Goal: Contribute content: Add original content to the website for others to see

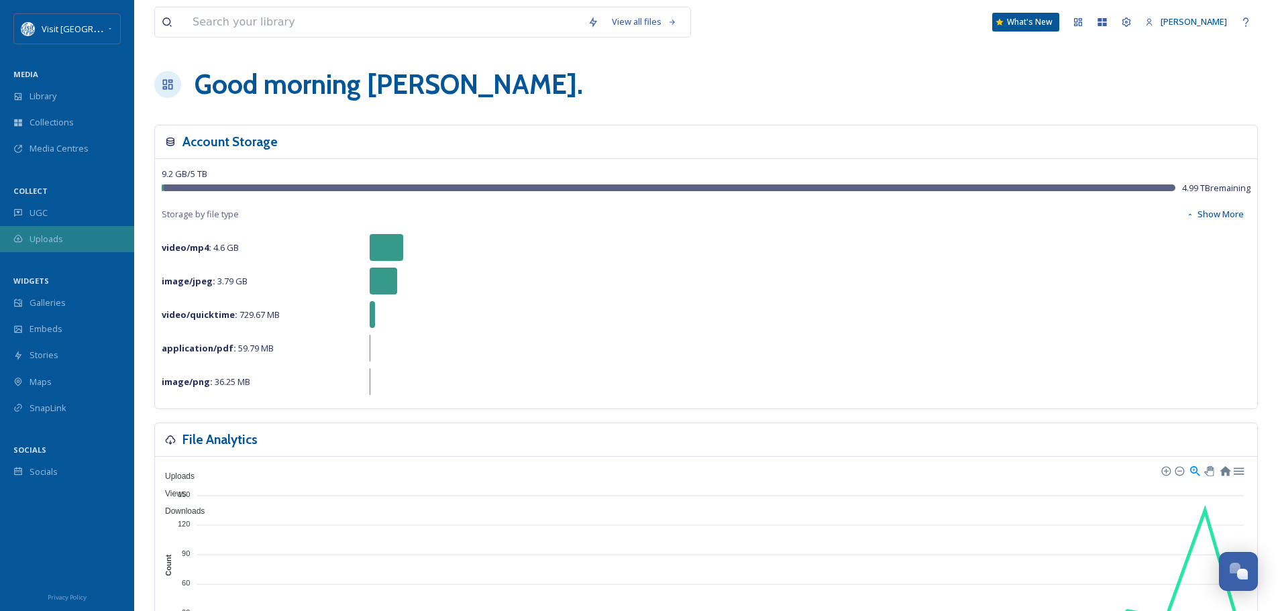
click at [50, 234] on span "Uploads" at bounding box center [47, 239] width 34 height 13
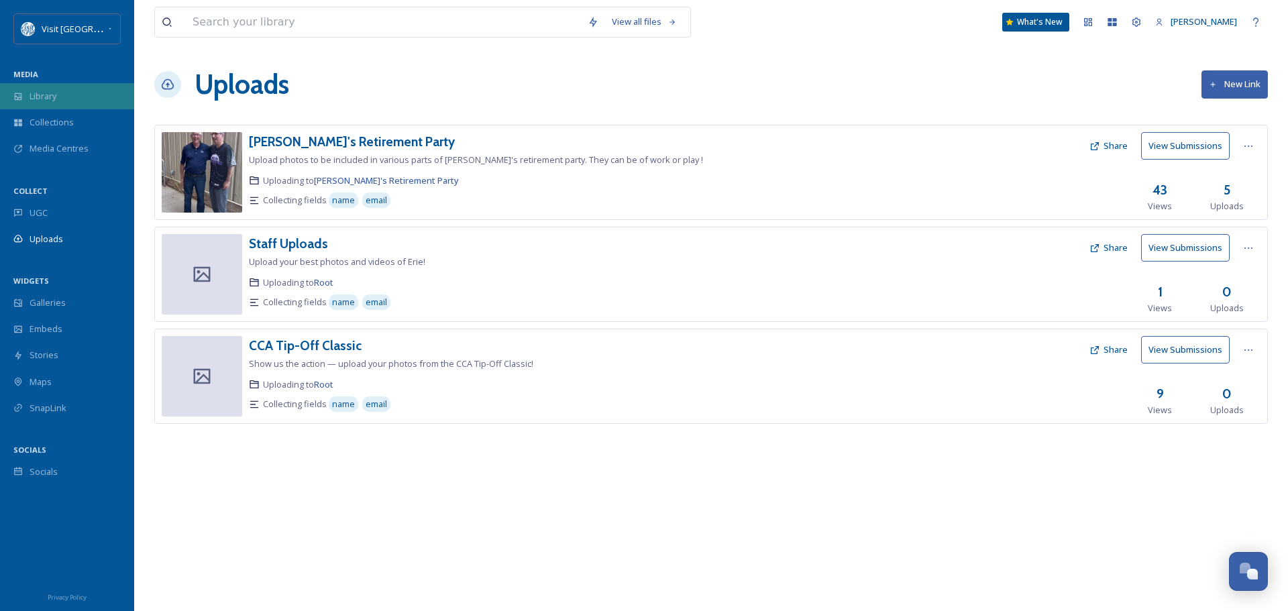
click at [46, 103] on div "Library" at bounding box center [67, 96] width 134 height 26
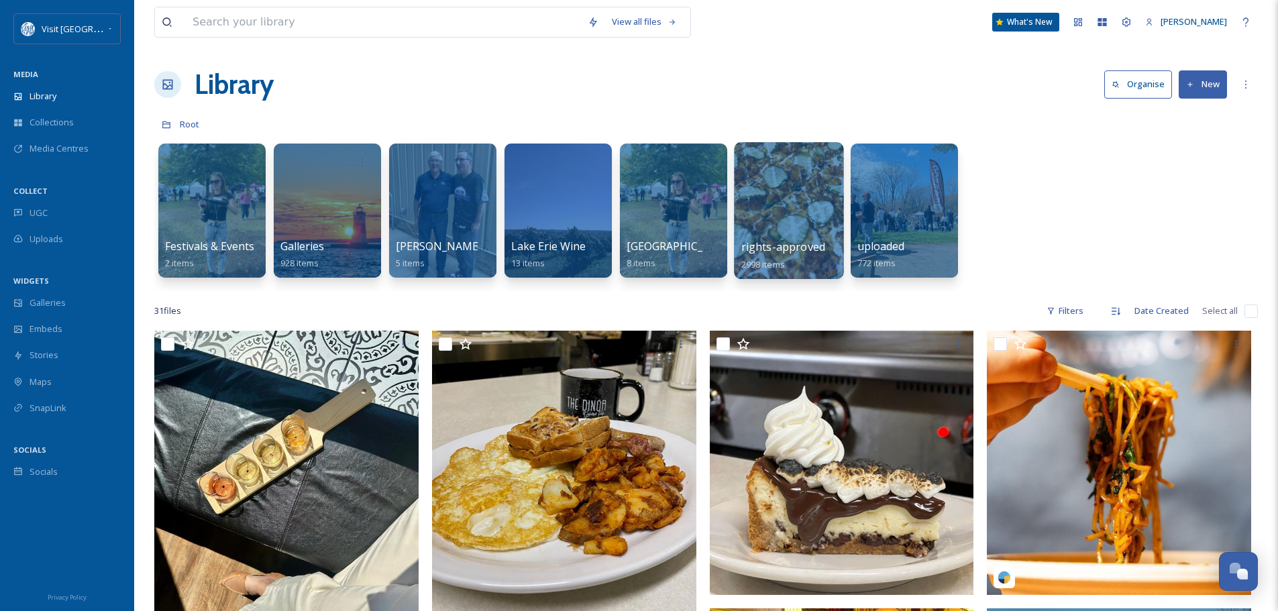
click at [796, 231] on div at bounding box center [788, 210] width 109 height 137
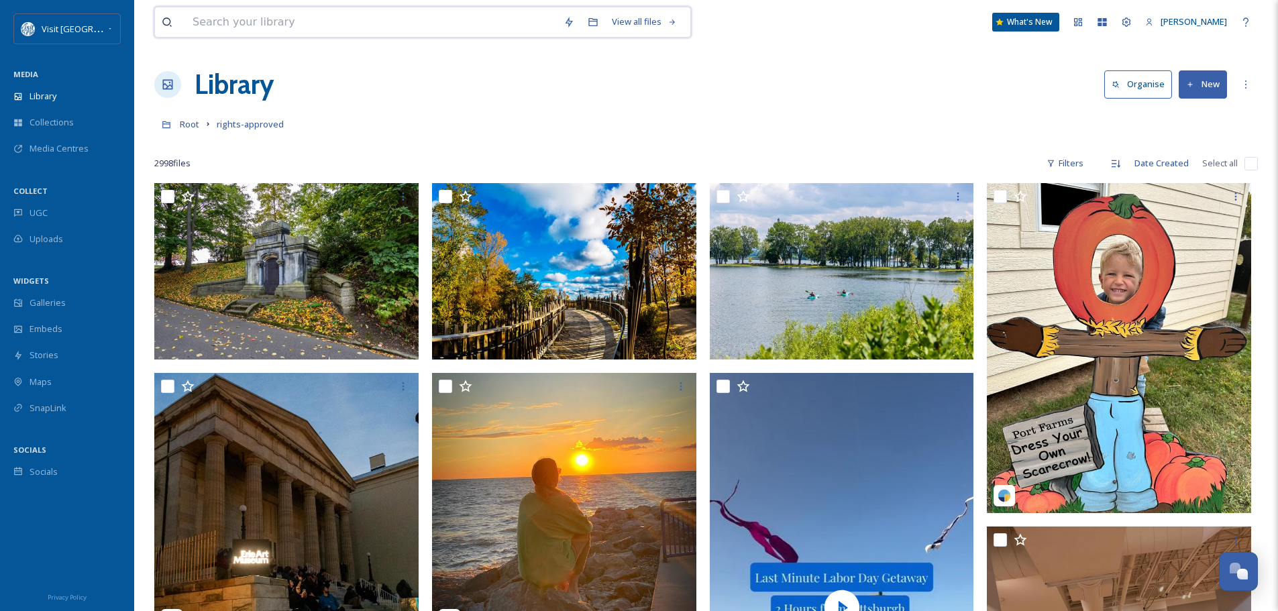
click at [319, 24] on input at bounding box center [371, 22] width 371 height 30
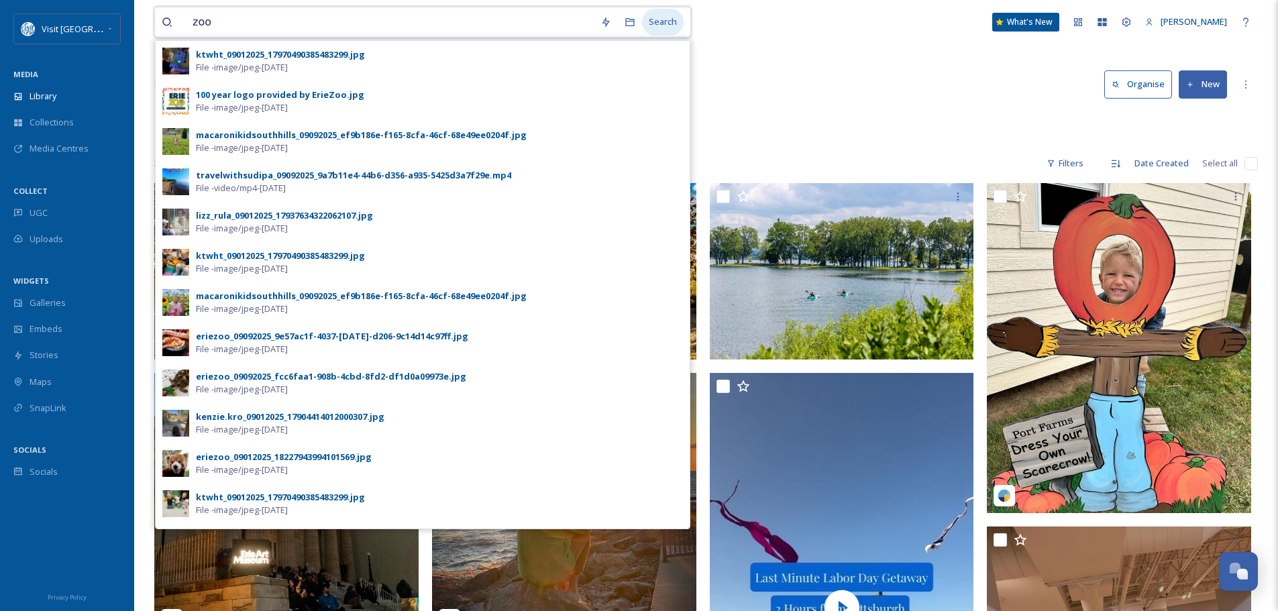
type input "zoo"
click at [671, 19] on div "Search" at bounding box center [663, 22] width 42 height 26
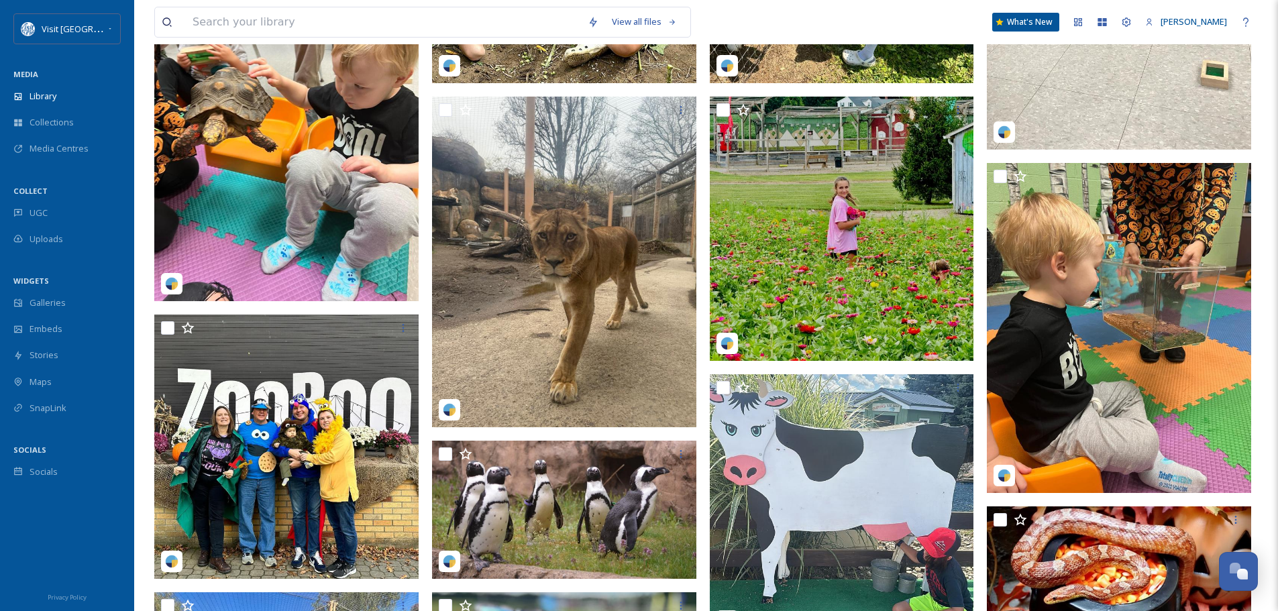
scroll to position [403, 0]
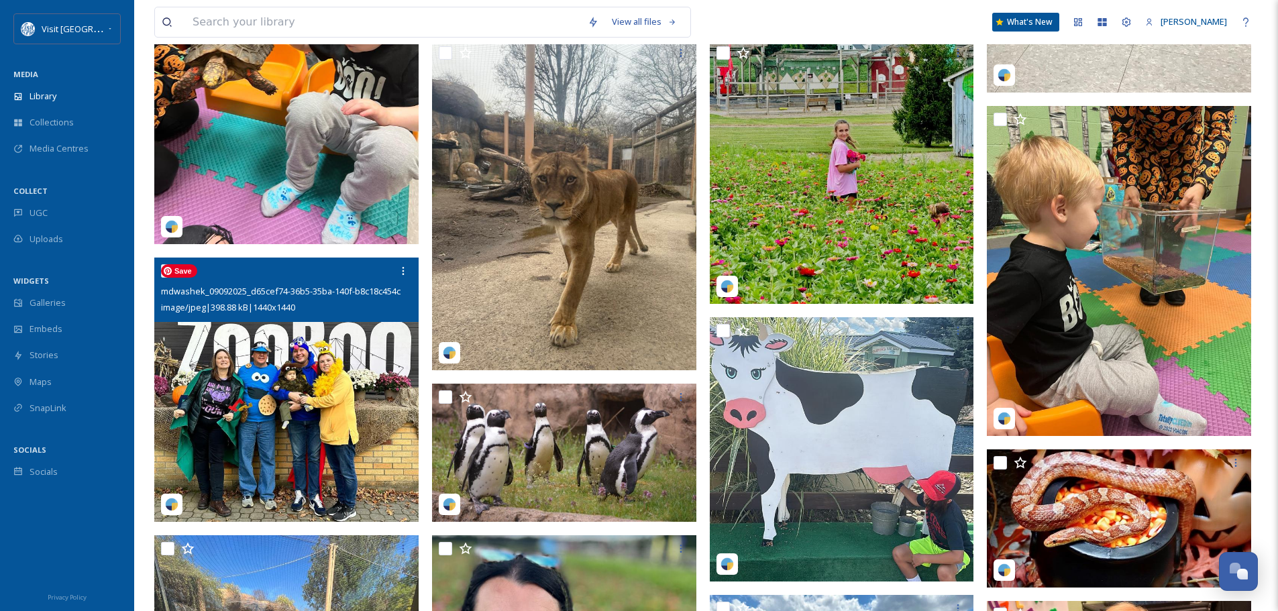
click at [289, 376] on img at bounding box center [286, 390] width 264 height 264
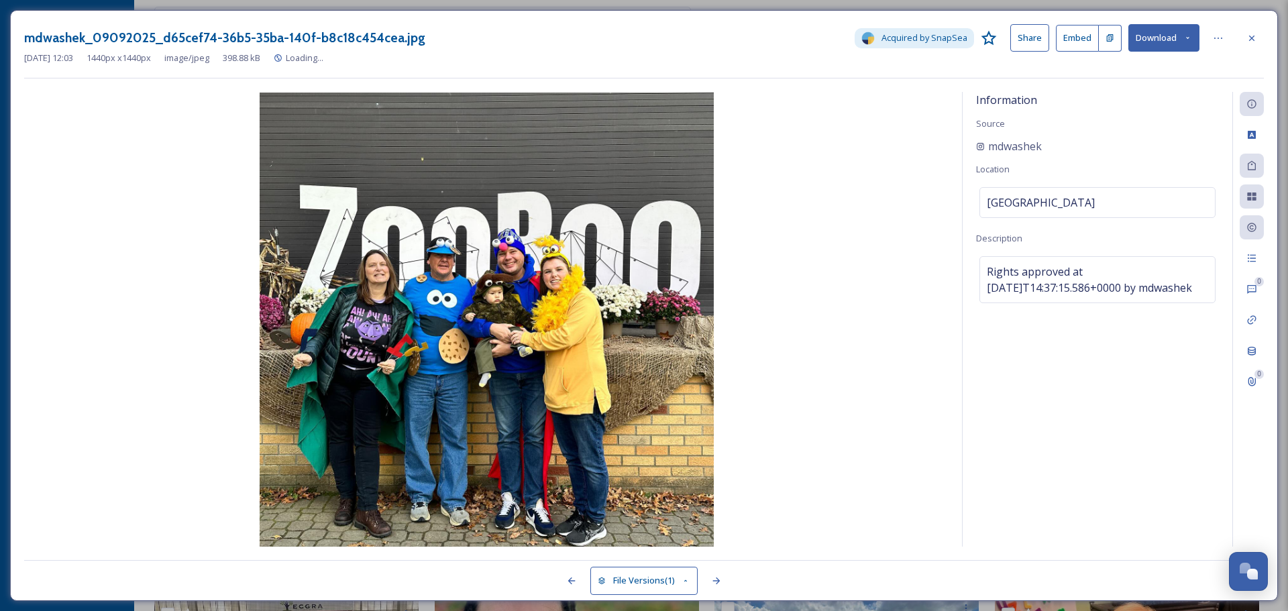
click at [1167, 39] on button "Download" at bounding box center [1163, 38] width 71 height 28
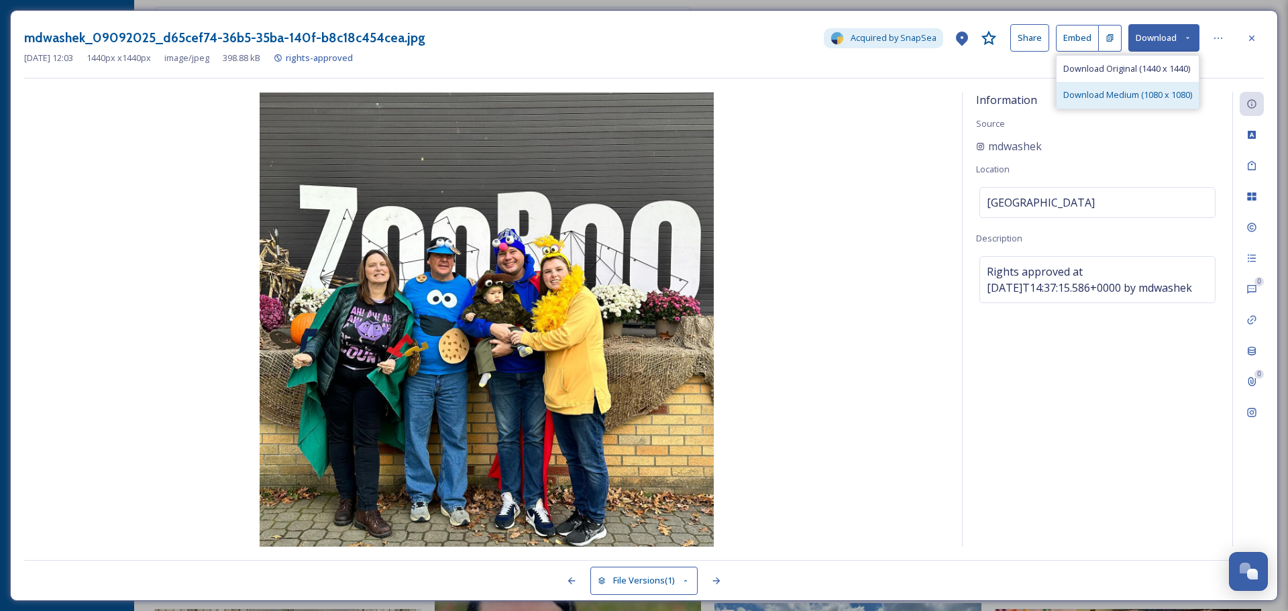
click at [1153, 91] on span "Download Medium (1080 x 1080)" at bounding box center [1127, 95] width 129 height 13
click at [1261, 39] on div at bounding box center [1252, 38] width 24 height 24
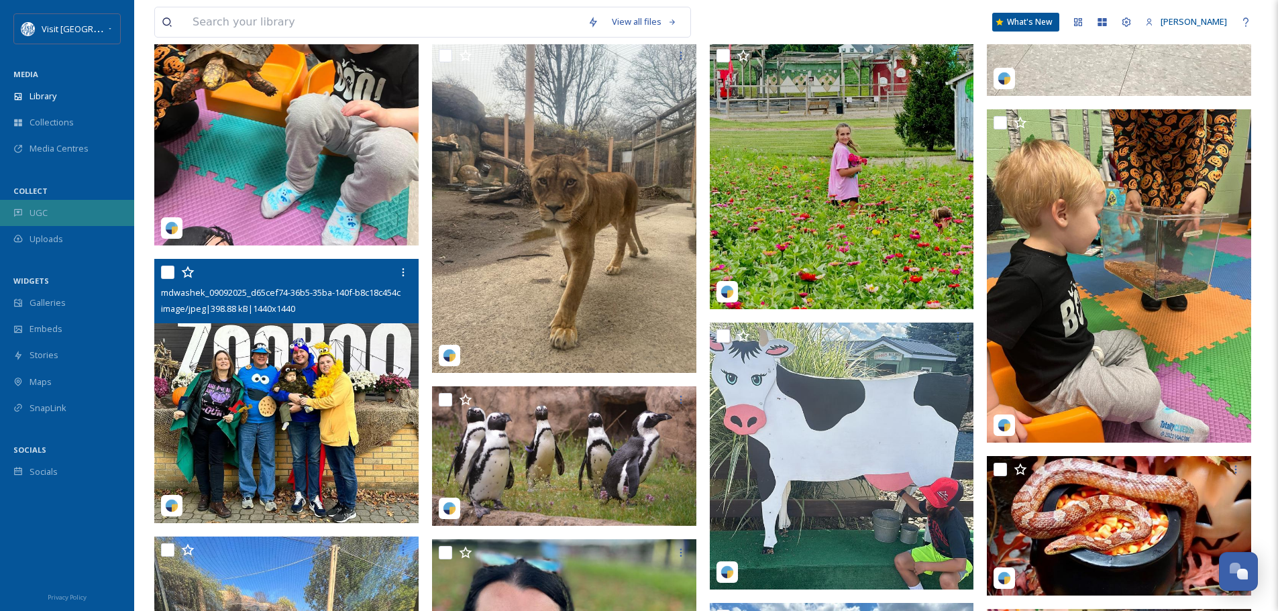
click at [62, 209] on div "UGC" at bounding box center [67, 213] width 134 height 26
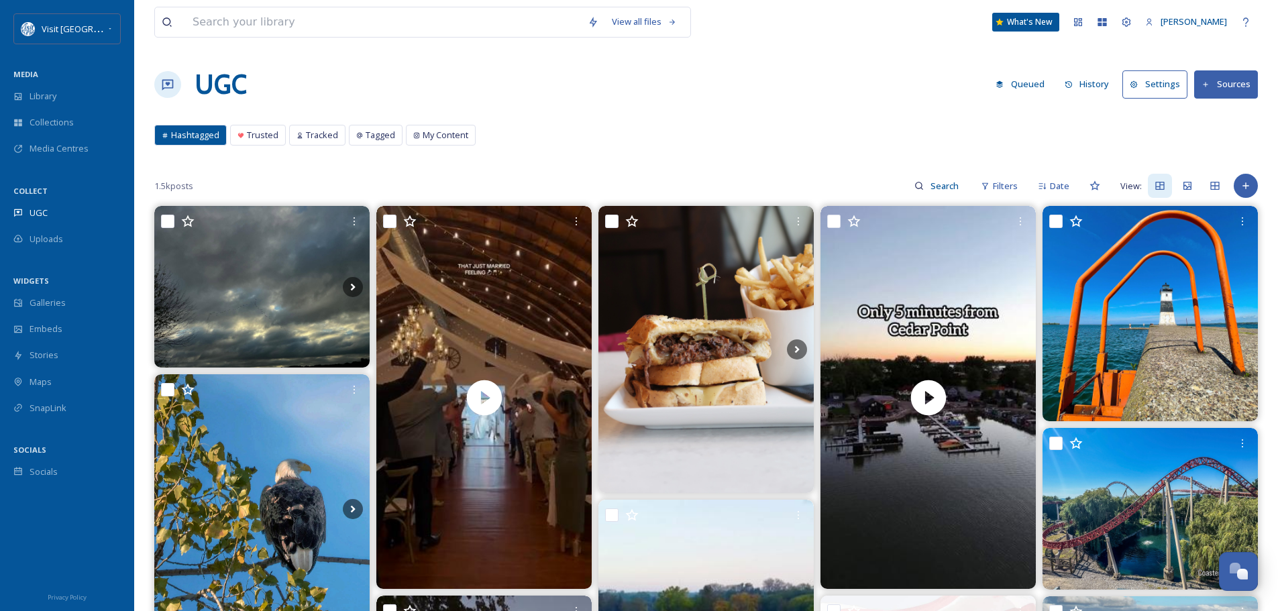
click at [1089, 77] on button "History" at bounding box center [1087, 84] width 58 height 26
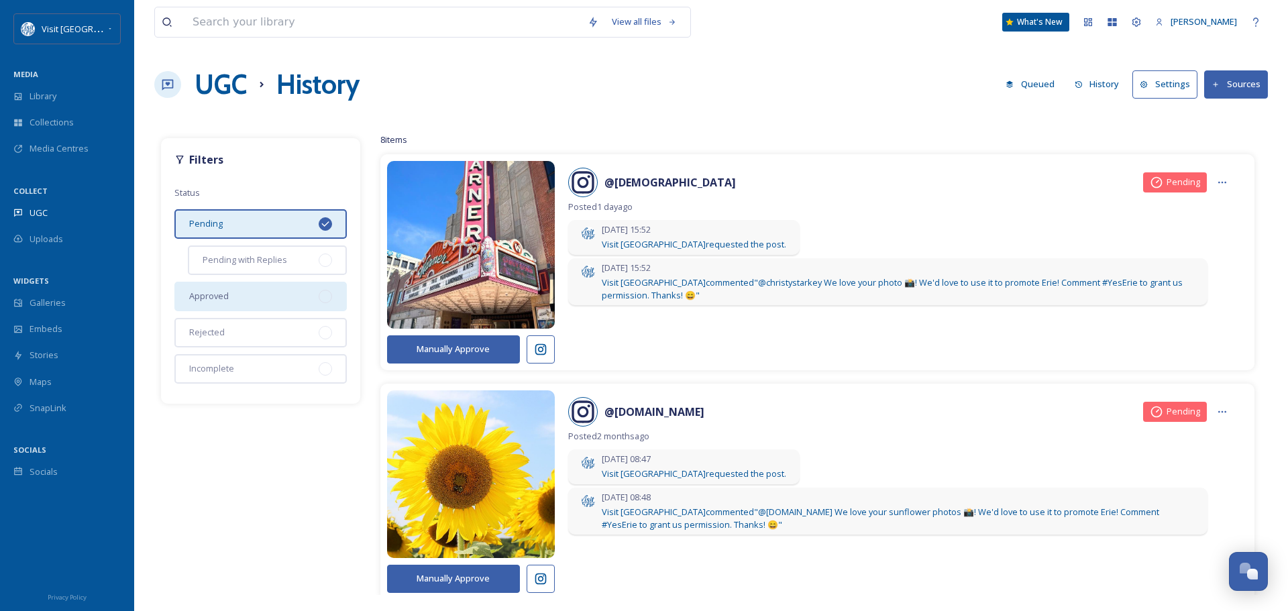
click at [231, 303] on div "Approved" at bounding box center [260, 297] width 172 height 30
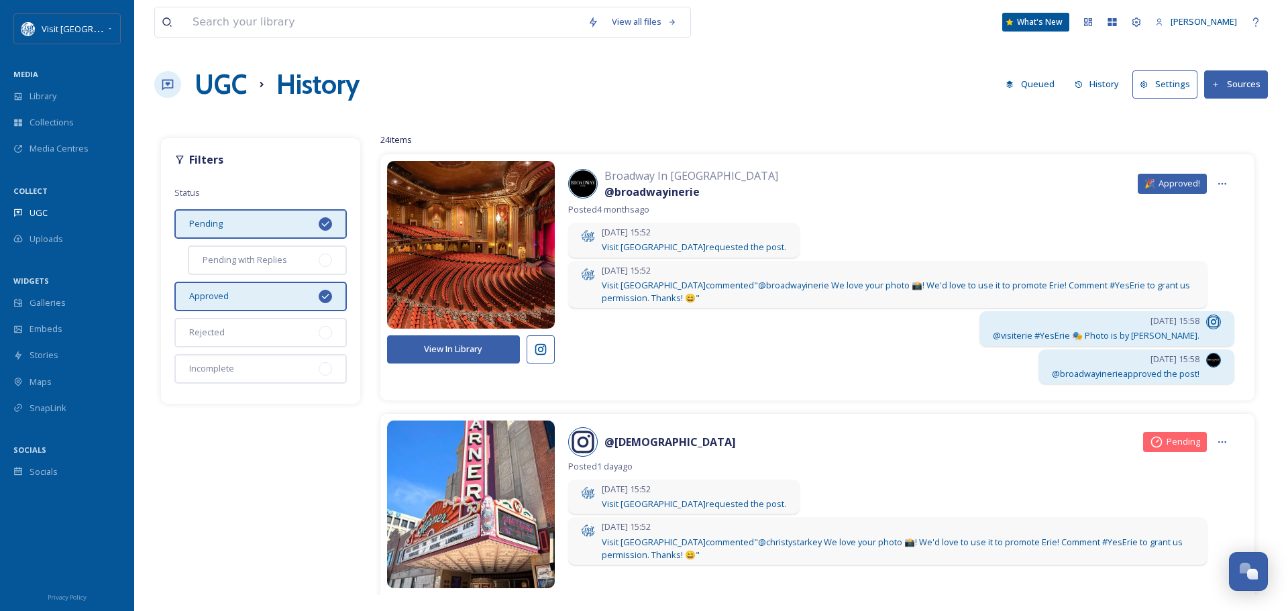
click at [1227, 80] on button "Sources" at bounding box center [1236, 84] width 64 height 28
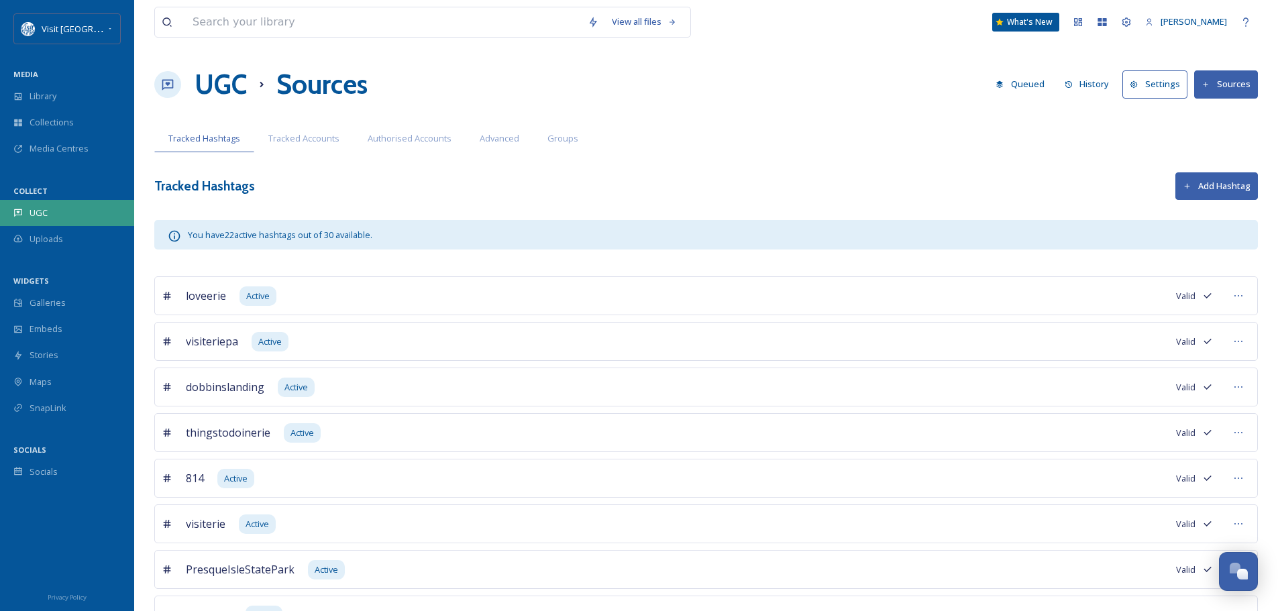
click at [46, 211] on span "UGC" at bounding box center [39, 213] width 18 height 13
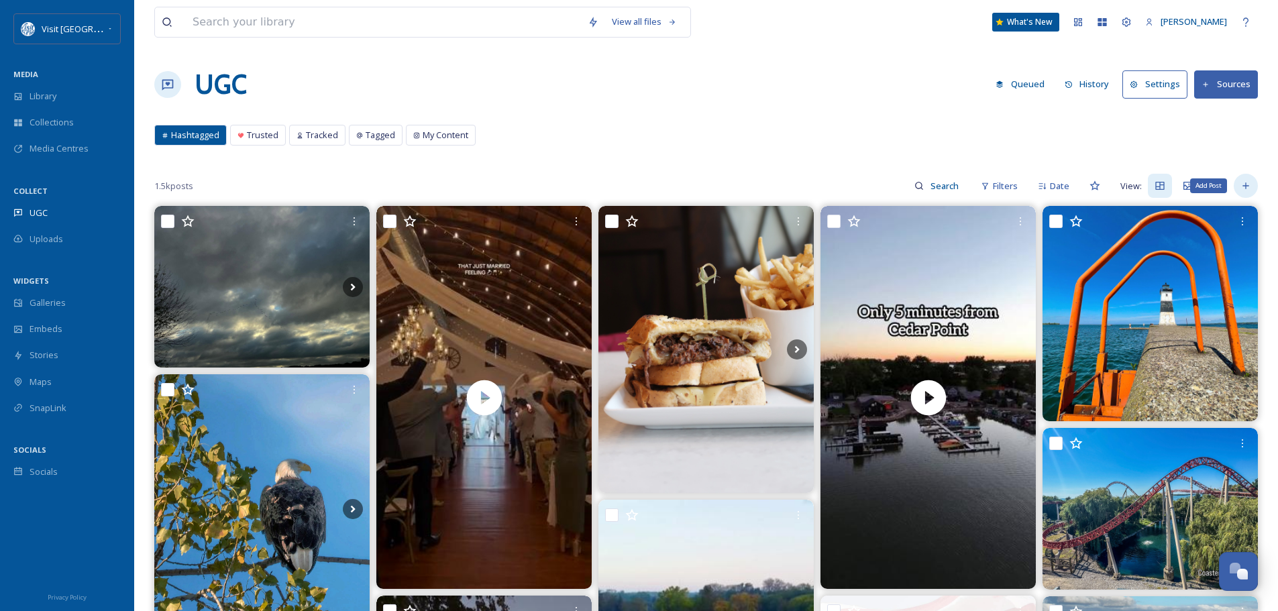
click at [1247, 187] on icon at bounding box center [1245, 185] width 11 height 11
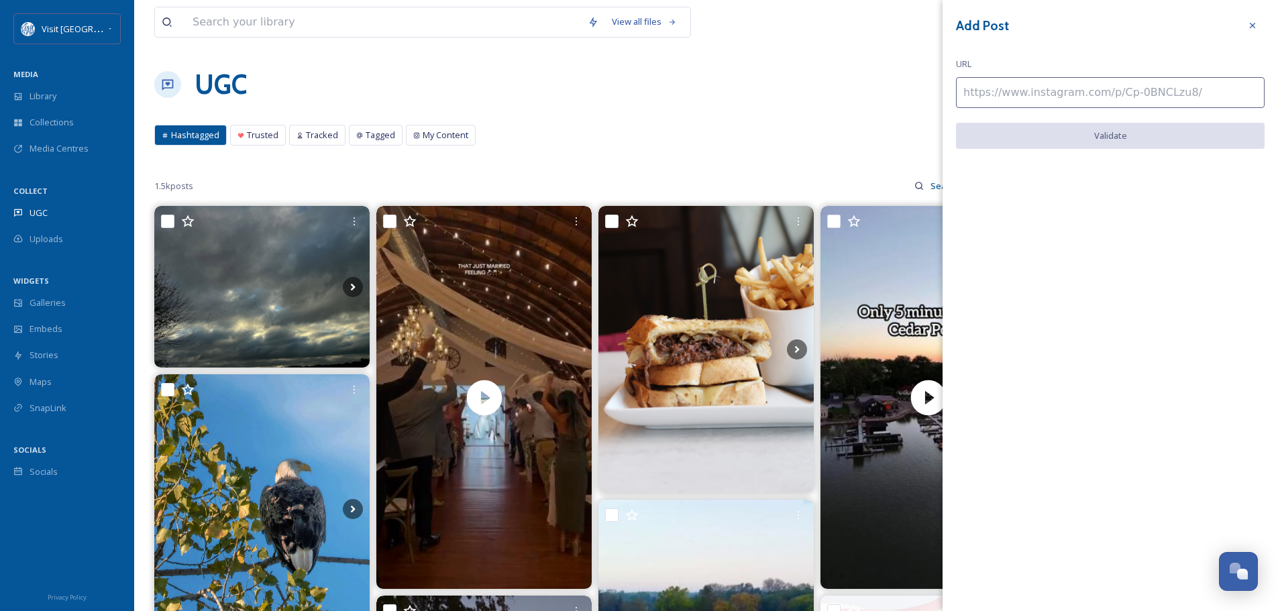
click at [983, 84] on input at bounding box center [1110, 92] width 309 height 31
paste input "https://www.instagram.com/p/C_fnh-UxYKe"
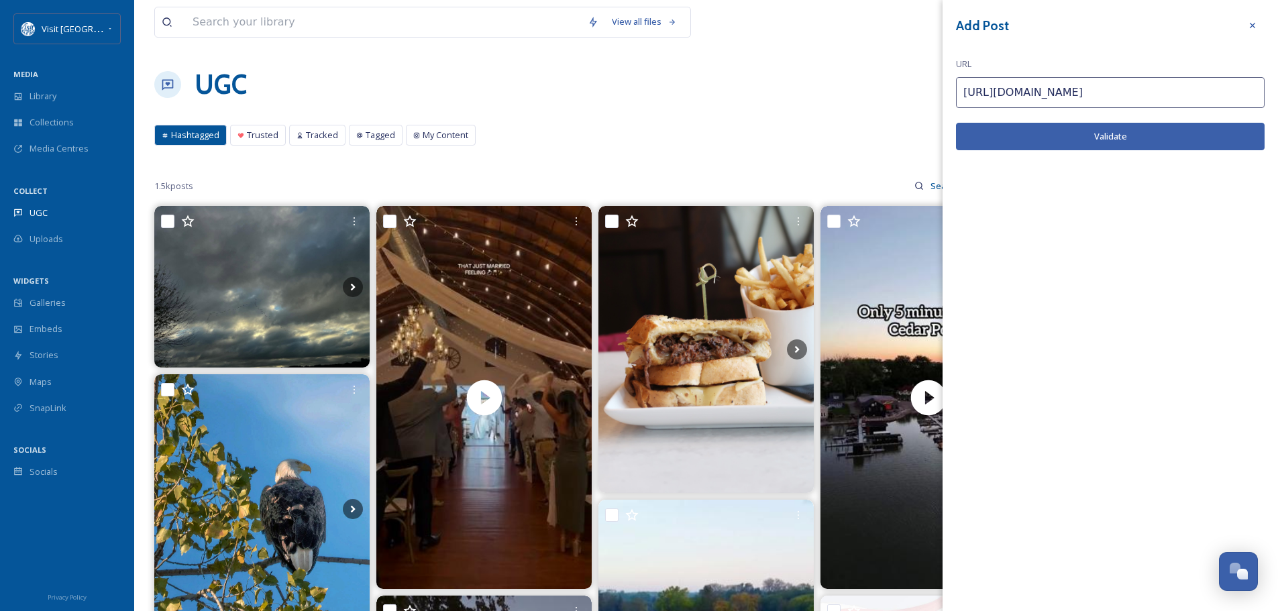
type input "https://www.instagram.com/p/C_fnh-UxYKe"
click at [1055, 132] on button "Validate" at bounding box center [1110, 137] width 309 height 28
click at [1124, 133] on button "Add Post" at bounding box center [1110, 137] width 309 height 28
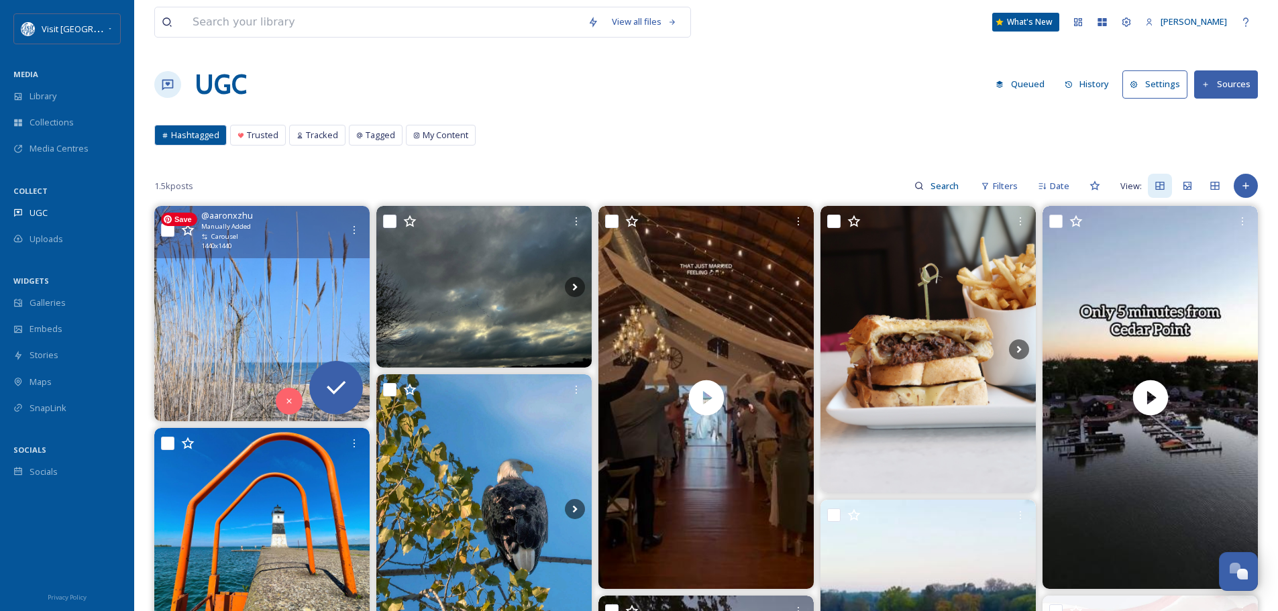
click at [272, 295] on img at bounding box center [261, 313] width 215 height 215
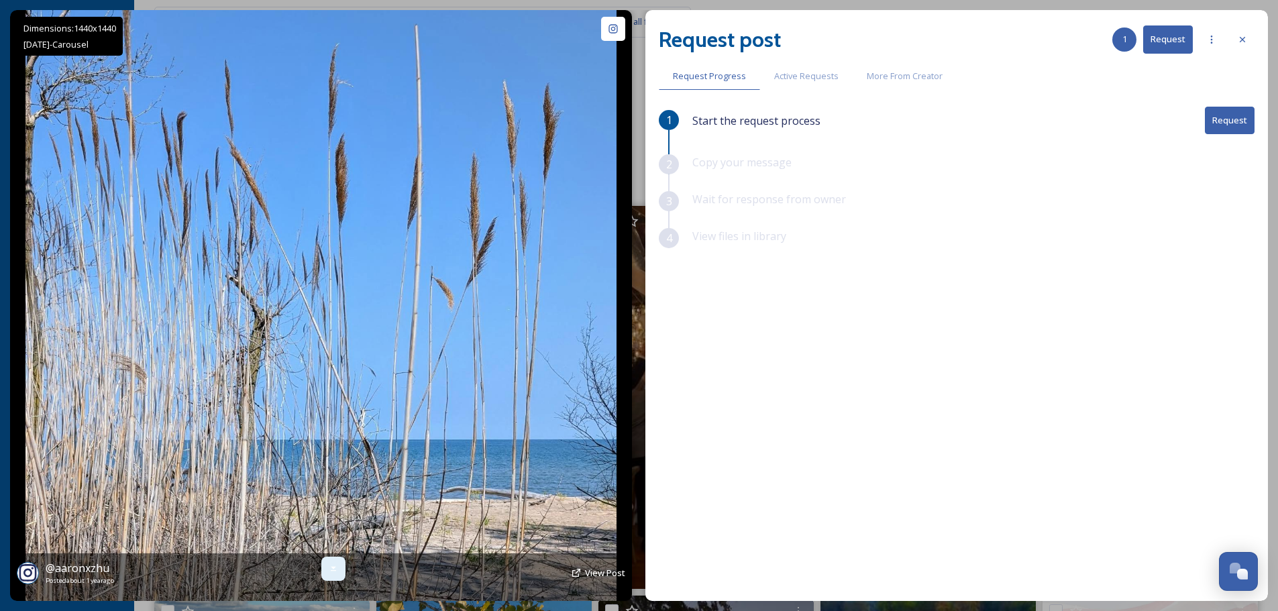
click at [333, 568] on icon at bounding box center [333, 569] width 5 height 5
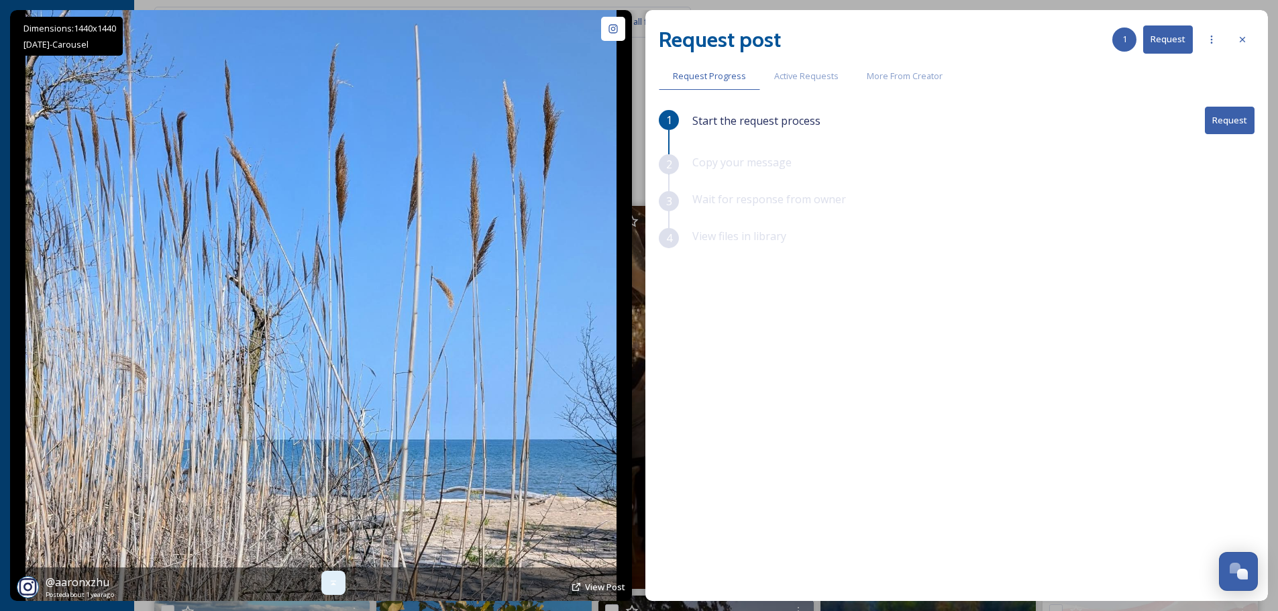
click at [333, 580] on icon at bounding box center [333, 583] width 11 height 11
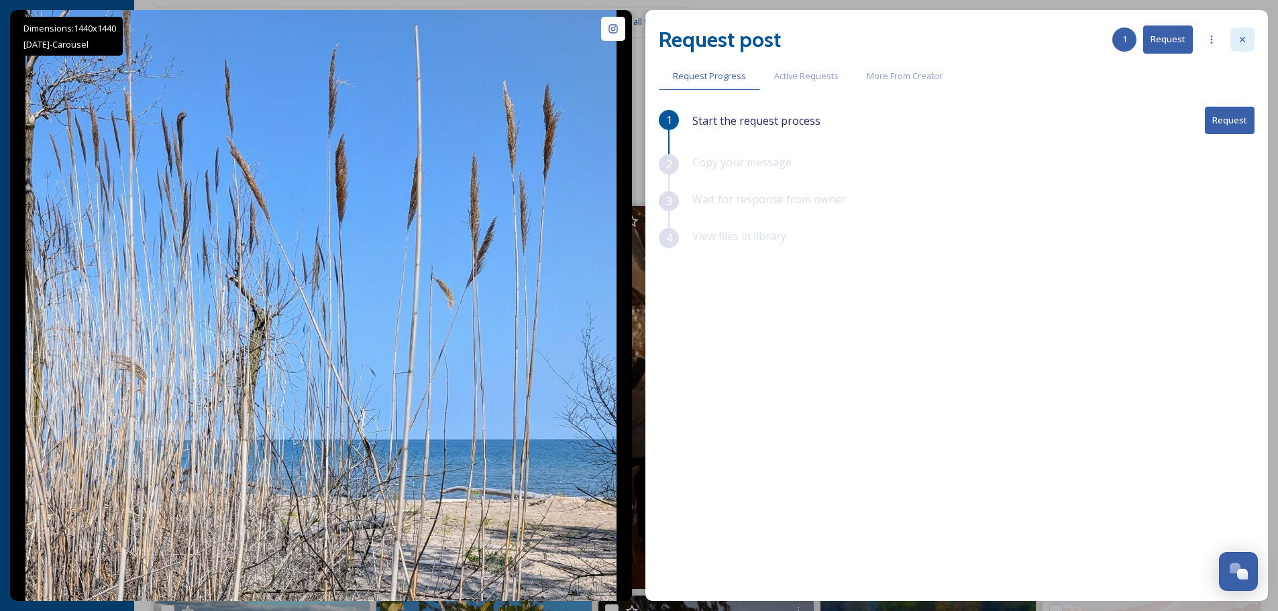
click at [1248, 39] on div at bounding box center [1242, 40] width 24 height 24
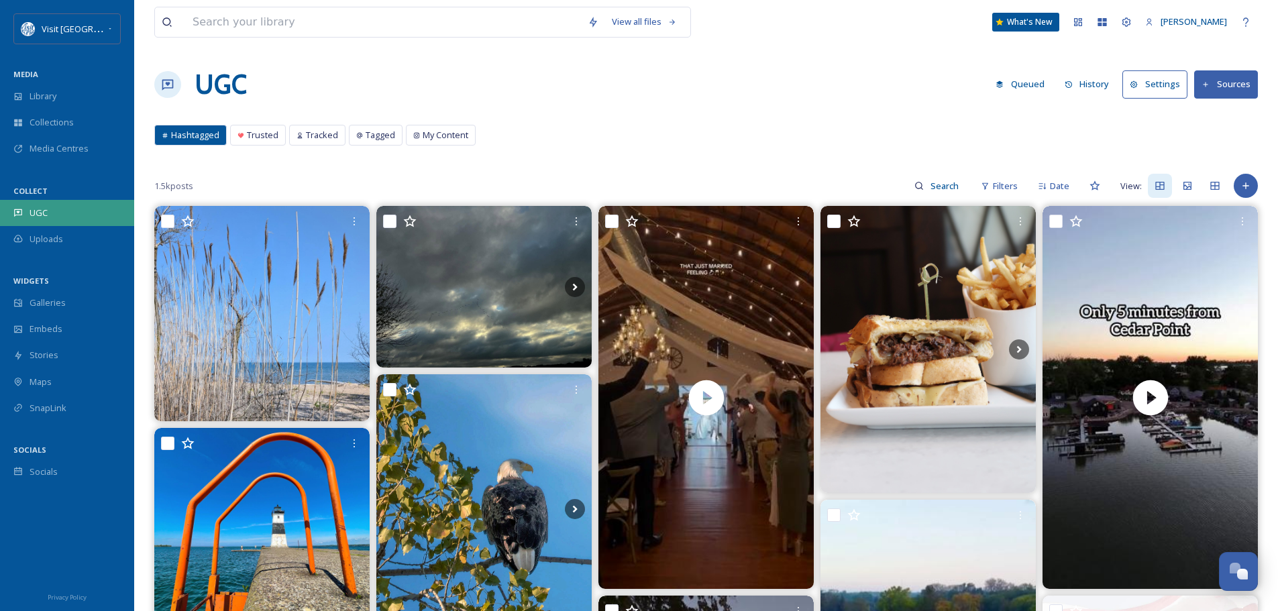
click at [18, 220] on div "UGC" at bounding box center [67, 213] width 134 height 26
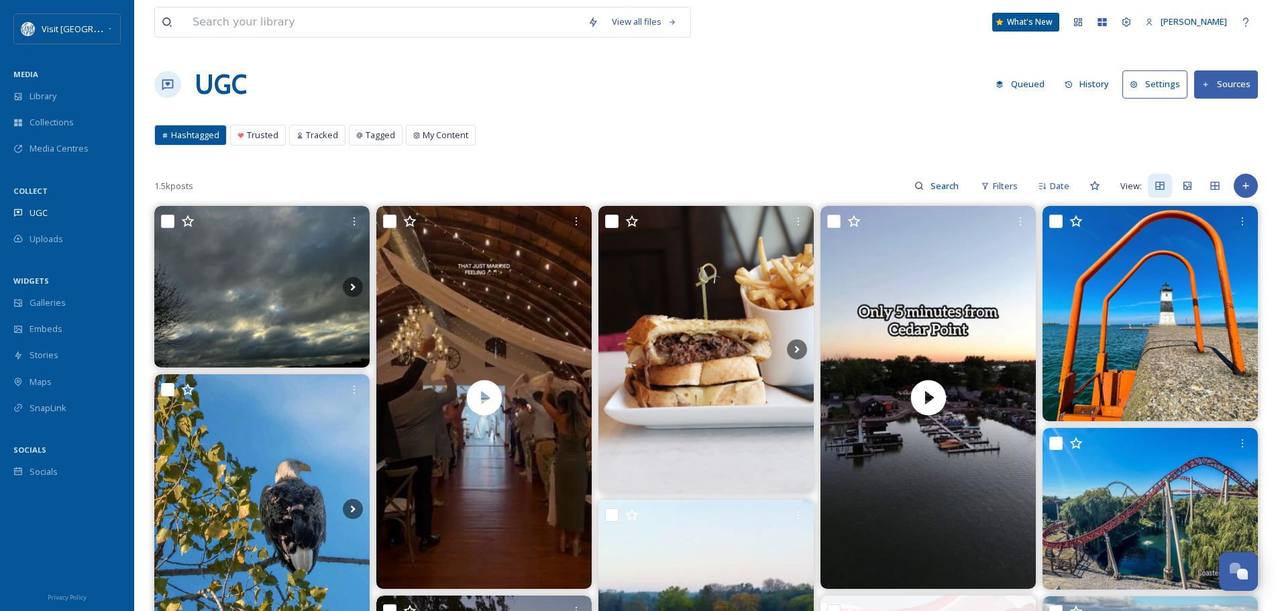
click at [1094, 87] on button "History" at bounding box center [1087, 84] width 58 height 26
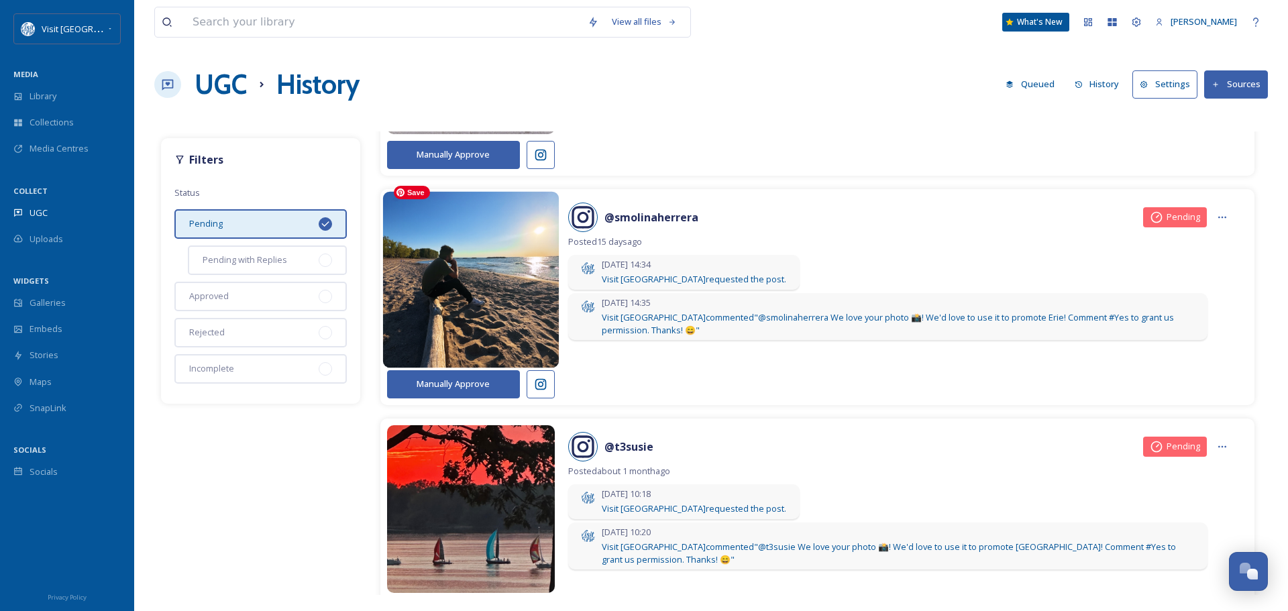
scroll to position [1438, 0]
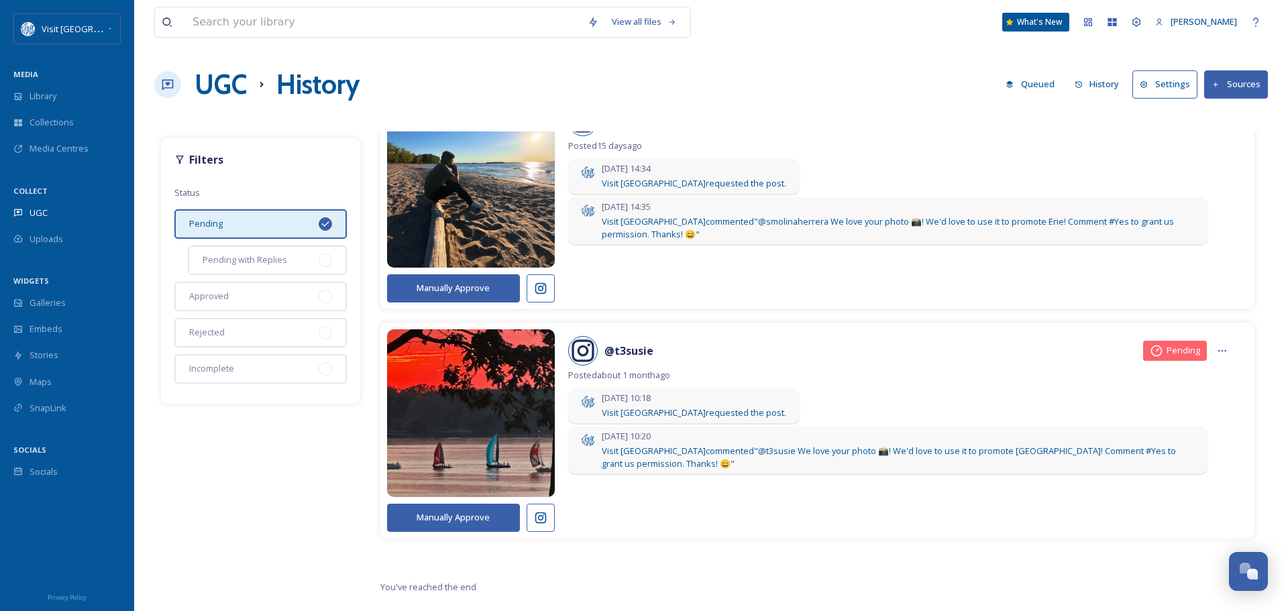
drag, startPoint x: 244, startPoint y: 296, endPoint x: 247, endPoint y: 280, distance: 15.8
click at [244, 296] on div "Approved" at bounding box center [260, 297] width 172 height 30
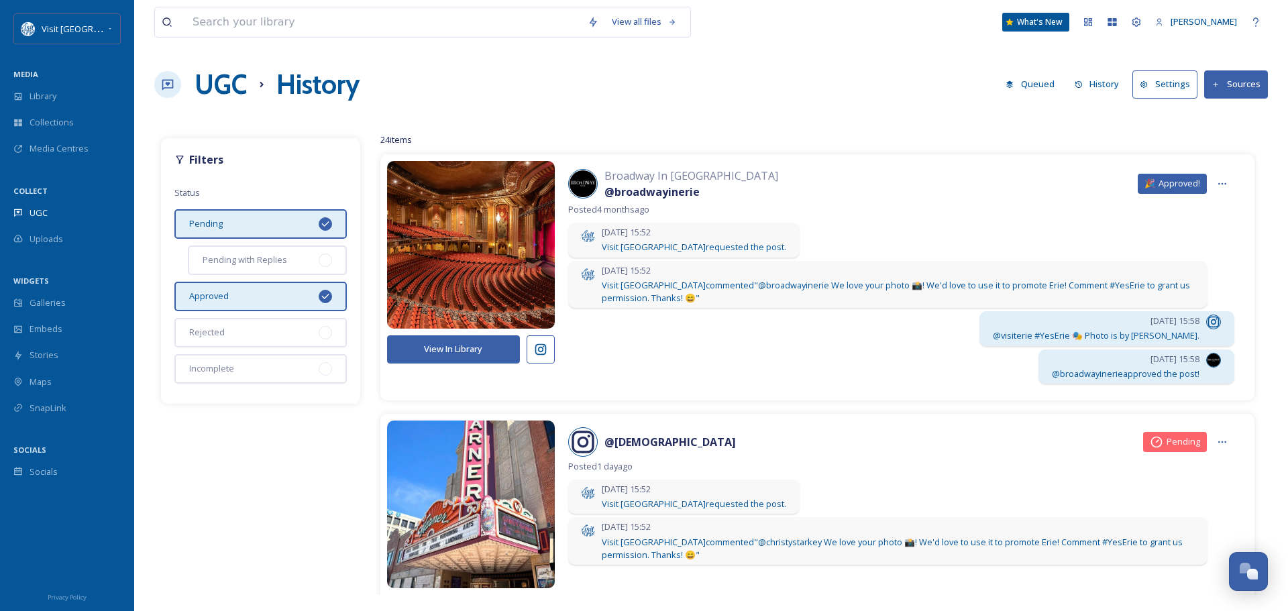
click at [323, 221] on icon at bounding box center [325, 224] width 11 height 11
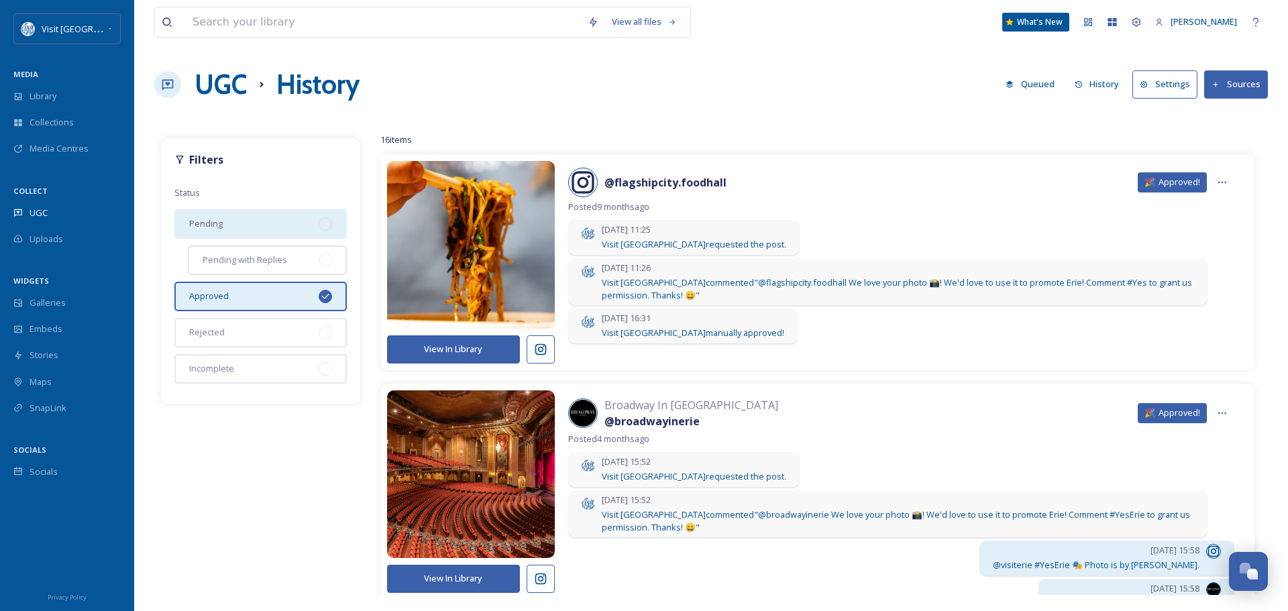
click at [197, 226] on span "Pending" at bounding box center [206, 223] width 34 height 13
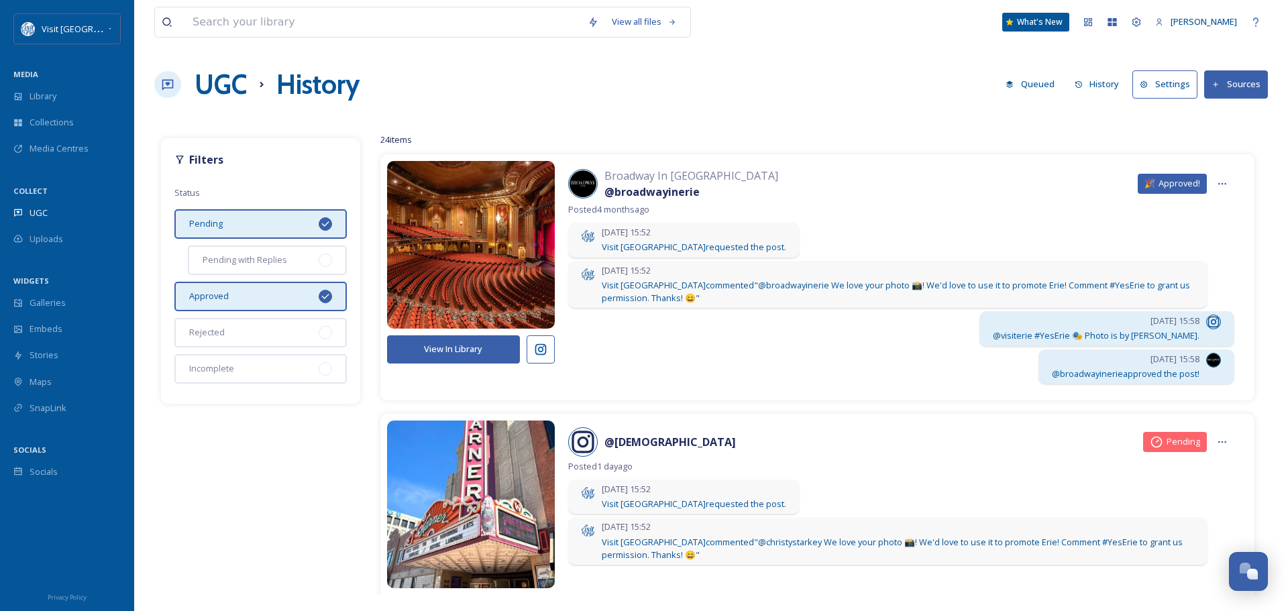
click at [323, 294] on icon at bounding box center [325, 296] width 11 height 11
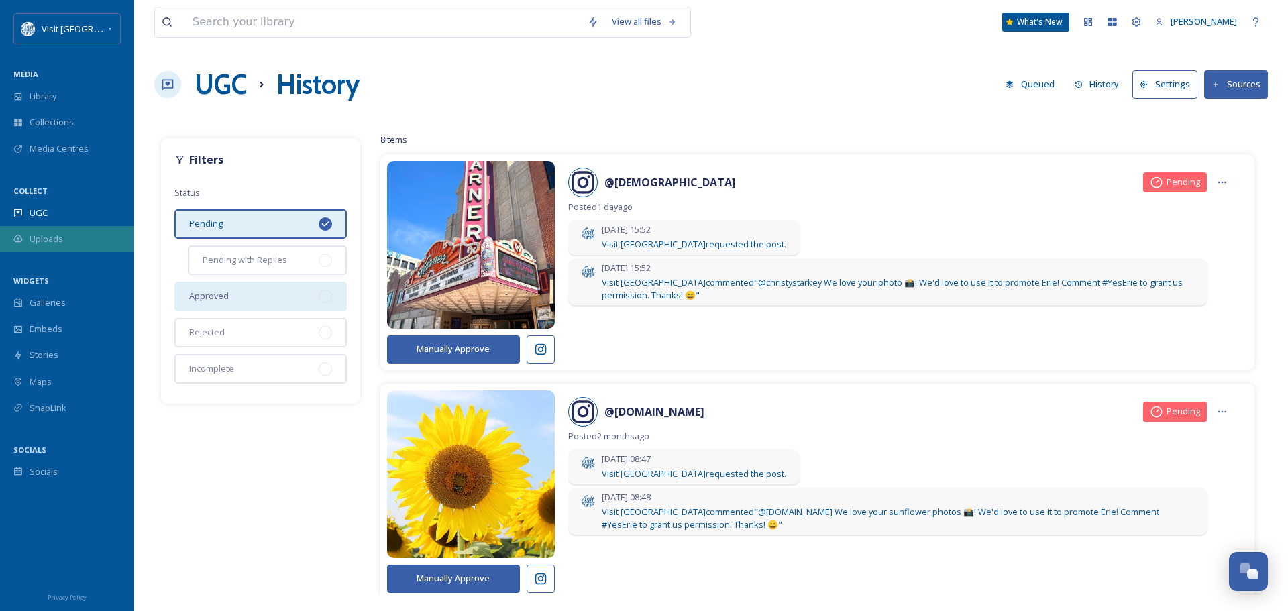
click at [50, 235] on span "Uploads" at bounding box center [47, 239] width 34 height 13
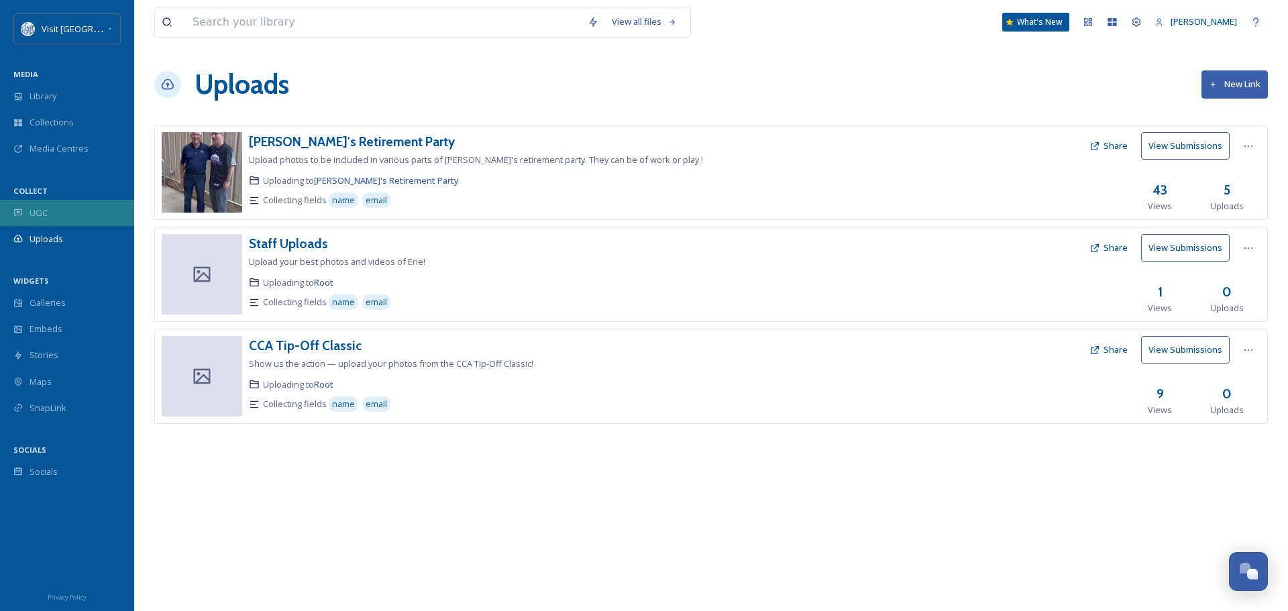
click at [38, 209] on span "UGC" at bounding box center [39, 213] width 18 height 13
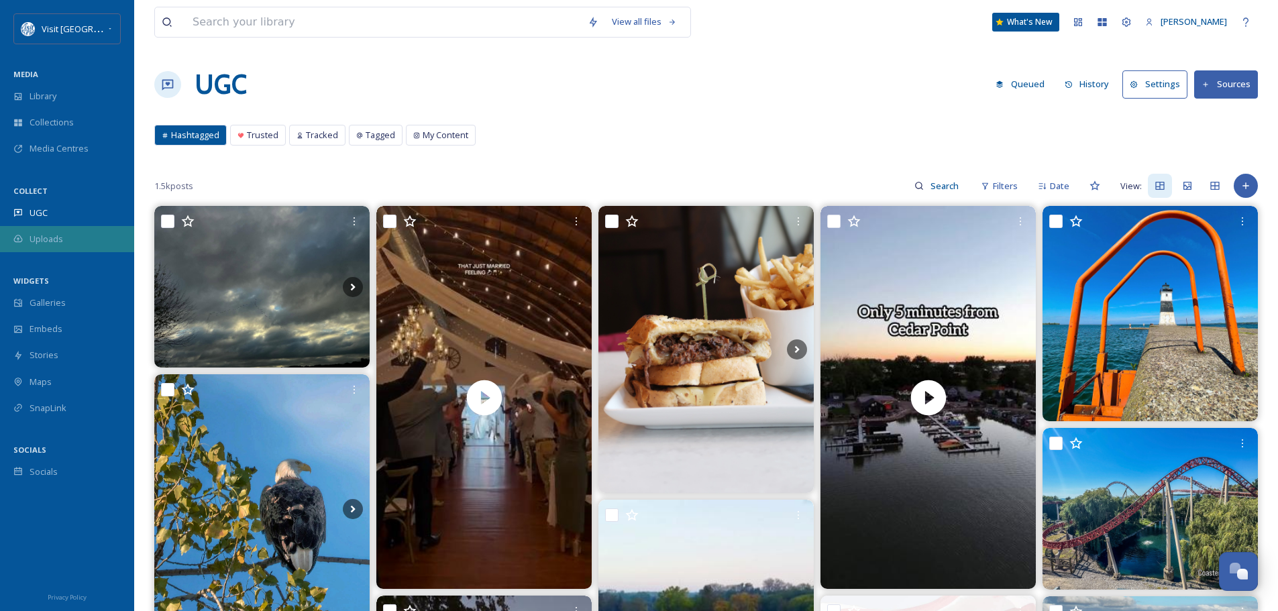
click at [27, 237] on div "Uploads" at bounding box center [67, 239] width 134 height 26
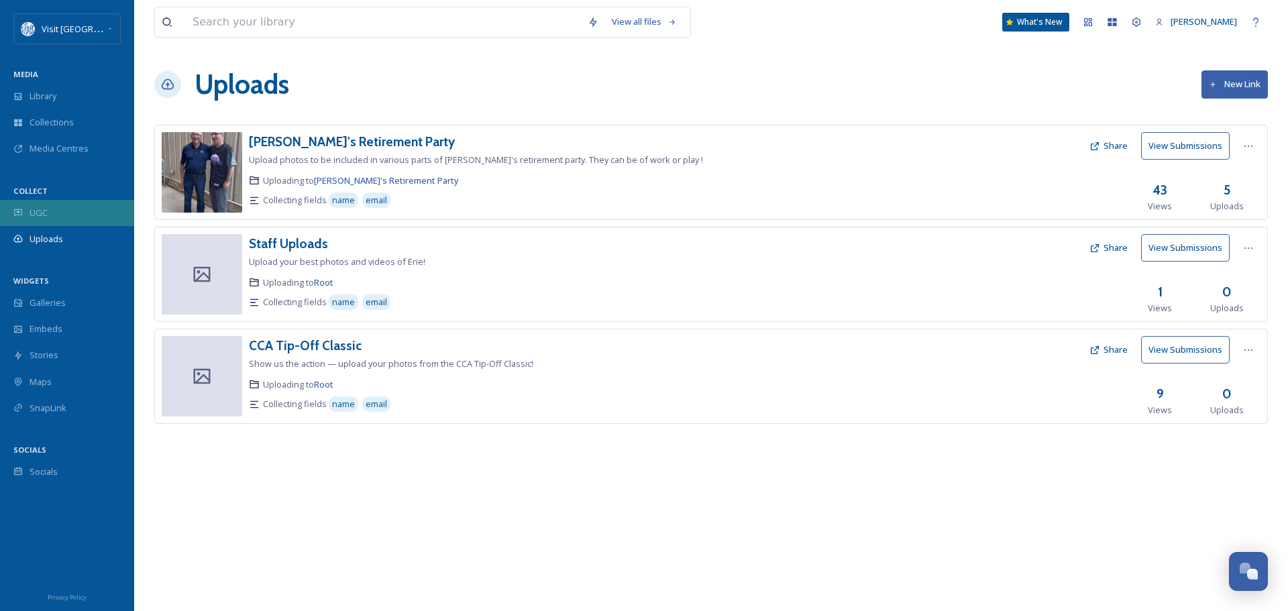
click at [36, 202] on div "UGC" at bounding box center [67, 213] width 134 height 26
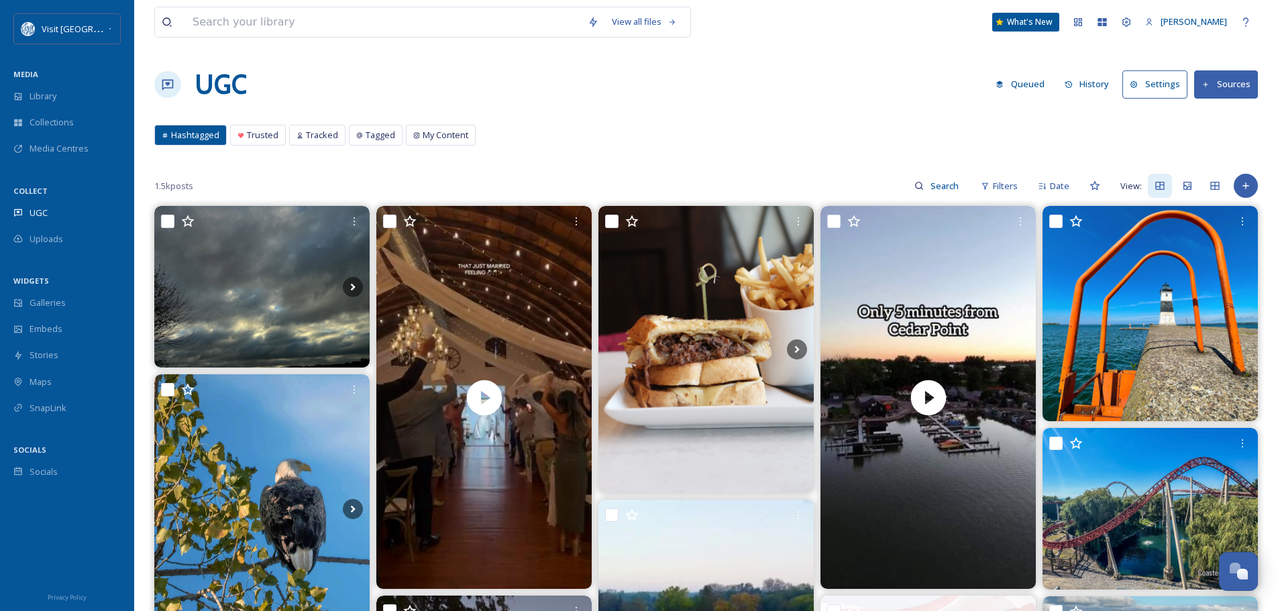
click at [1097, 87] on button "History" at bounding box center [1087, 84] width 58 height 26
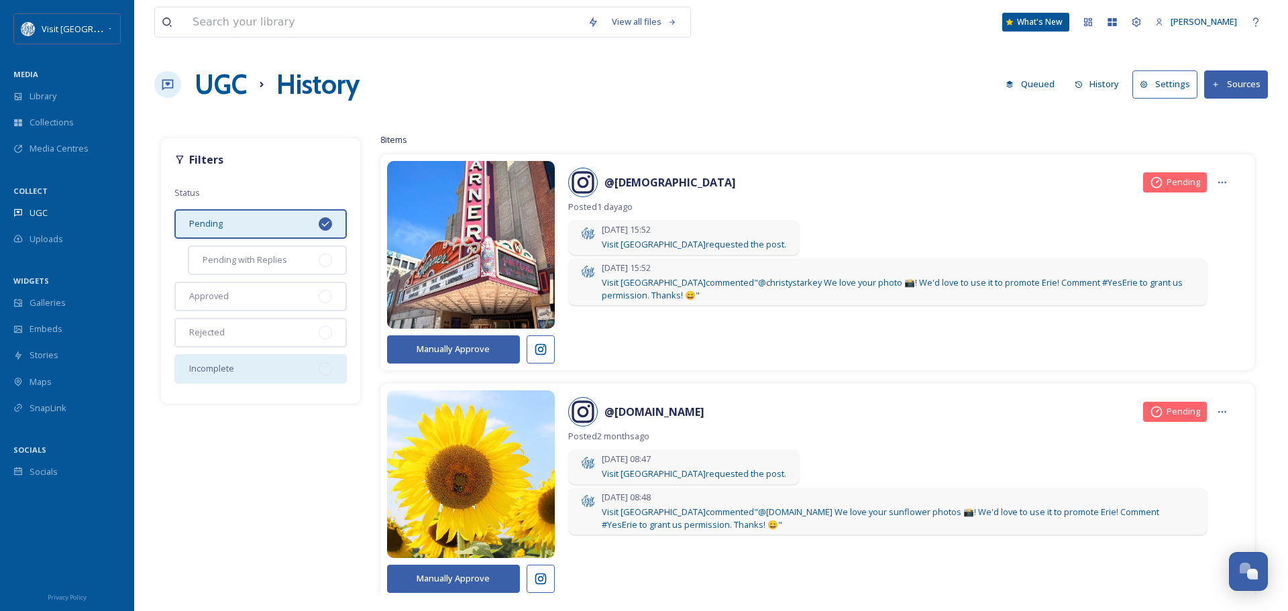
click at [286, 366] on div "Incomplete" at bounding box center [260, 369] width 172 height 30
click at [42, 93] on span "Library" at bounding box center [43, 96] width 27 height 13
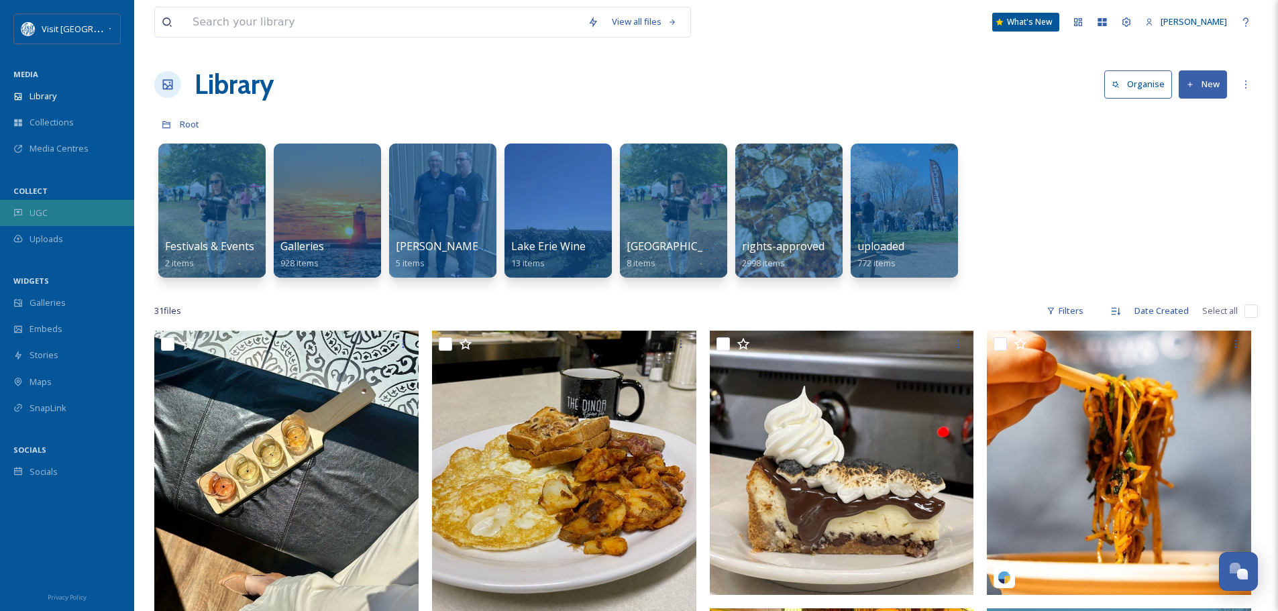
click at [36, 213] on span "UGC" at bounding box center [39, 213] width 18 height 13
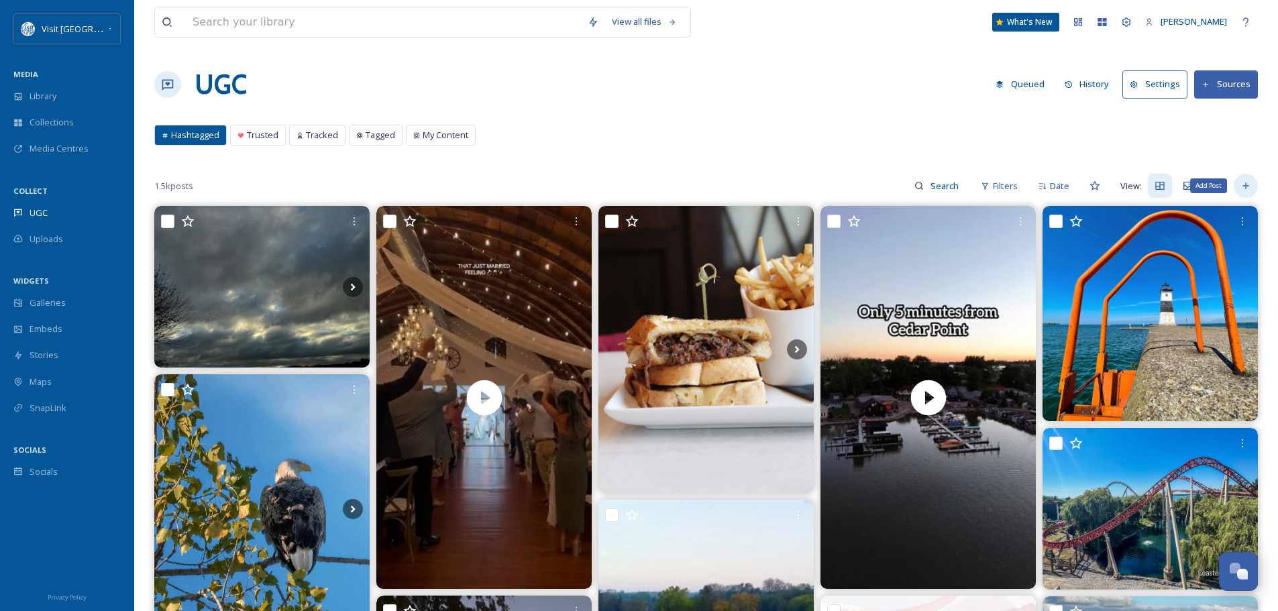
click at [1244, 187] on icon at bounding box center [1245, 185] width 11 height 11
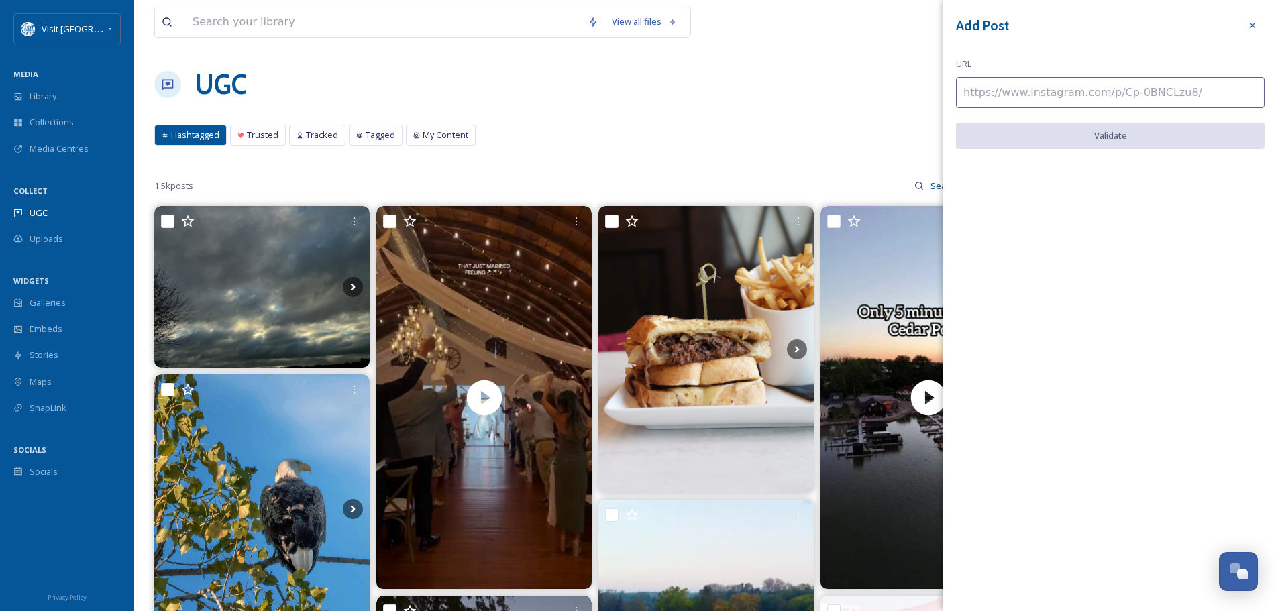
click at [1044, 97] on input at bounding box center [1110, 92] width 309 height 31
paste input "https://www.instagram.com/p/C_fnh-UxYKe"
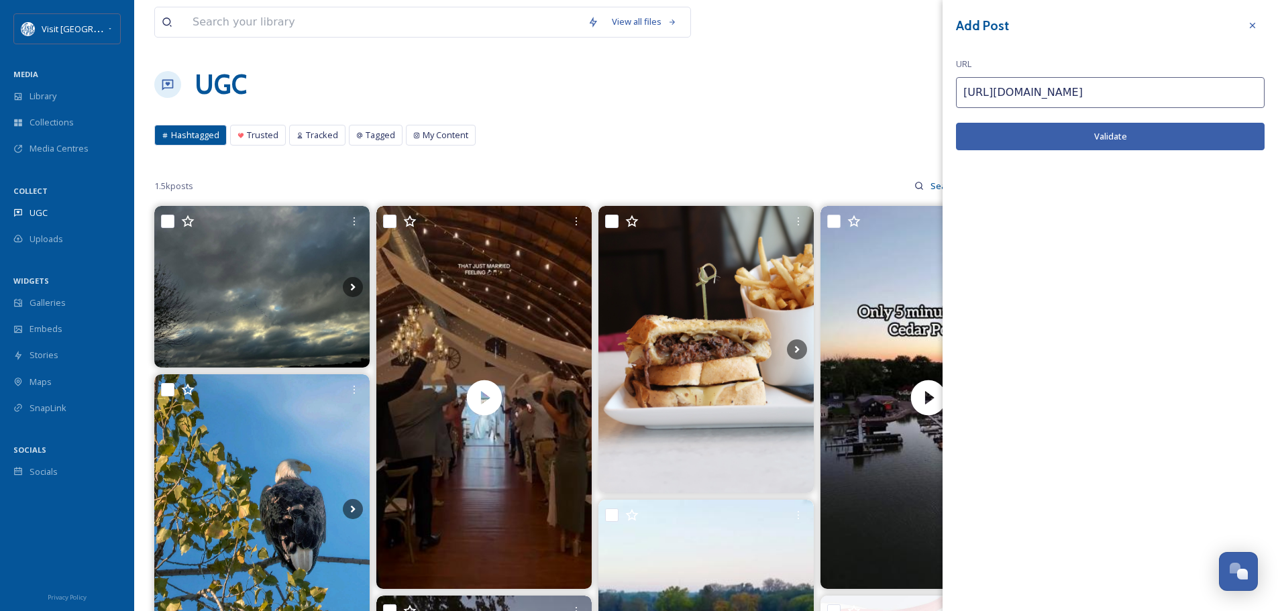
type input "https://www.instagram.com/p/C_fnh-UxYKe"
click at [1080, 132] on button "Validate" at bounding box center [1110, 137] width 309 height 28
click at [1133, 135] on button "Add Post" at bounding box center [1110, 137] width 309 height 28
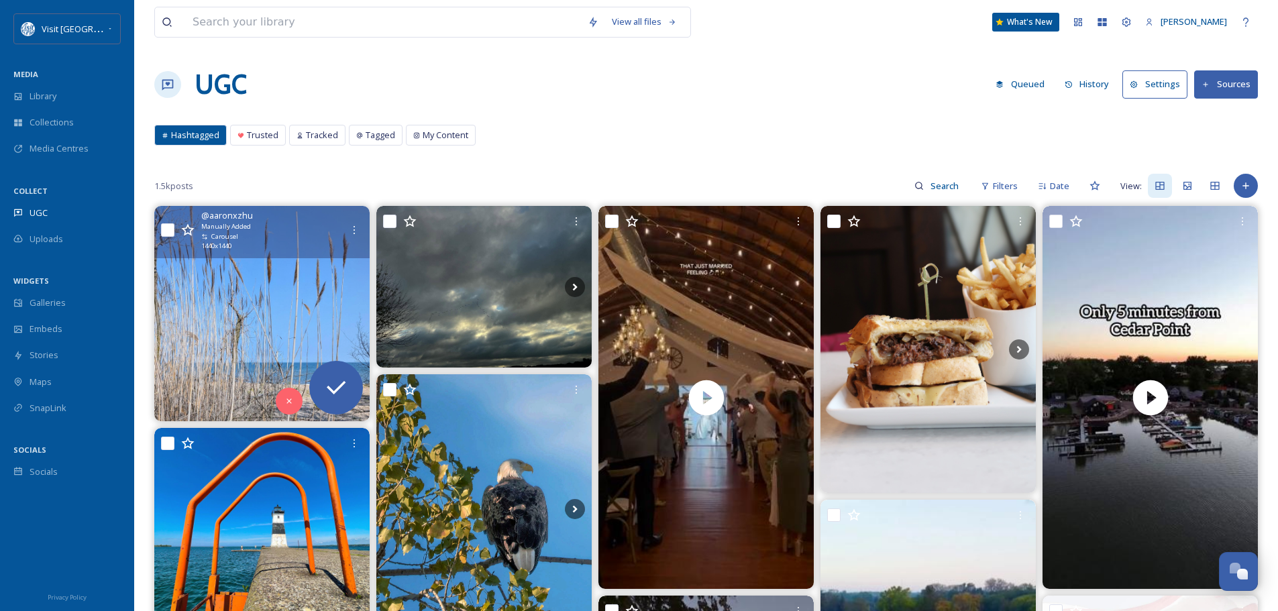
click at [166, 228] on input "checkbox" at bounding box center [167, 229] width 13 height 13
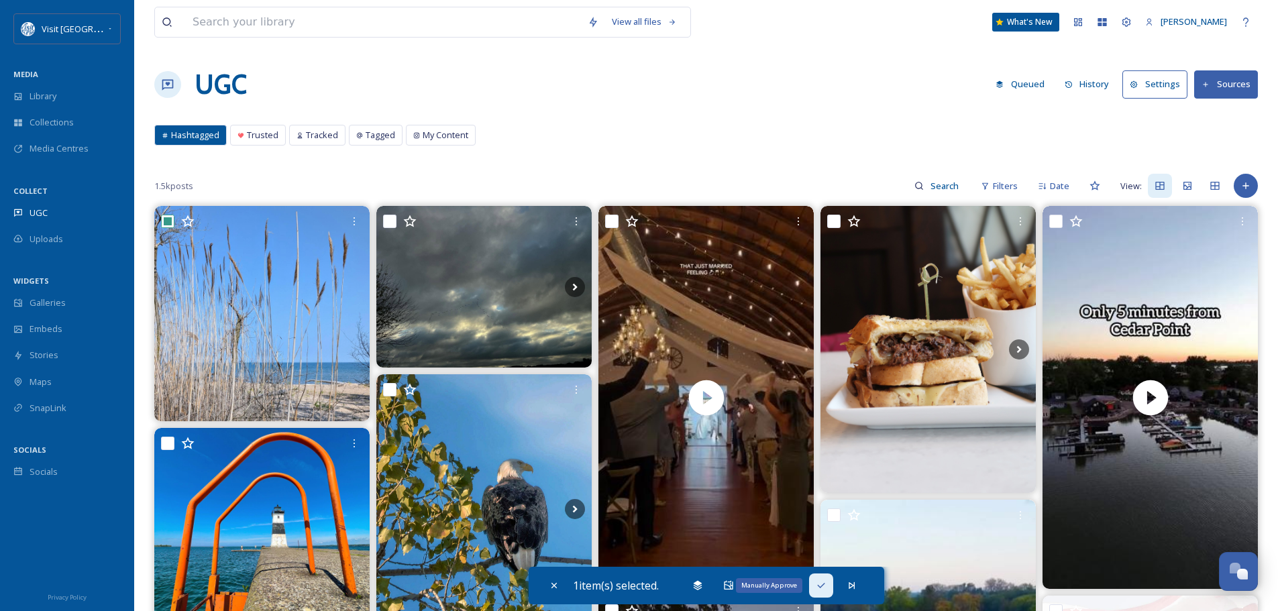
click at [829, 585] on div "Manually Approve" at bounding box center [821, 586] width 24 height 24
checkbox input "false"
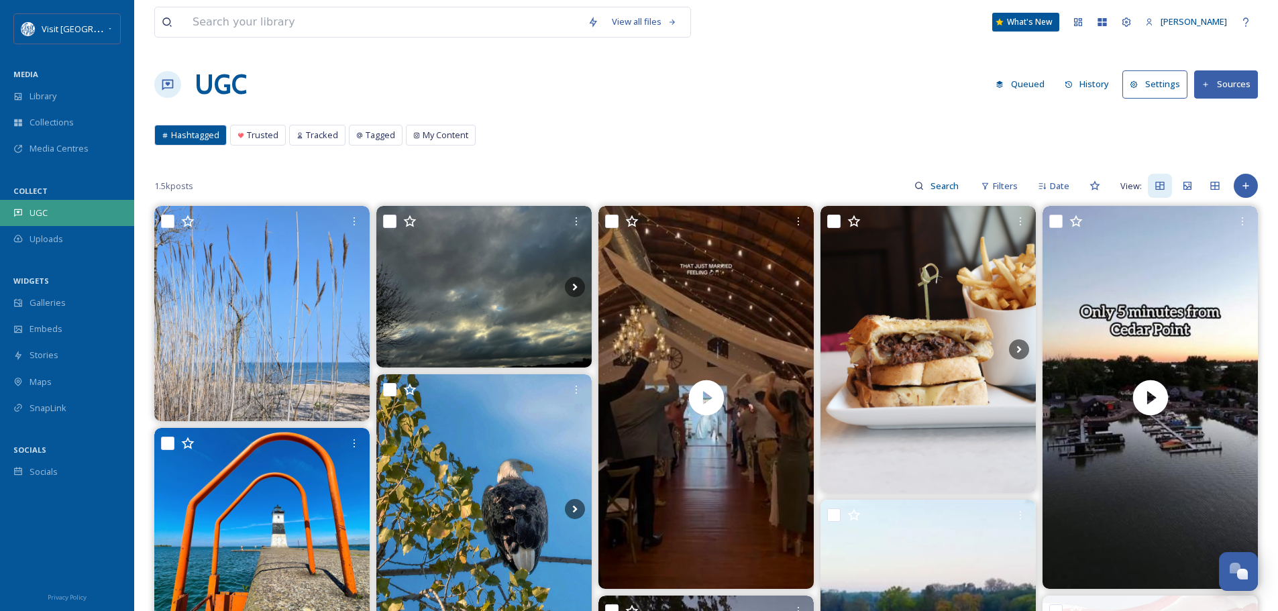
click at [64, 214] on div "UGC" at bounding box center [67, 213] width 134 height 26
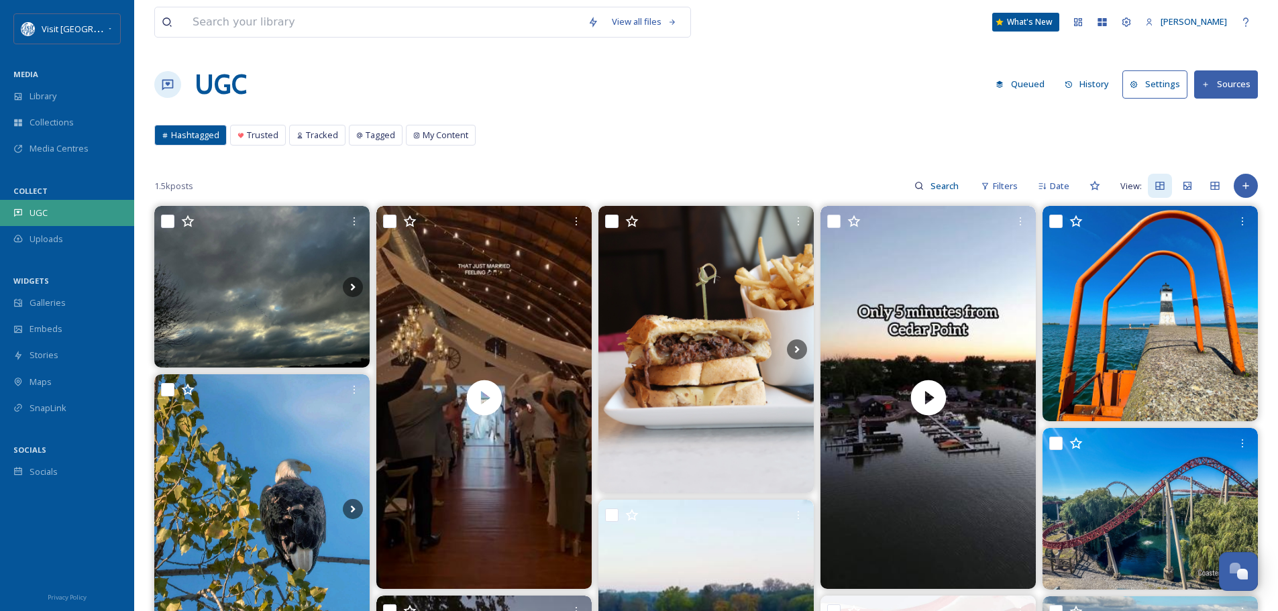
click at [57, 214] on div "UGC" at bounding box center [67, 213] width 134 height 26
click at [1105, 85] on button "History" at bounding box center [1087, 84] width 58 height 26
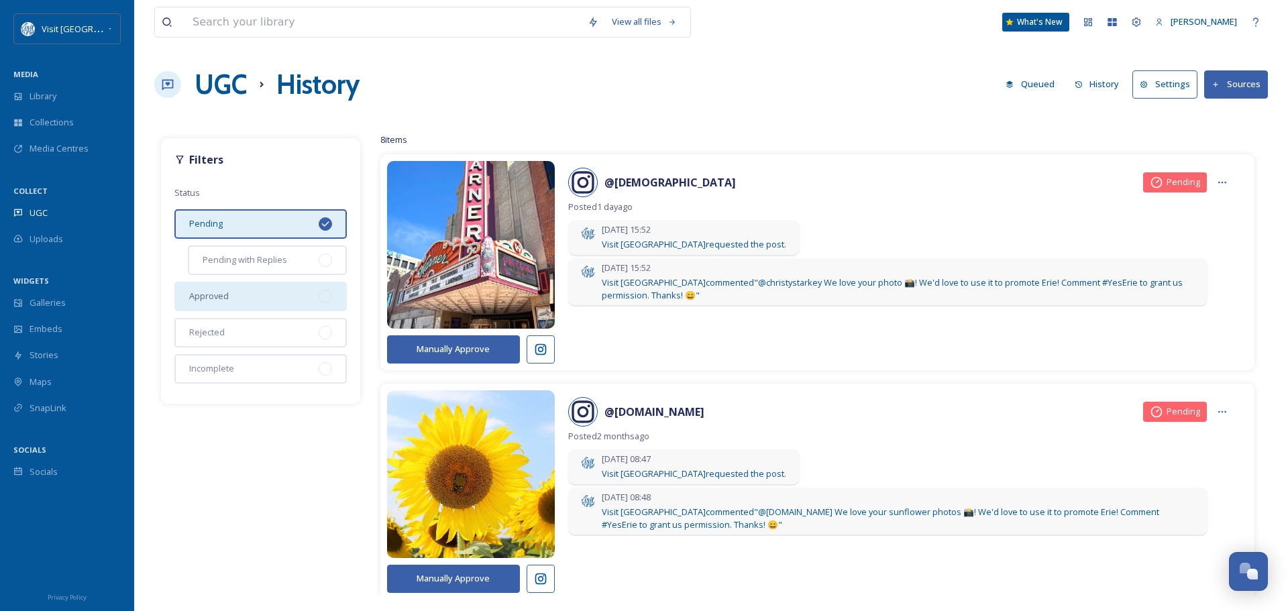
click at [264, 291] on div "Approved" at bounding box center [260, 297] width 172 height 30
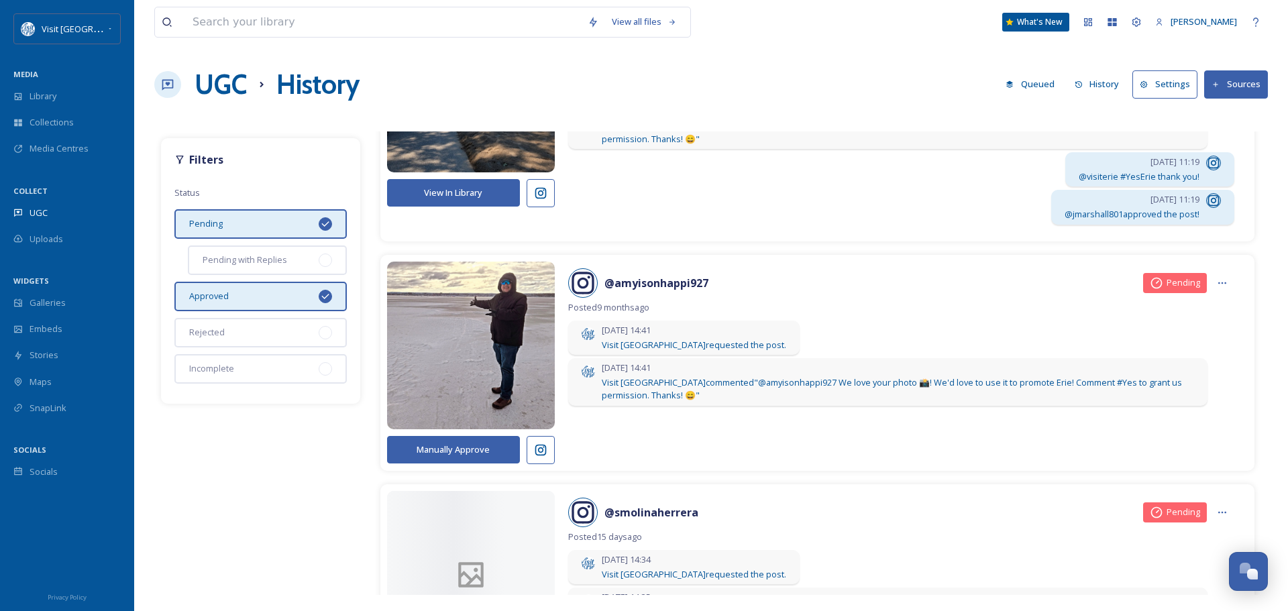
scroll to position [2080, 0]
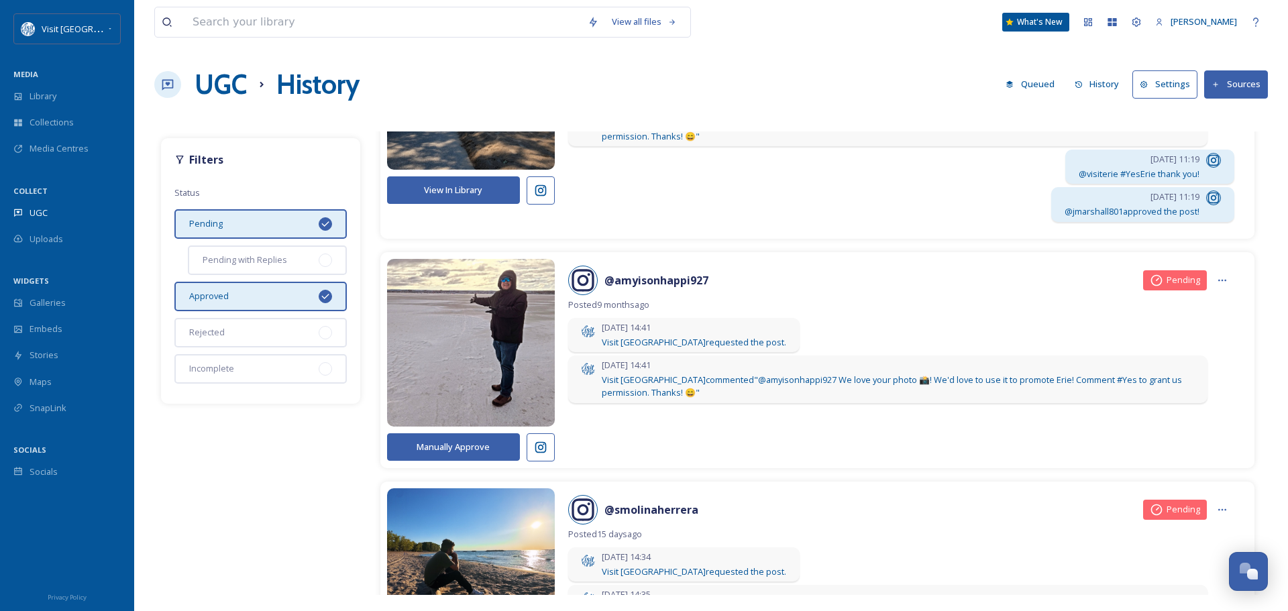
click at [327, 221] on icon at bounding box center [325, 224] width 11 height 11
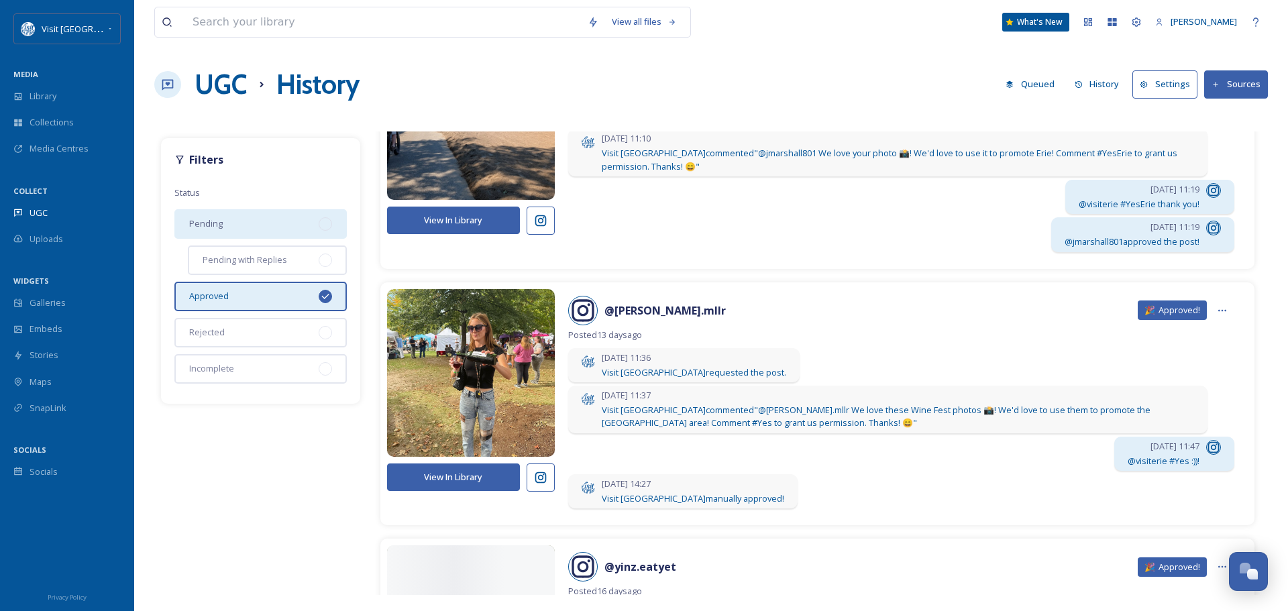
scroll to position [1677, 0]
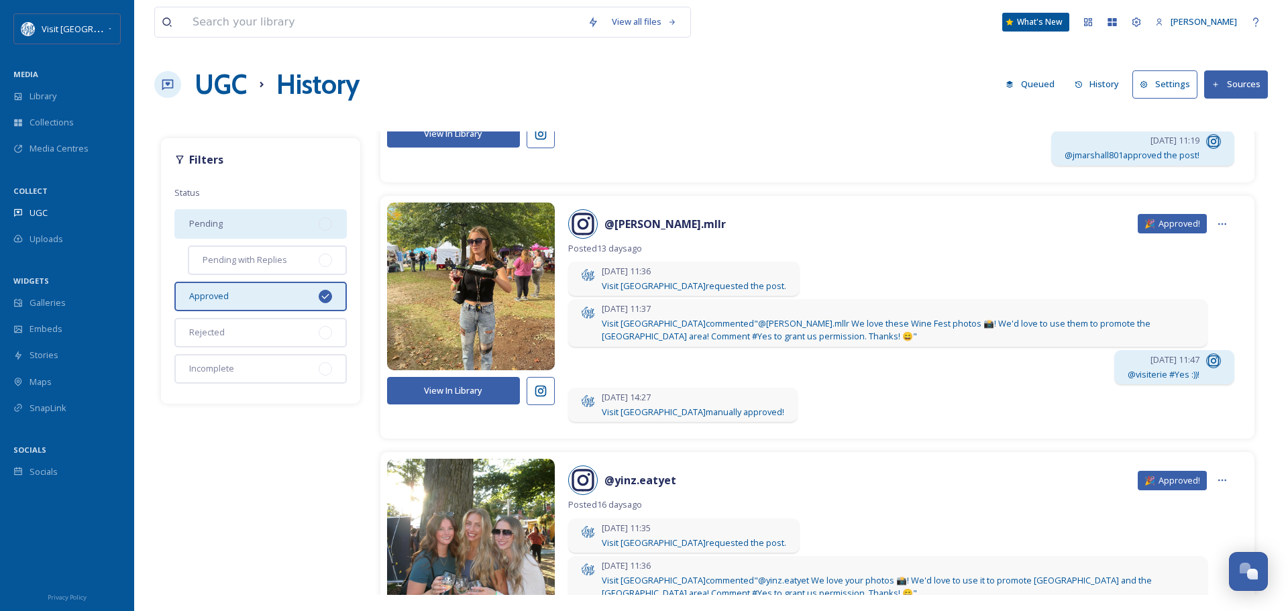
click at [537, 390] on icon at bounding box center [540, 390] width 13 height 13
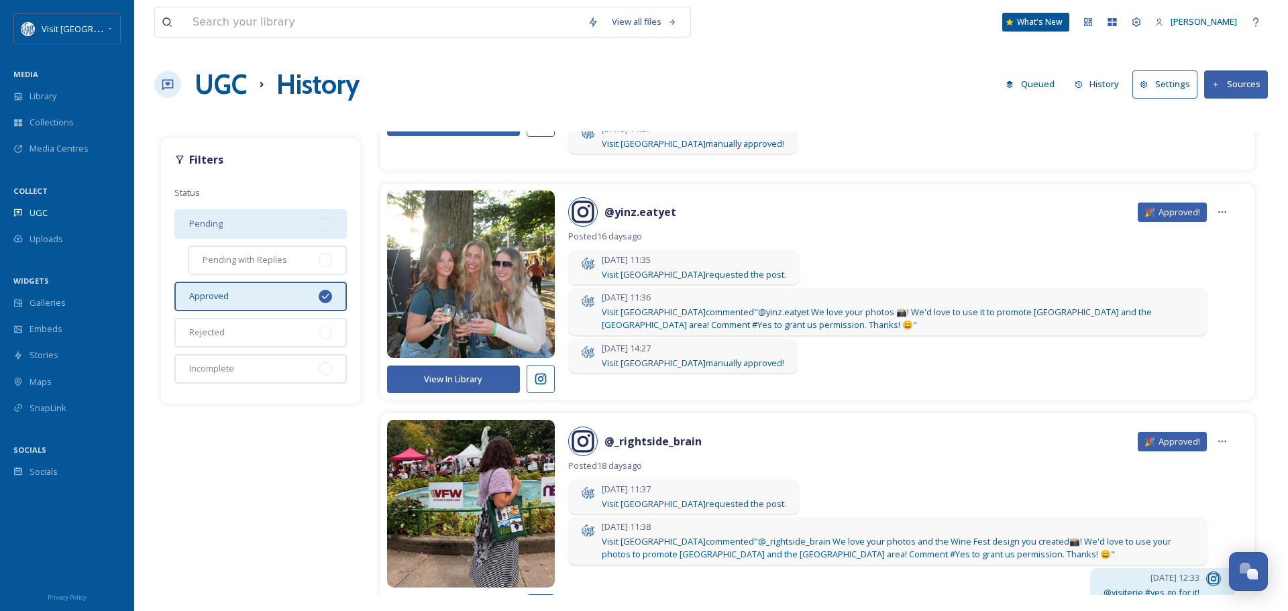
click at [540, 380] on icon at bounding box center [540, 378] width 13 height 13
click at [1217, 211] on icon at bounding box center [1222, 212] width 11 height 11
click at [1065, 231] on span "Posted 16 days ago" at bounding box center [901, 236] width 666 height 13
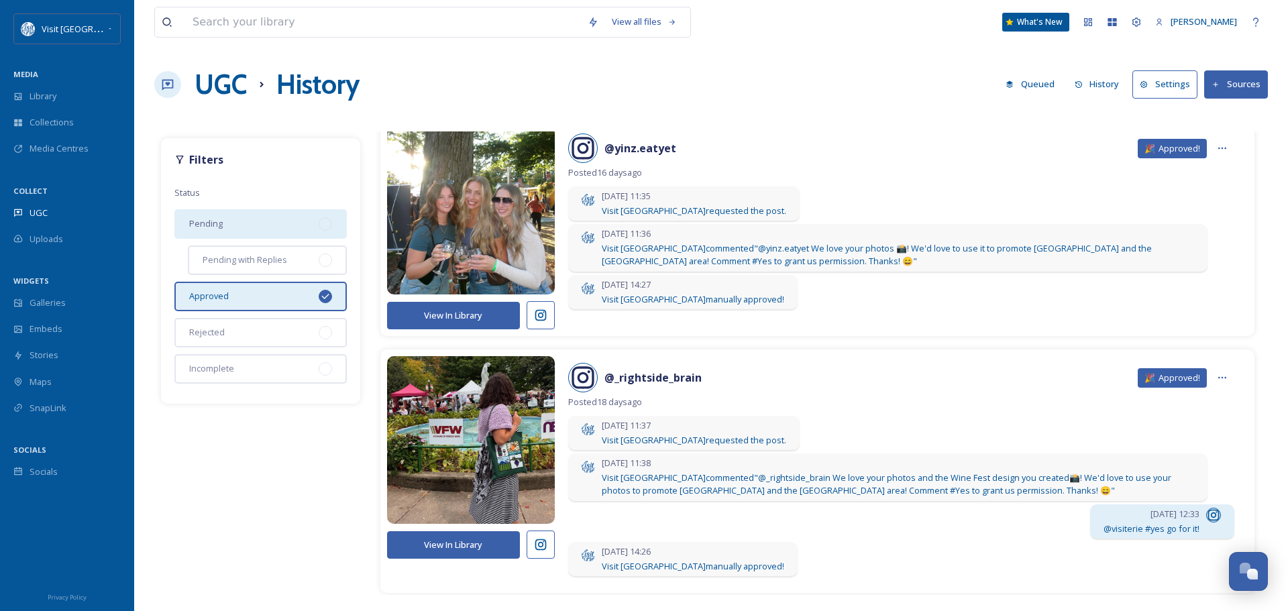
scroll to position [2080, 0]
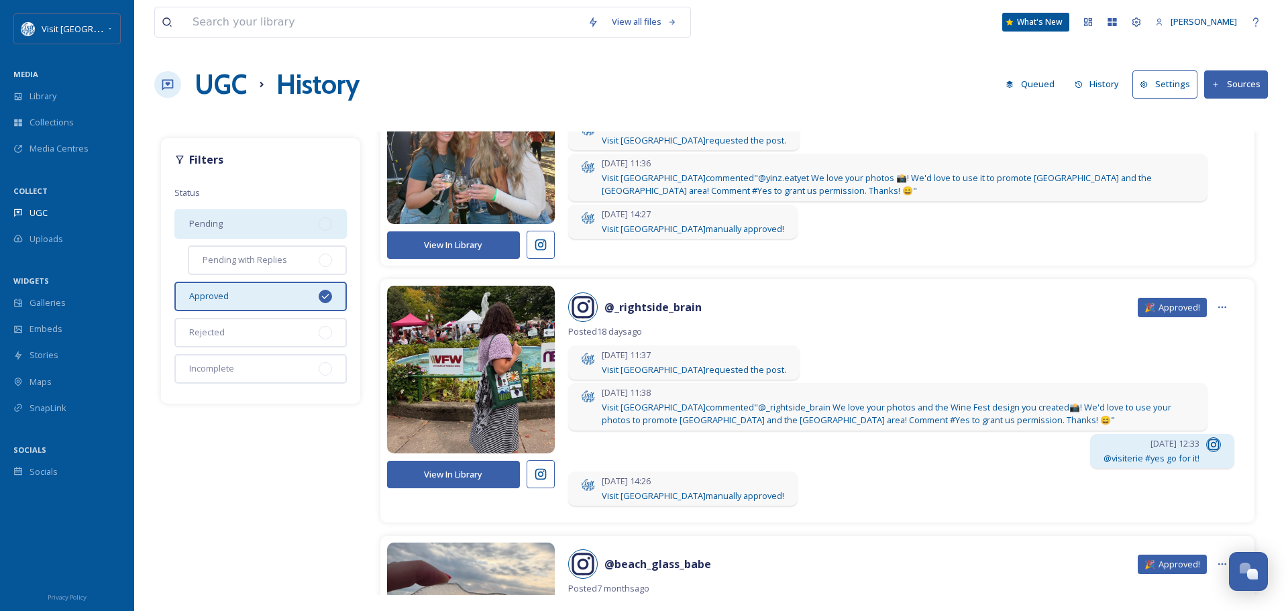
click at [536, 476] on icon at bounding box center [540, 474] width 11 height 11
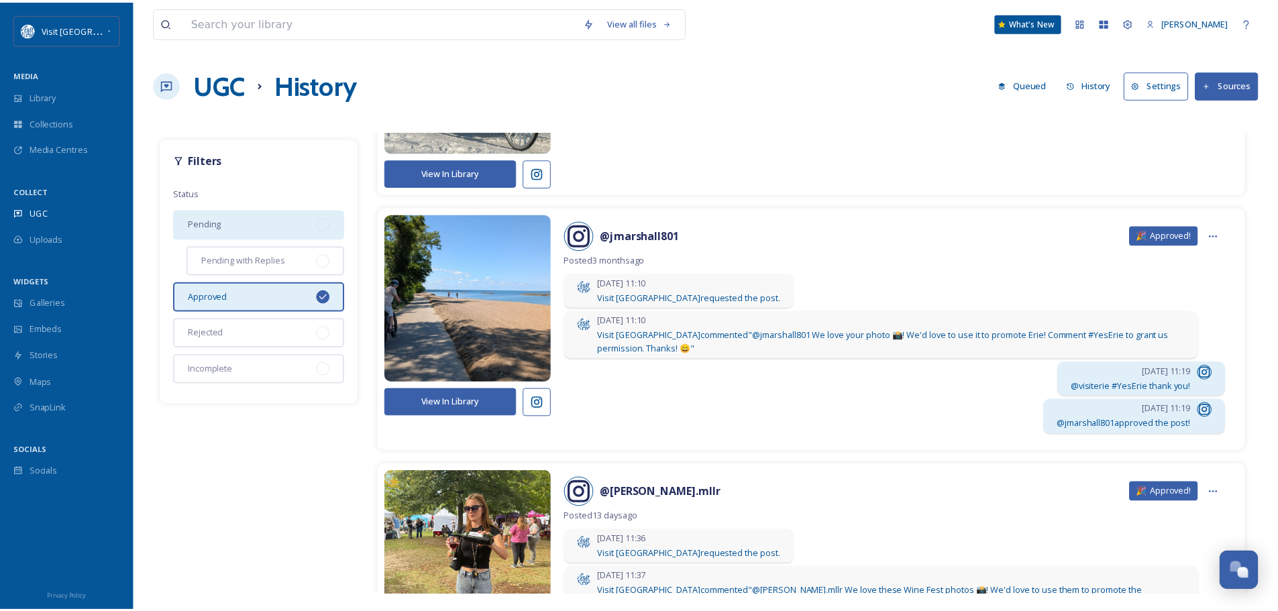
scroll to position [1610, 0]
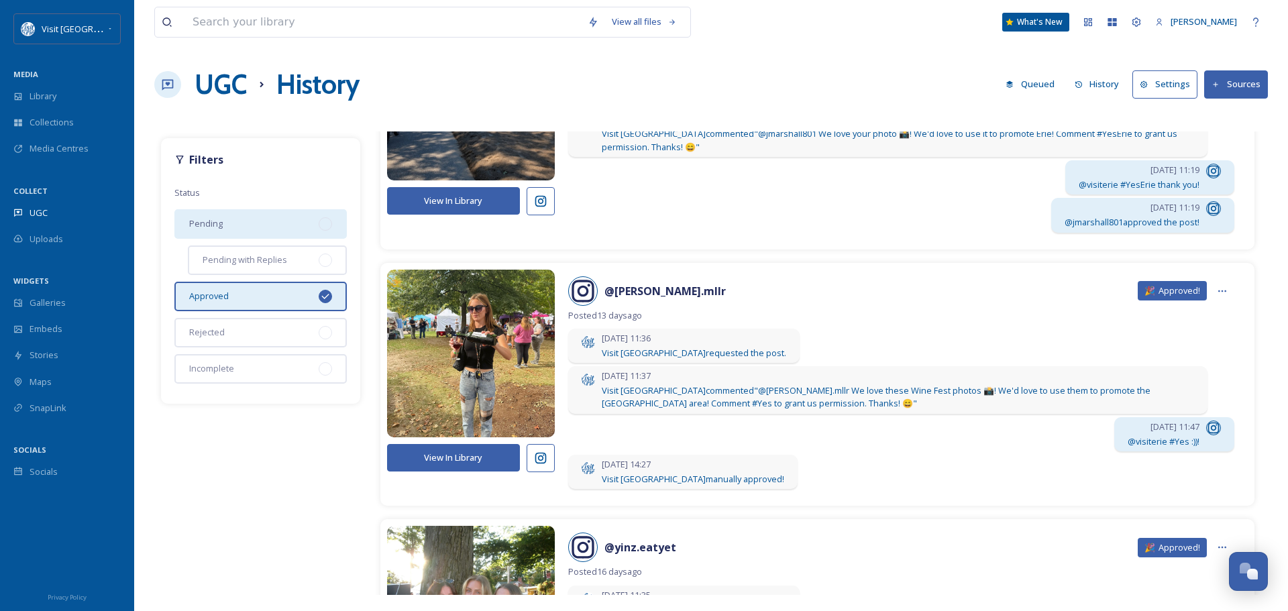
click at [424, 456] on button "View In Library" at bounding box center [453, 458] width 133 height 28
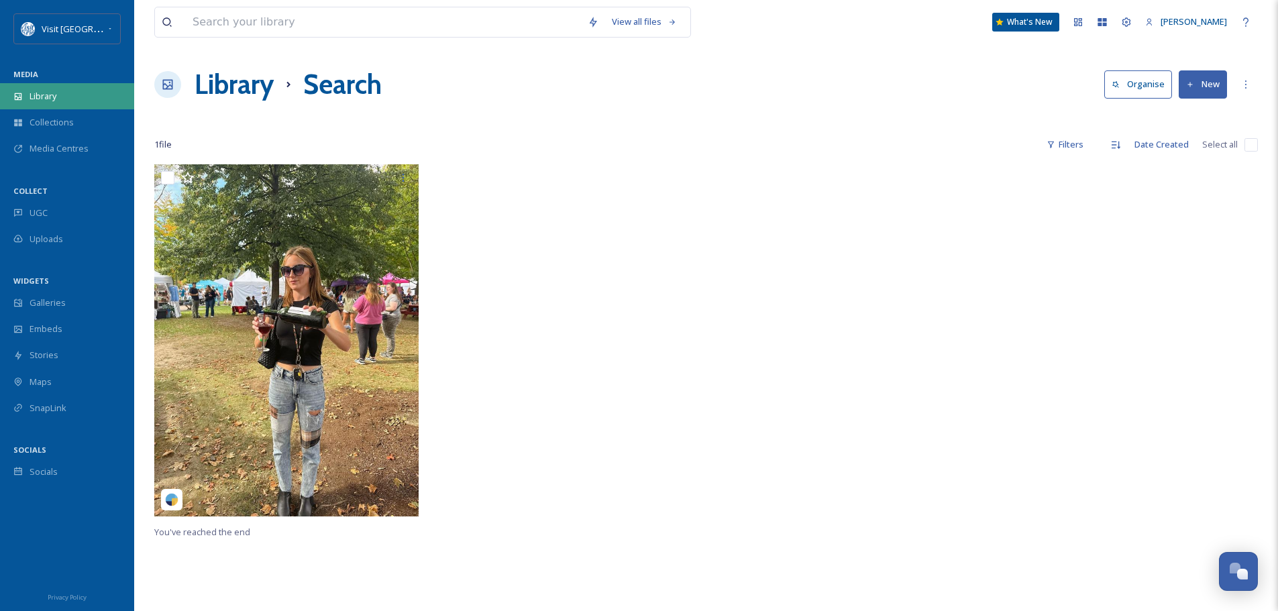
click at [70, 87] on div "Library" at bounding box center [67, 96] width 134 height 26
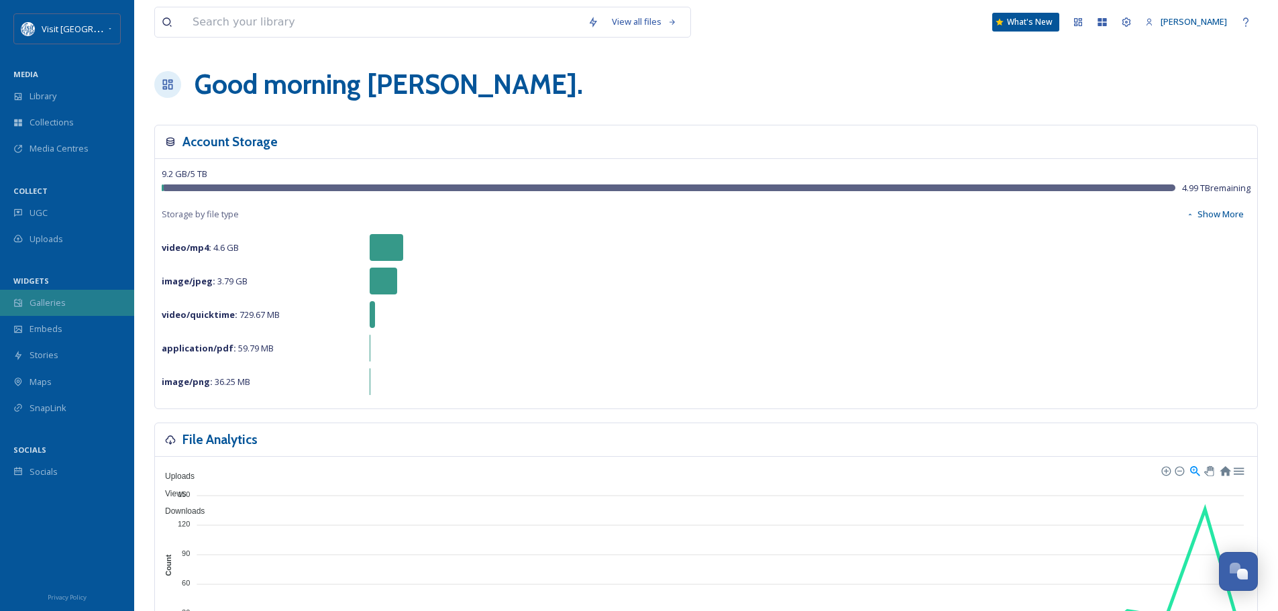
click at [34, 302] on span "Galleries" at bounding box center [48, 303] width 36 height 13
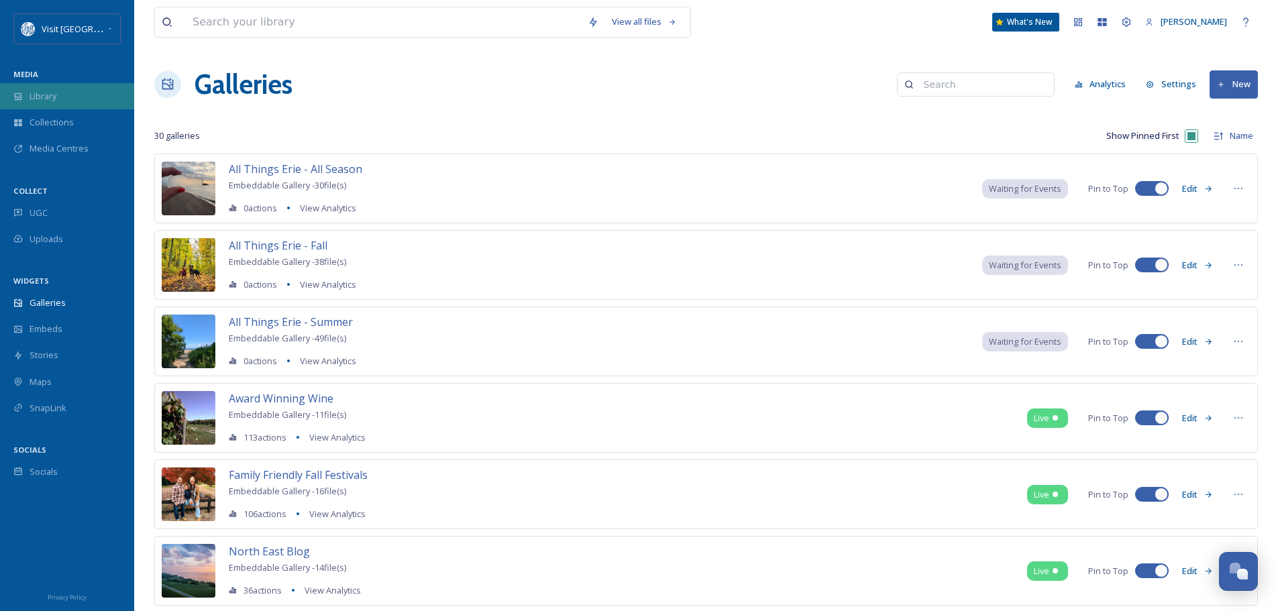
click at [54, 94] on span "Library" at bounding box center [43, 96] width 27 height 13
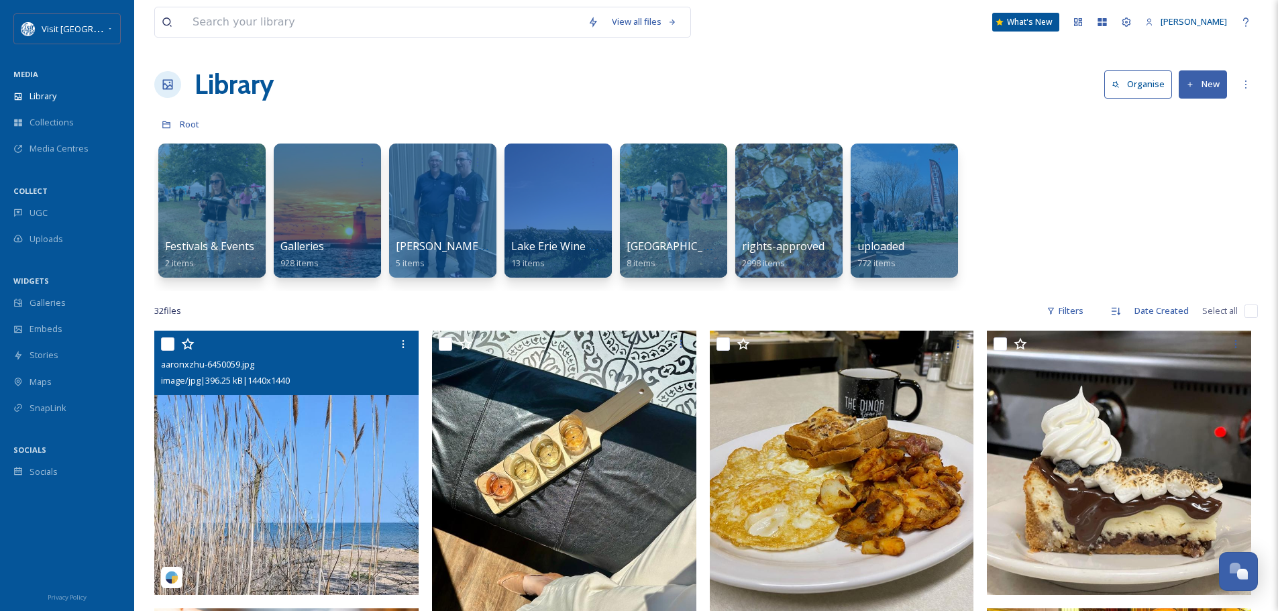
click at [249, 478] on img at bounding box center [286, 463] width 264 height 264
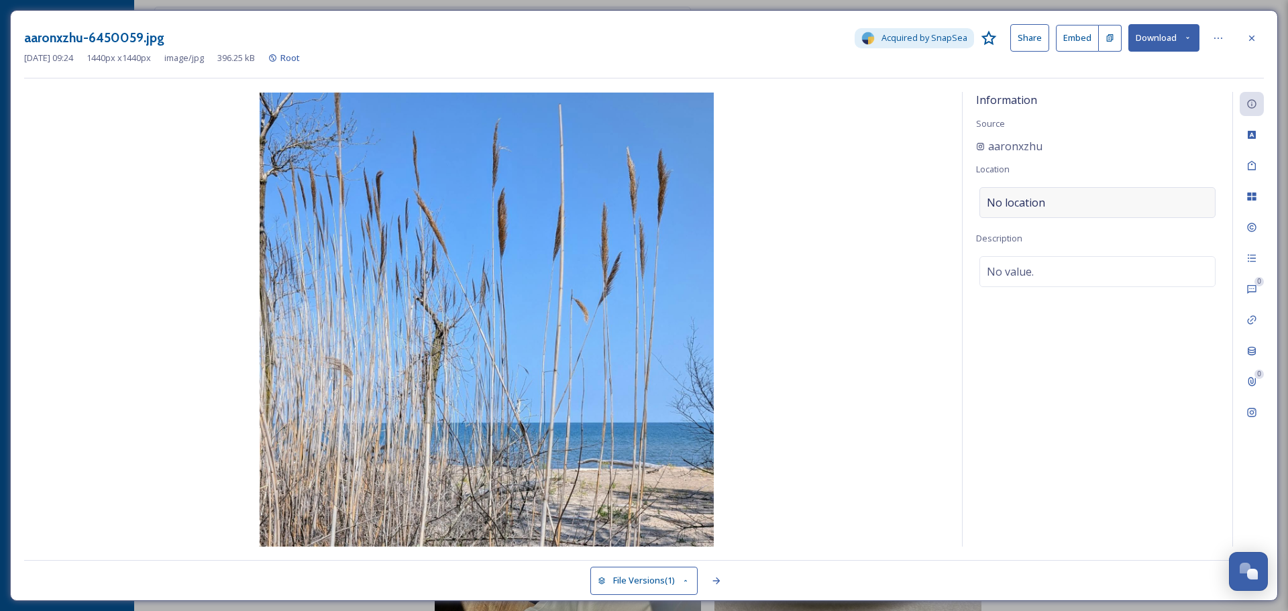
click at [1114, 203] on div "No location" at bounding box center [1097, 202] width 236 height 31
click at [1114, 203] on input at bounding box center [1097, 203] width 235 height 30
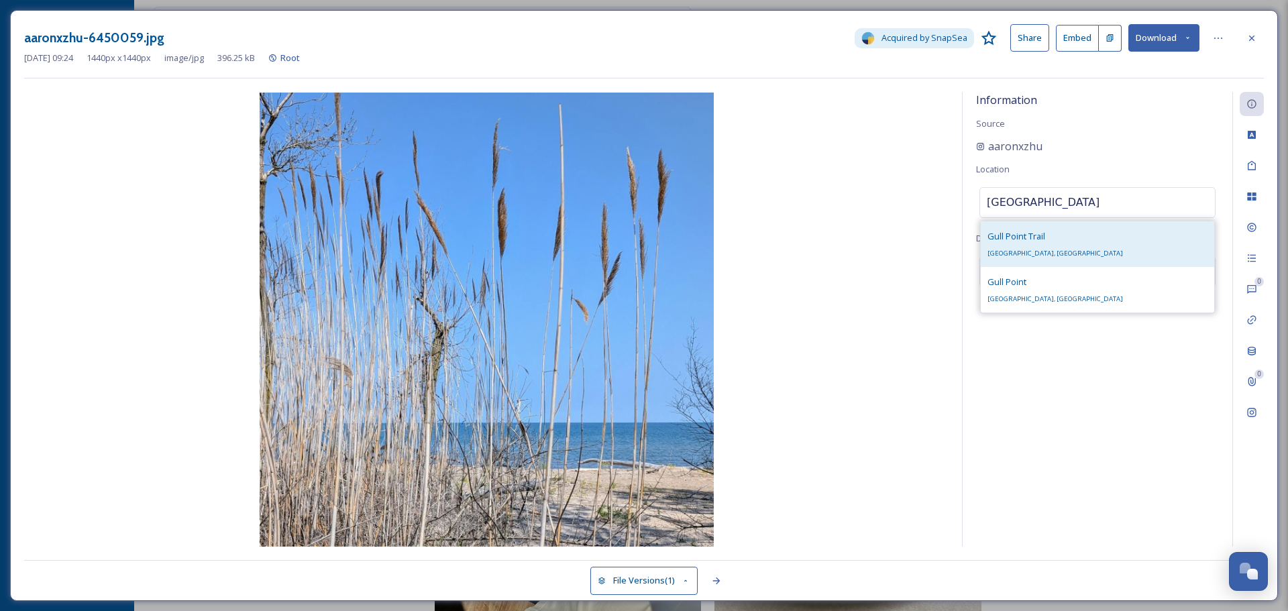
type input "[GEOGRAPHIC_DATA]"
click at [1063, 235] on div "[GEOGRAPHIC_DATA], [GEOGRAPHIC_DATA]" at bounding box center [1056, 244] width 136 height 32
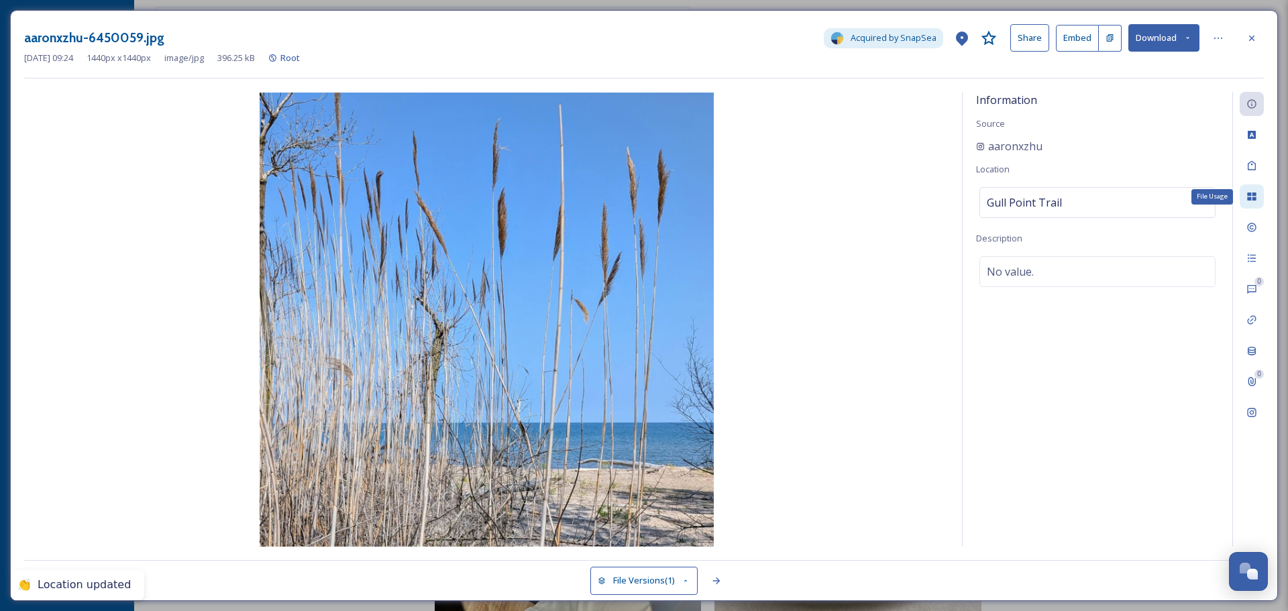
click at [1254, 195] on icon at bounding box center [1251, 197] width 9 height 8
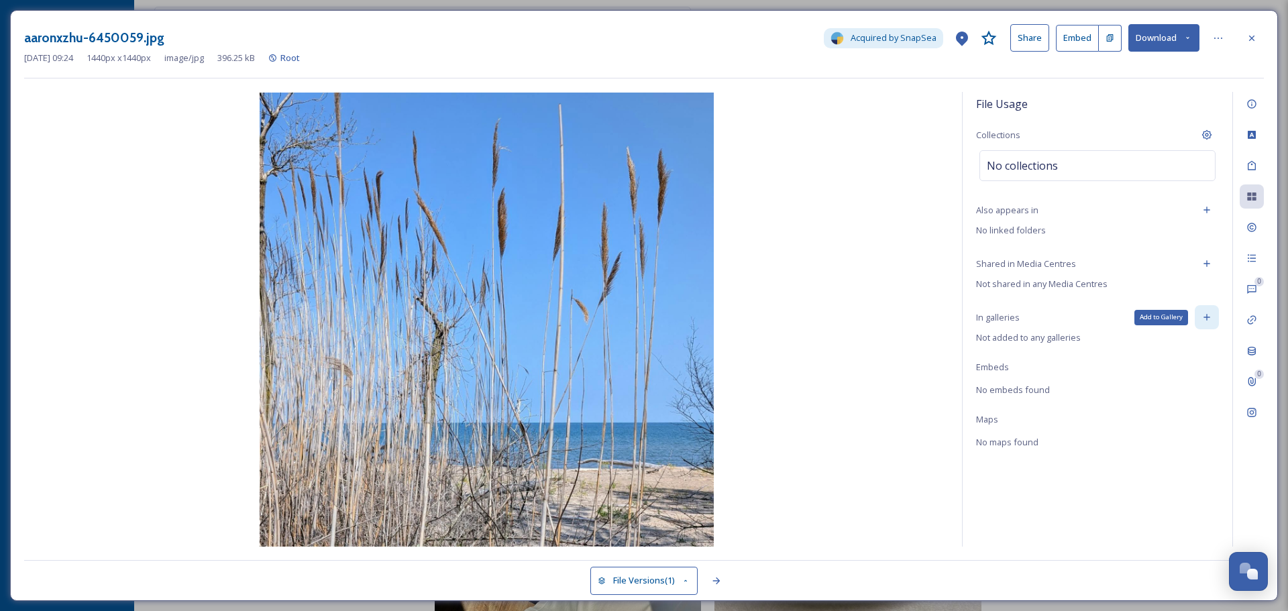
click at [1201, 317] on div "Add to Gallery" at bounding box center [1207, 317] width 24 height 24
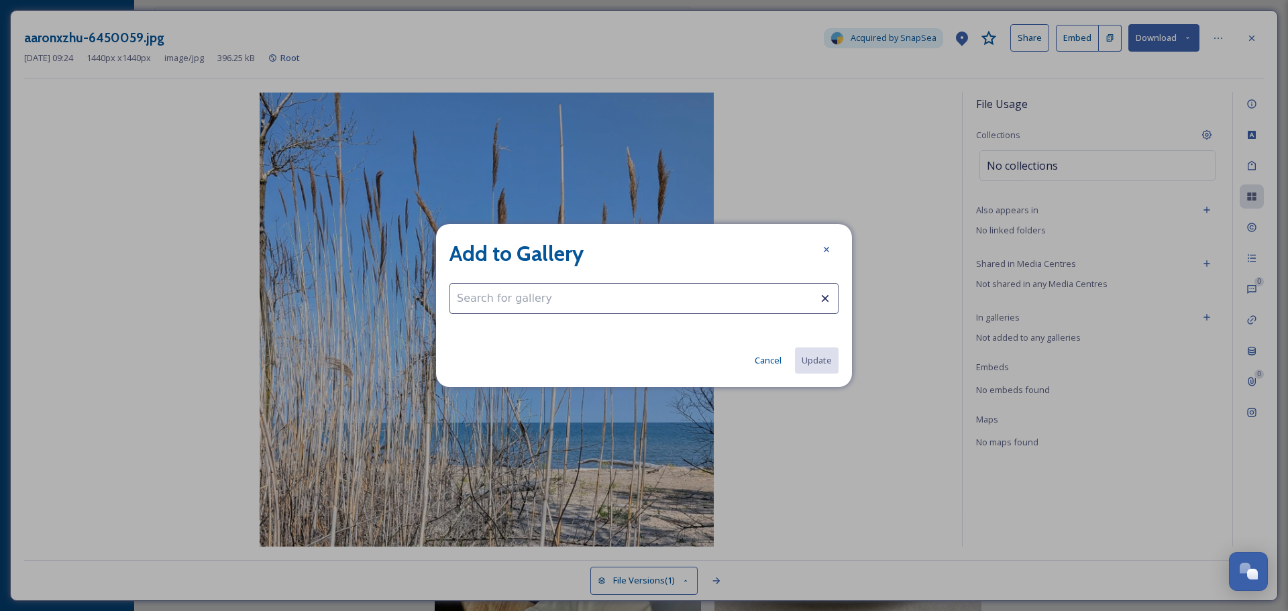
click at [653, 304] on input at bounding box center [643, 298] width 389 height 31
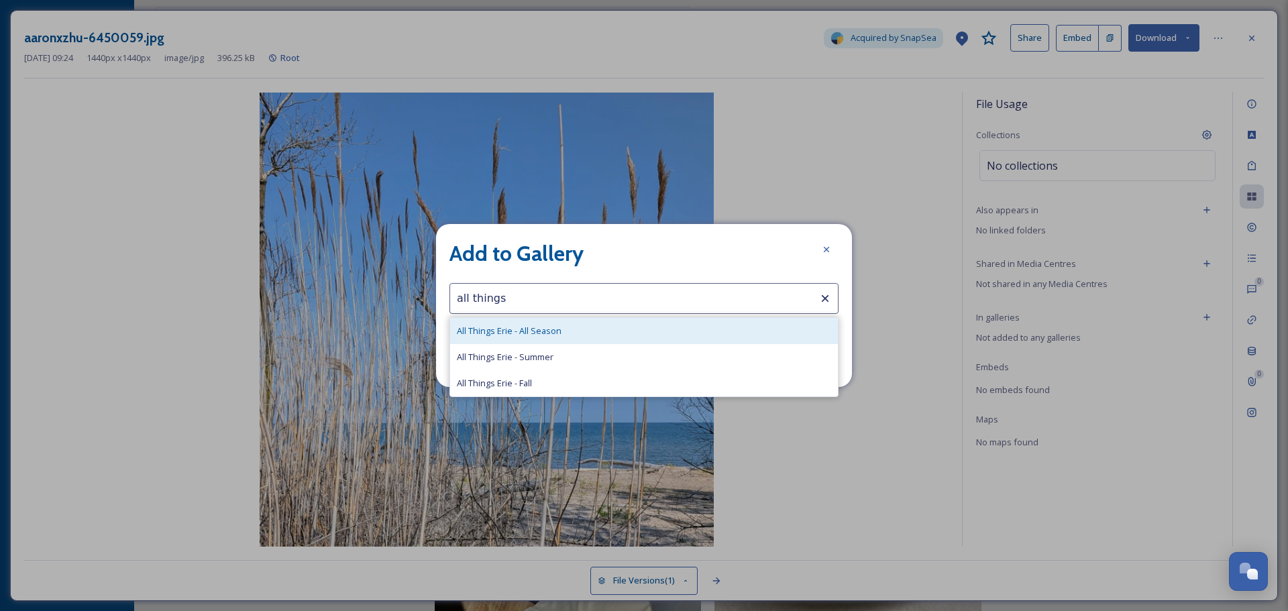
click at [637, 324] on div "All Things Erie - All Season" at bounding box center [644, 331] width 388 height 26
type input "All Things Erie - All Season"
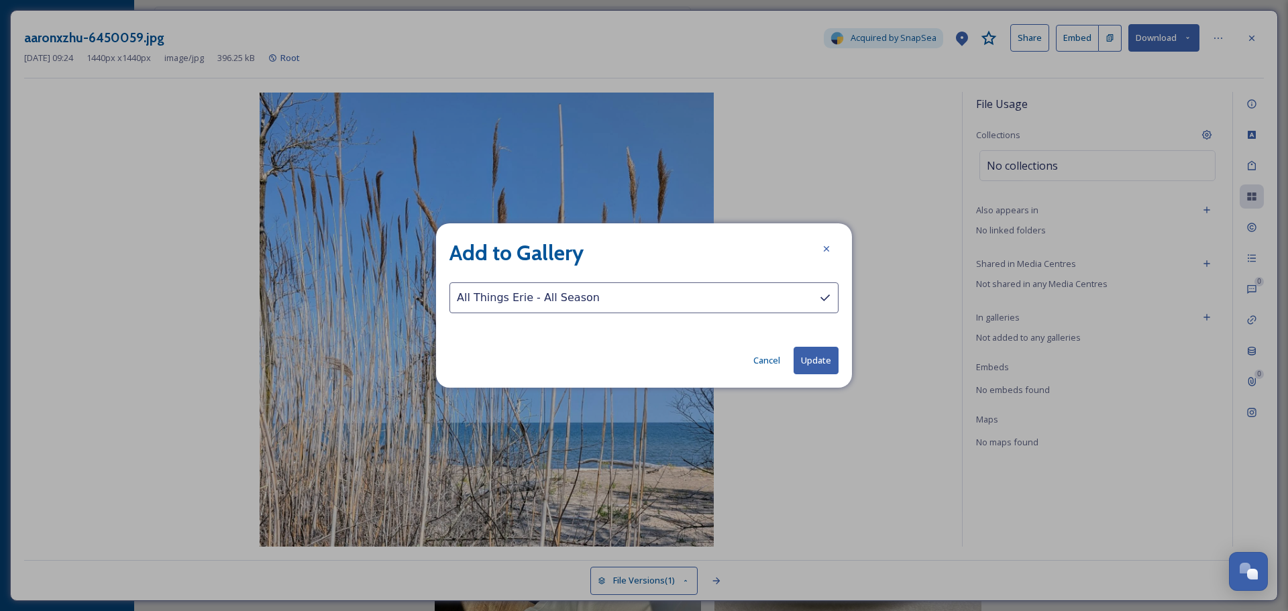
click at [825, 364] on button "Update" at bounding box center [816, 361] width 45 height 28
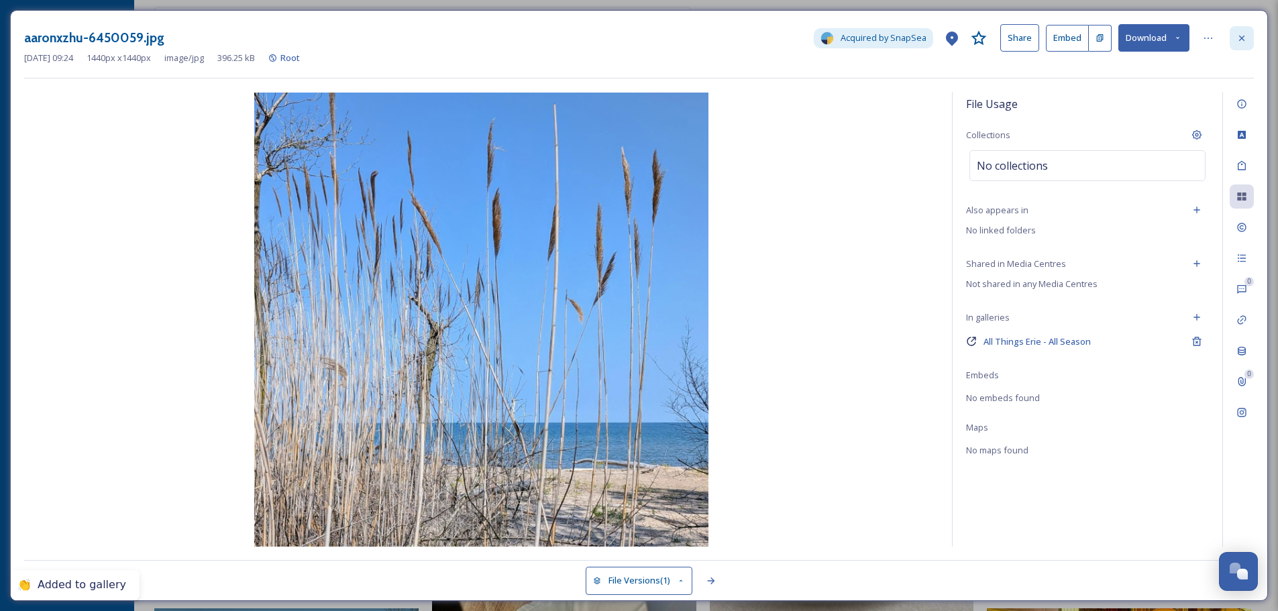
click at [1244, 40] on icon at bounding box center [1241, 37] width 5 height 5
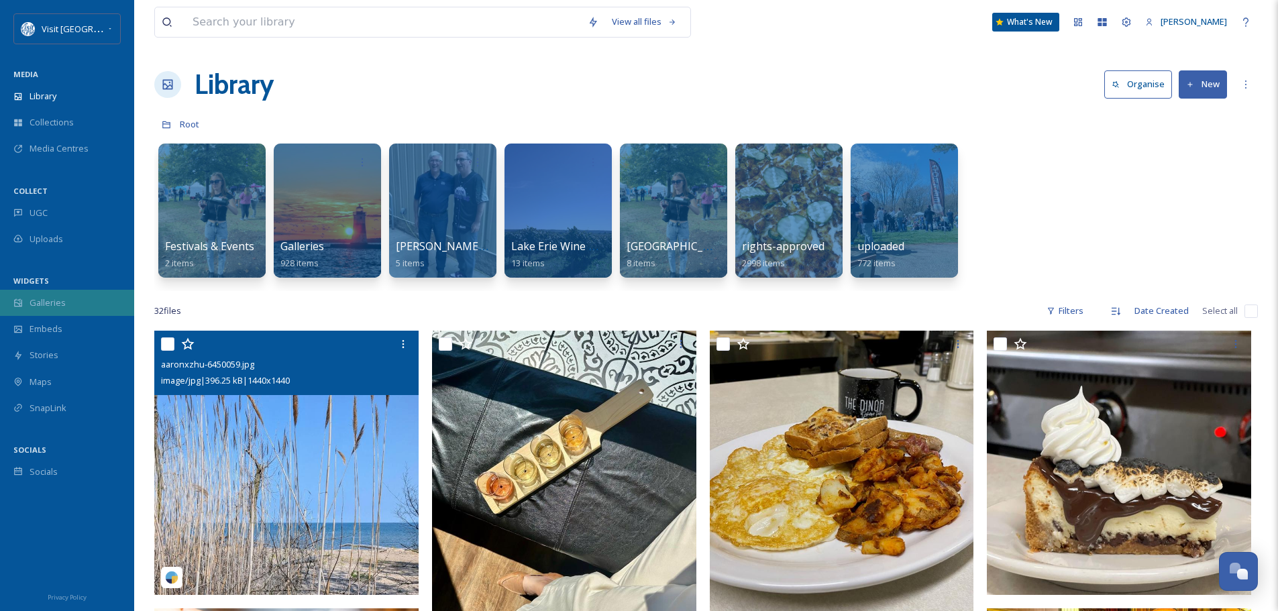
click at [40, 301] on span "Galleries" at bounding box center [48, 303] width 36 height 13
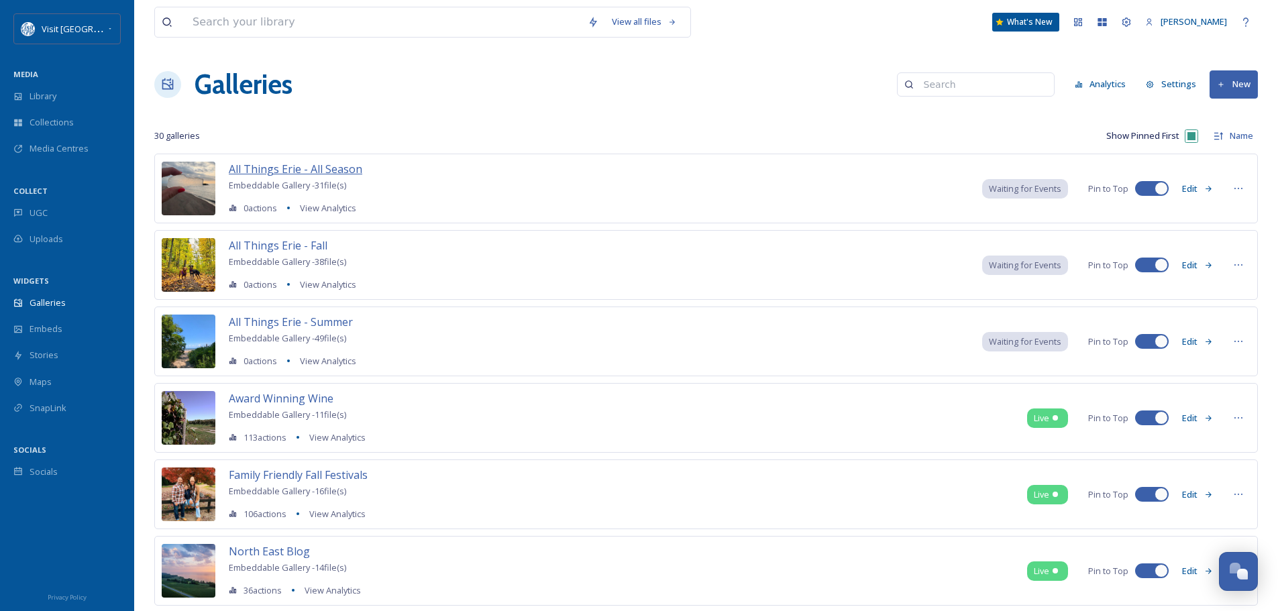
click at [307, 170] on span "All Things Erie - All Season" at bounding box center [296, 169] width 134 height 15
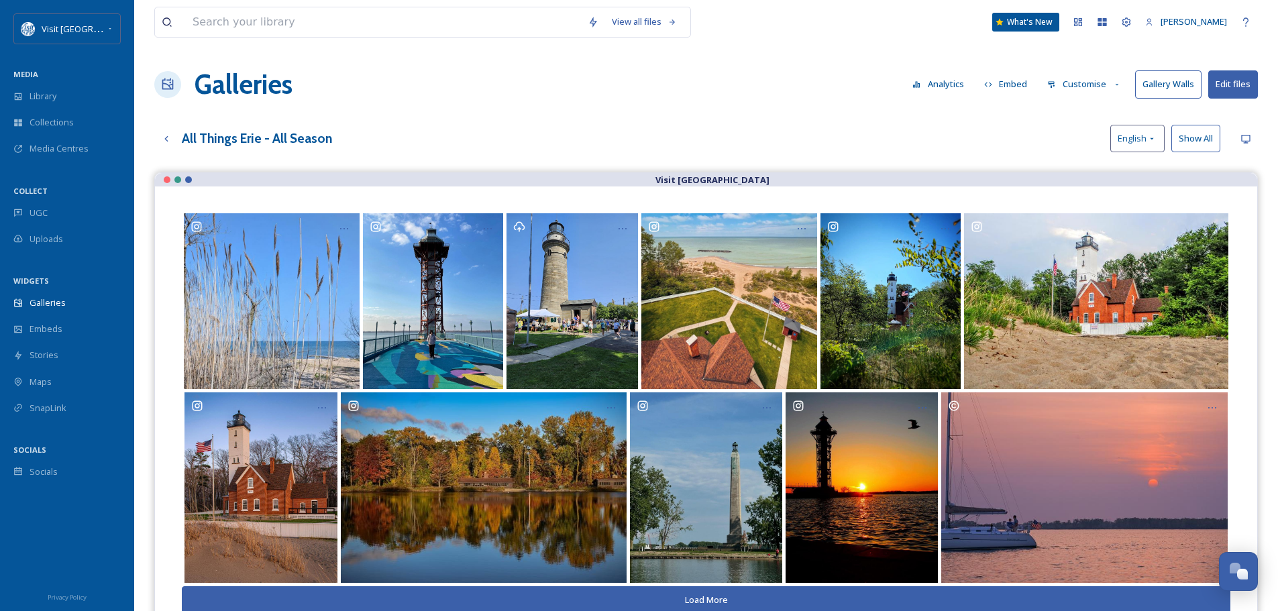
click at [1098, 79] on button "Customise" at bounding box center [1085, 84] width 88 height 26
click at [1085, 113] on div "Layout" at bounding box center [1087, 115] width 93 height 26
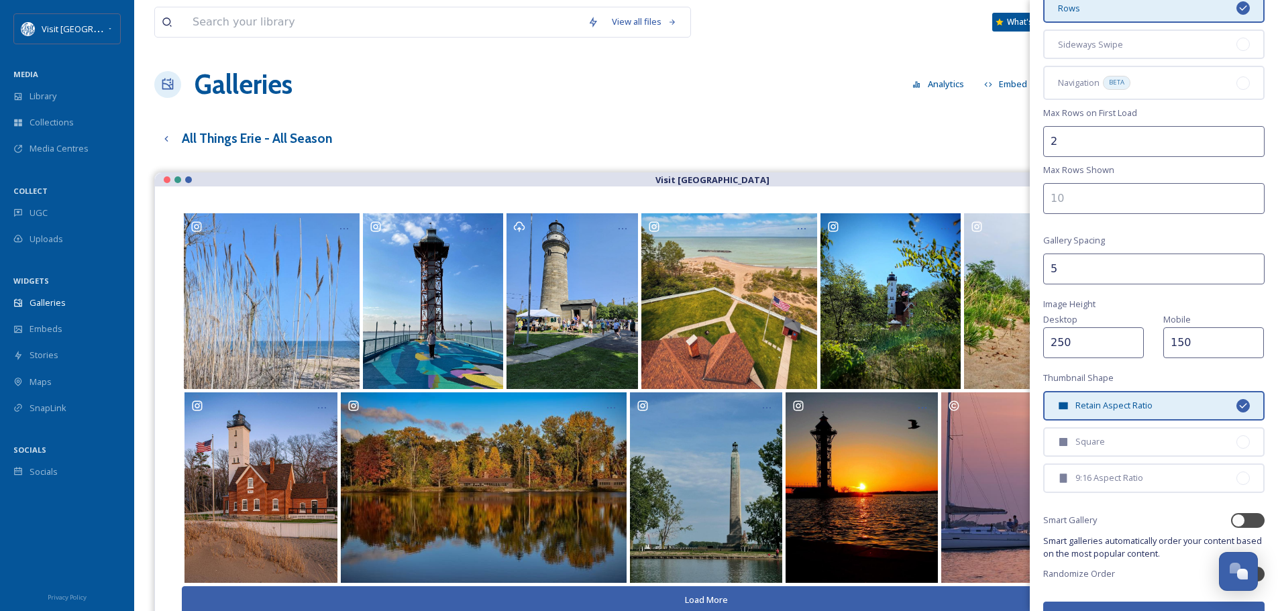
scroll to position [166, 0]
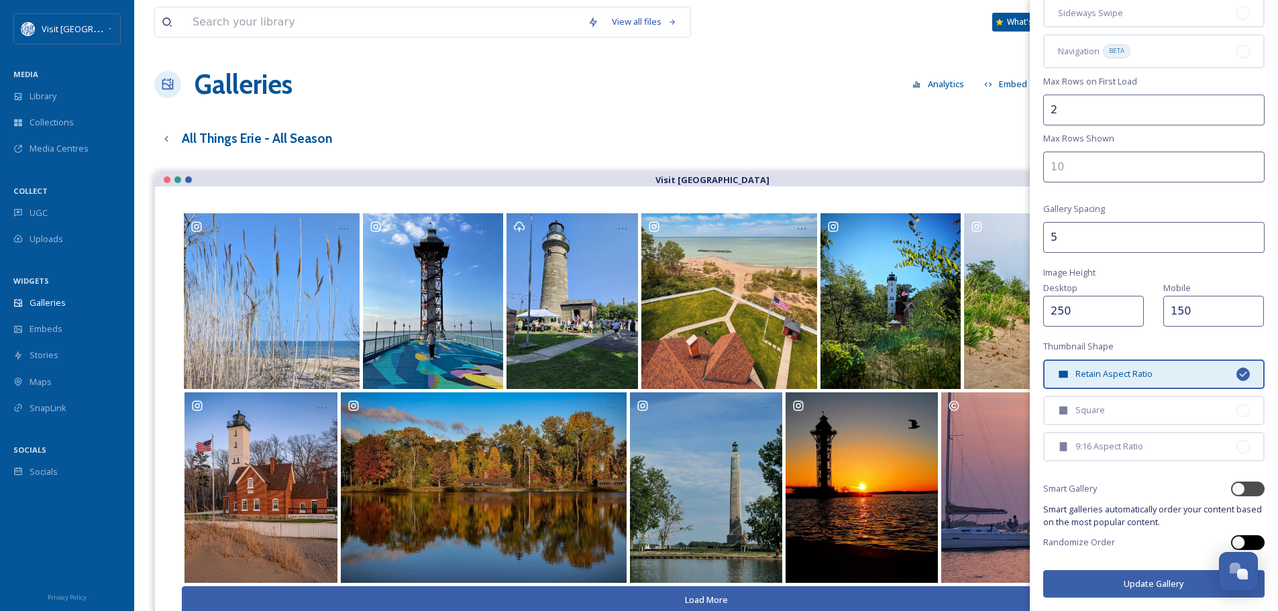
click at [1251, 541] on div at bounding box center [1254, 542] width 7 height 7
checkbox input "true"
click at [1134, 578] on button "Update Gallery" at bounding box center [1153, 584] width 221 height 28
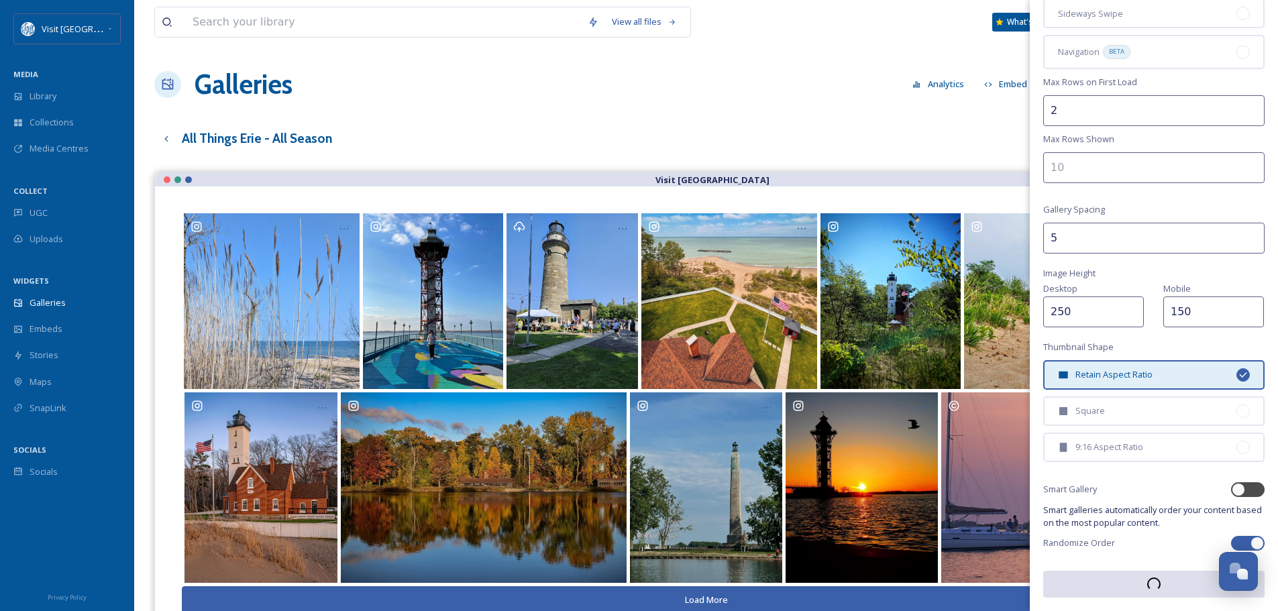
scroll to position [165, 0]
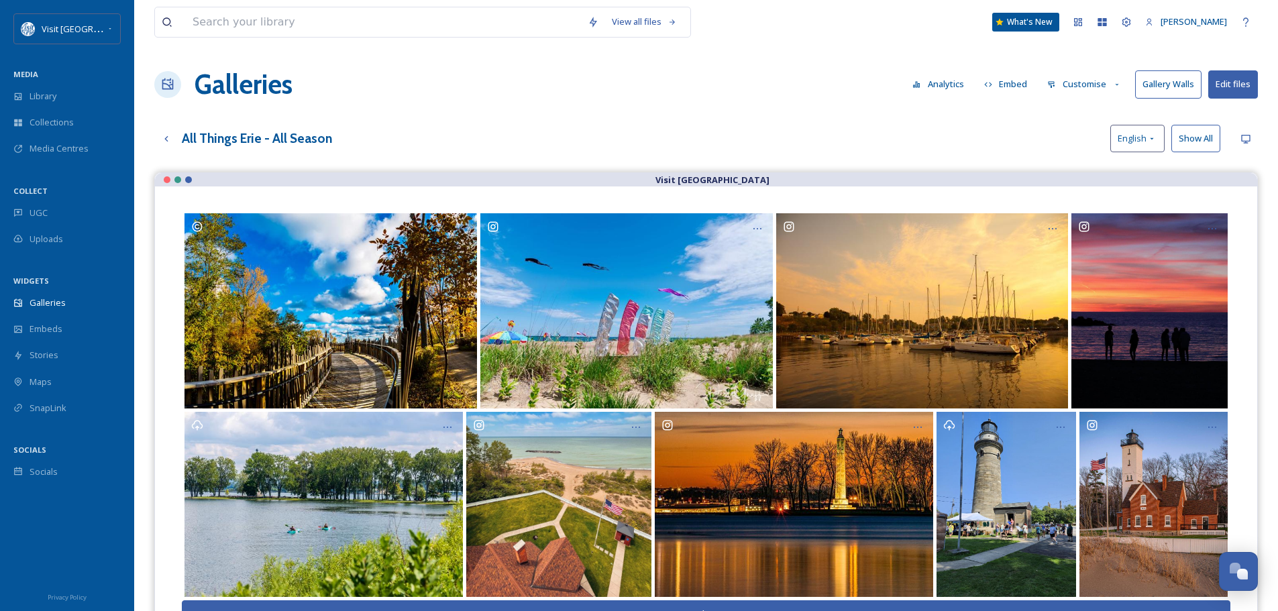
click at [1087, 81] on button "Customise" at bounding box center [1085, 84] width 88 height 26
click at [1081, 117] on div "Layout" at bounding box center [1087, 115] width 93 height 26
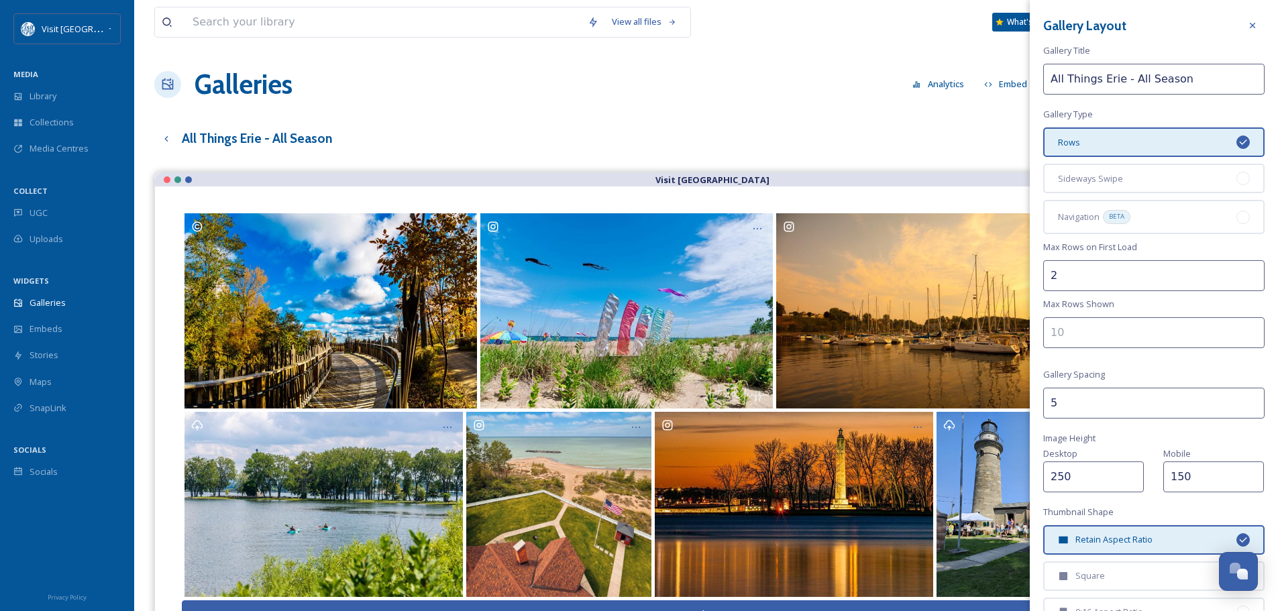
drag, startPoint x: 1076, startPoint y: 476, endPoint x: 1056, endPoint y: 476, distance: 20.1
click at [1056, 476] on input "250" at bounding box center [1093, 477] width 101 height 31
type input "225"
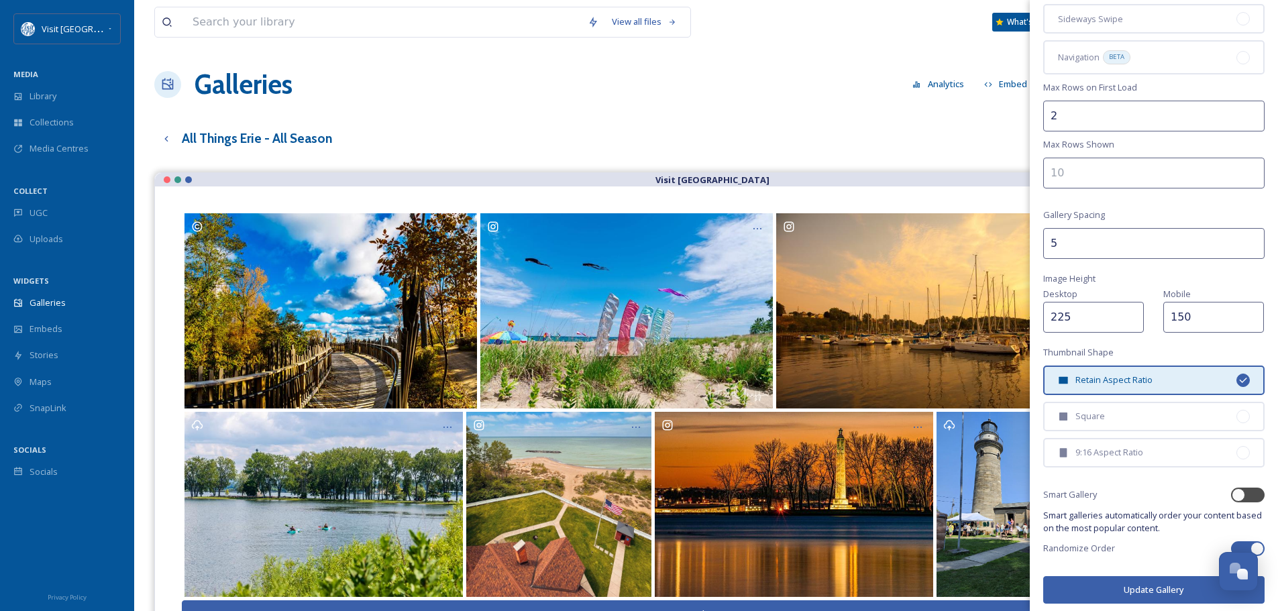
scroll to position [166, 0]
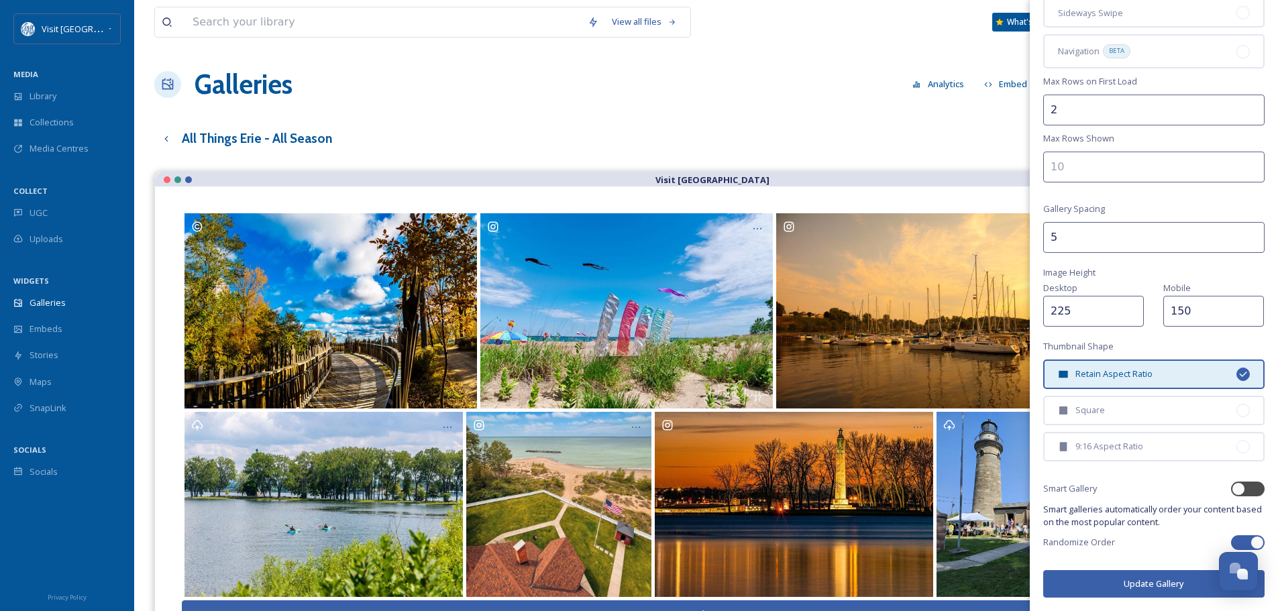
click at [1136, 583] on button "Update Gallery" at bounding box center [1153, 584] width 221 height 28
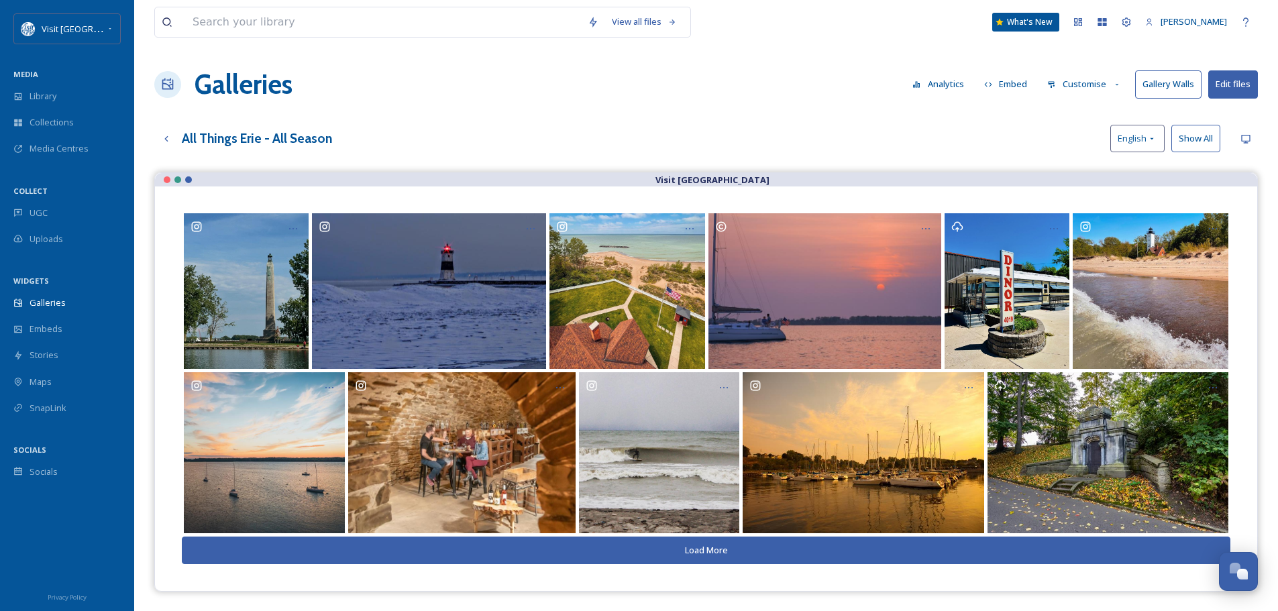
drag, startPoint x: 741, startPoint y: 553, endPoint x: 778, endPoint y: 496, distance: 67.0
click at [741, 553] on button "Load More" at bounding box center [706, 551] width 1049 height 28
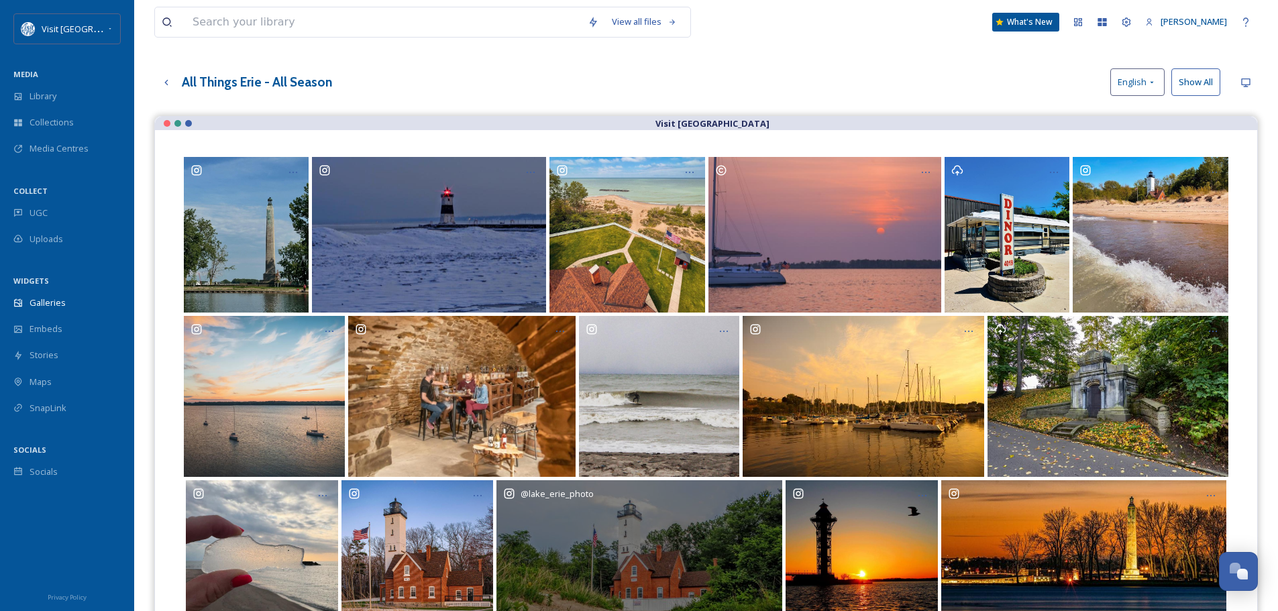
scroll to position [0, 0]
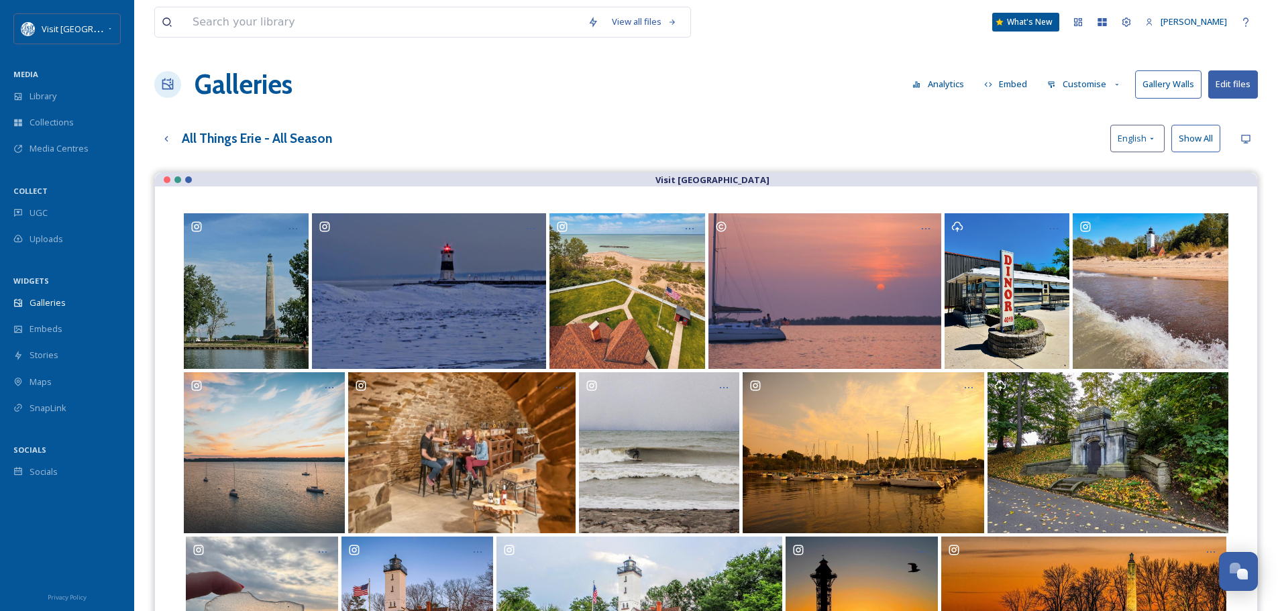
click at [1081, 83] on button "Customise" at bounding box center [1085, 84] width 88 height 26
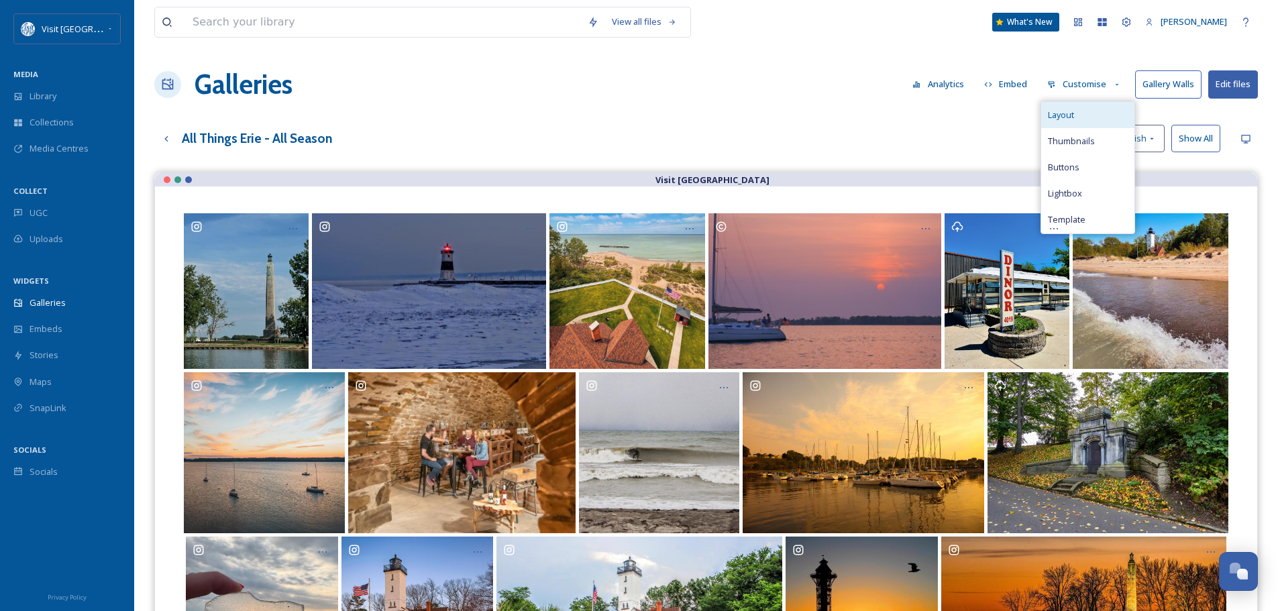
click at [1092, 116] on div "Layout" at bounding box center [1087, 115] width 93 height 26
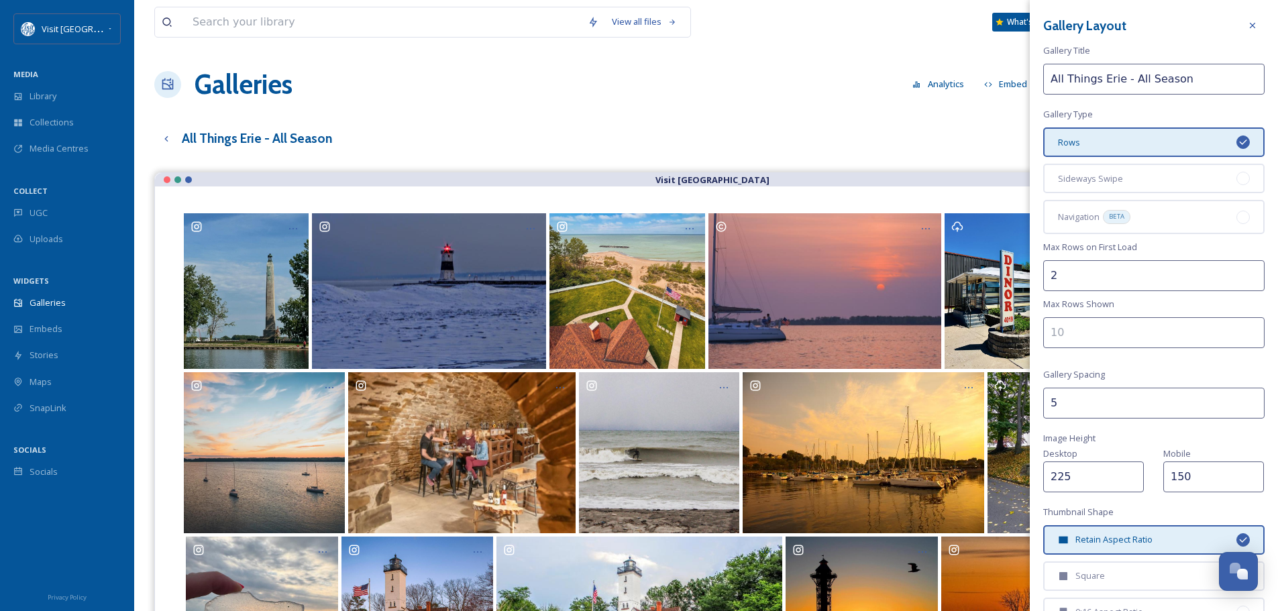
click at [1137, 331] on input "number" at bounding box center [1153, 332] width 221 height 31
type input "10"
click at [1142, 303] on div "Gallery Layout Gallery Title All Things Erie - All Season Gallery Type Rows Sid…" at bounding box center [1154, 388] width 248 height 777
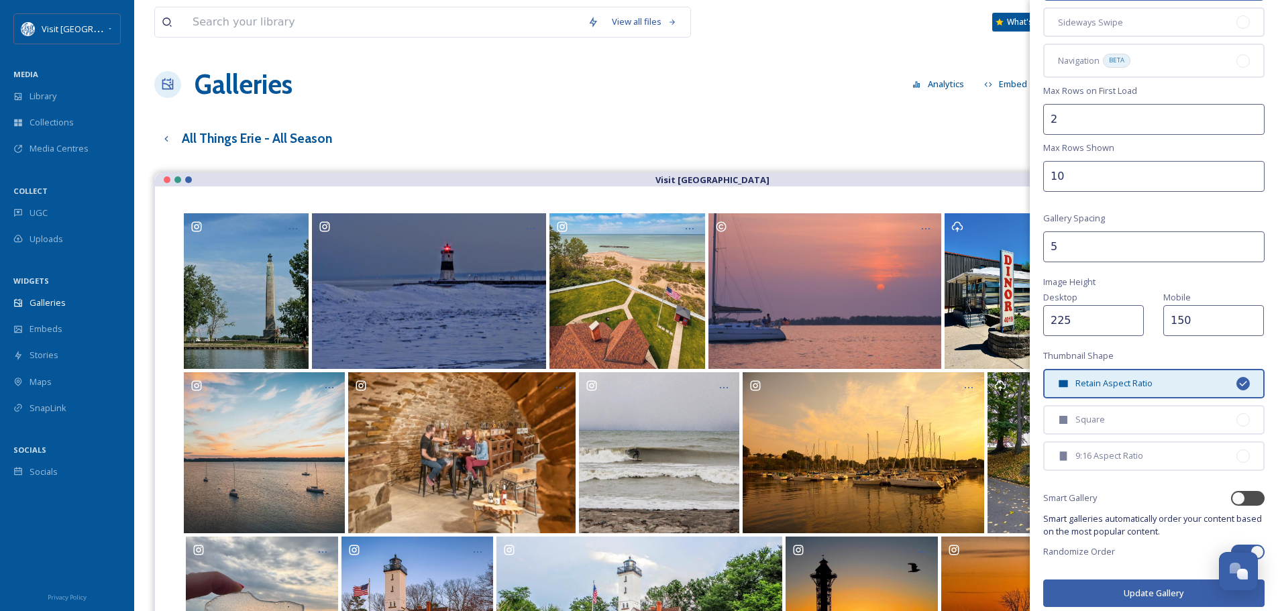
scroll to position [166, 0]
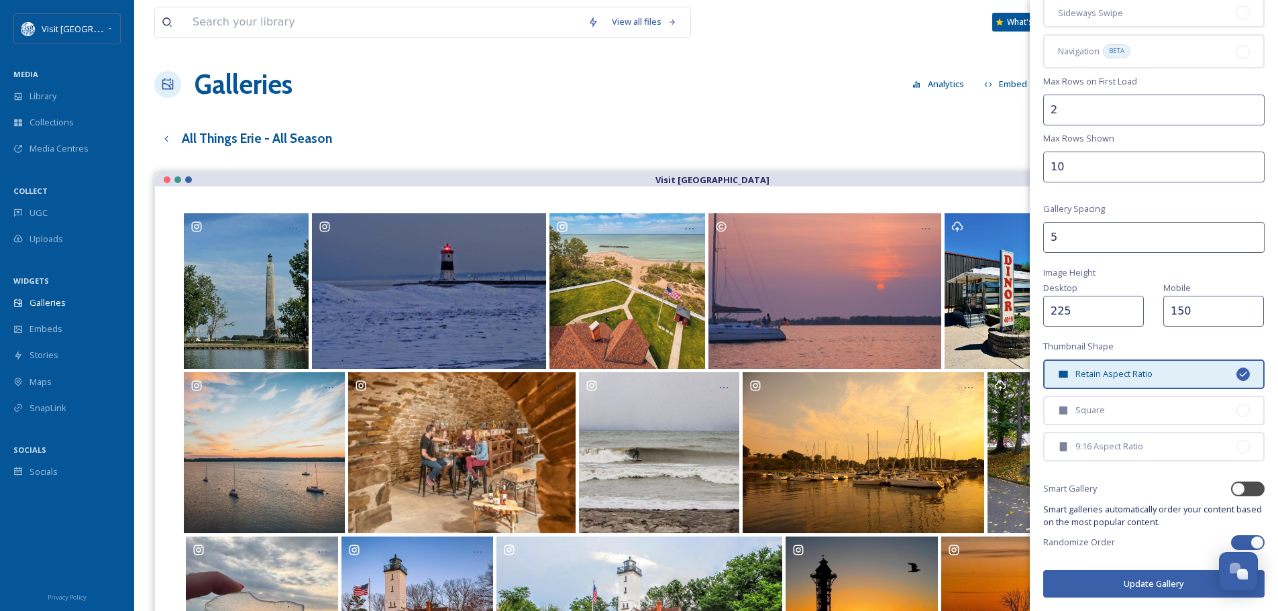
click at [1147, 586] on button "Update Gallery" at bounding box center [1153, 584] width 221 height 28
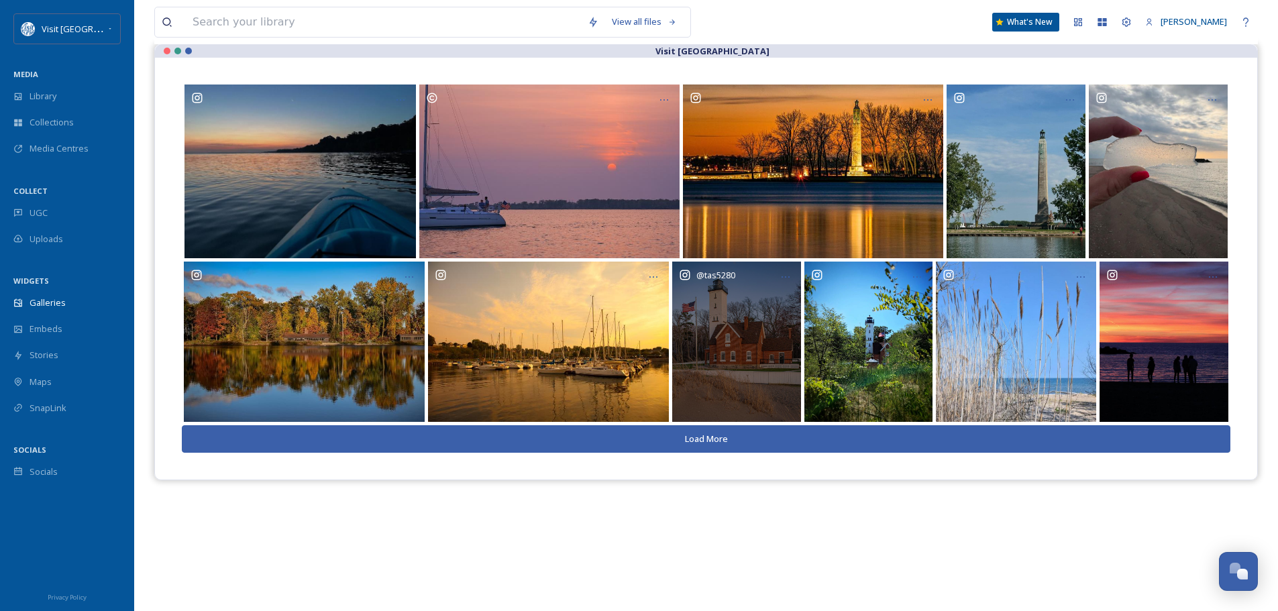
scroll to position [134, 0]
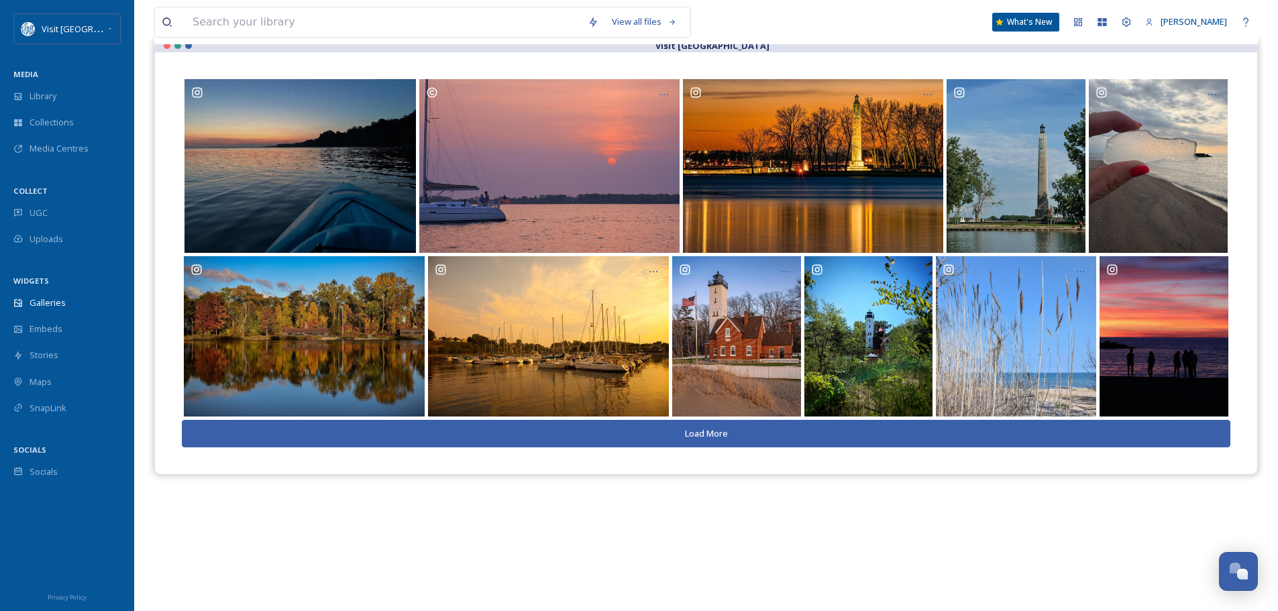
click at [754, 432] on button "Load More" at bounding box center [706, 434] width 1049 height 28
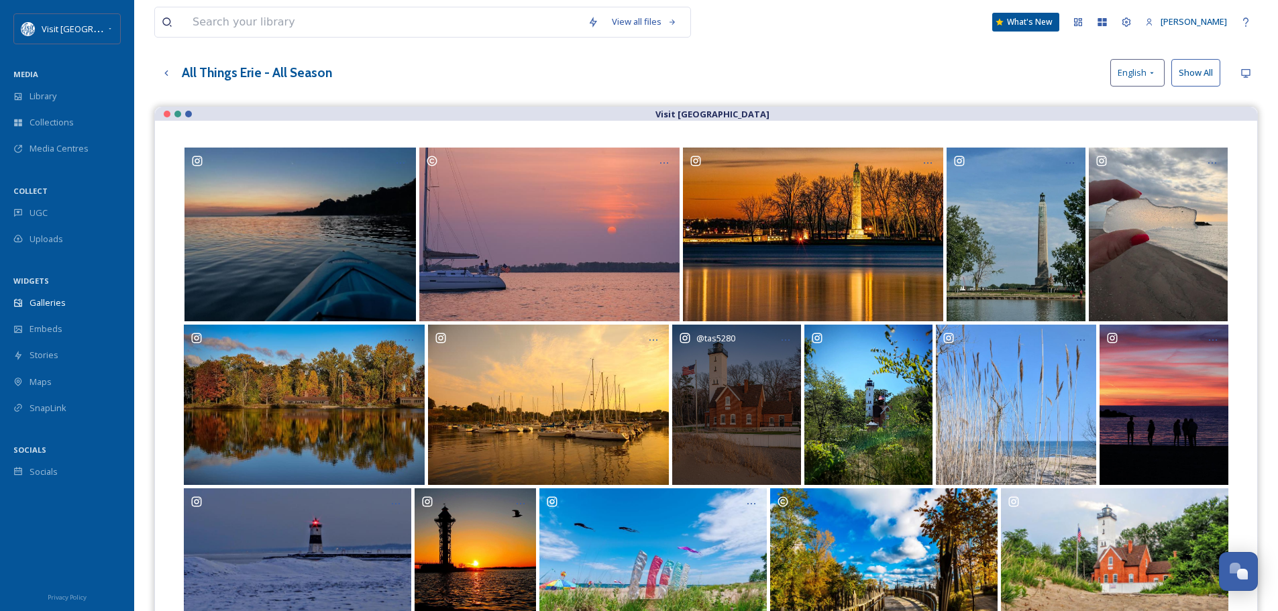
scroll to position [0, 0]
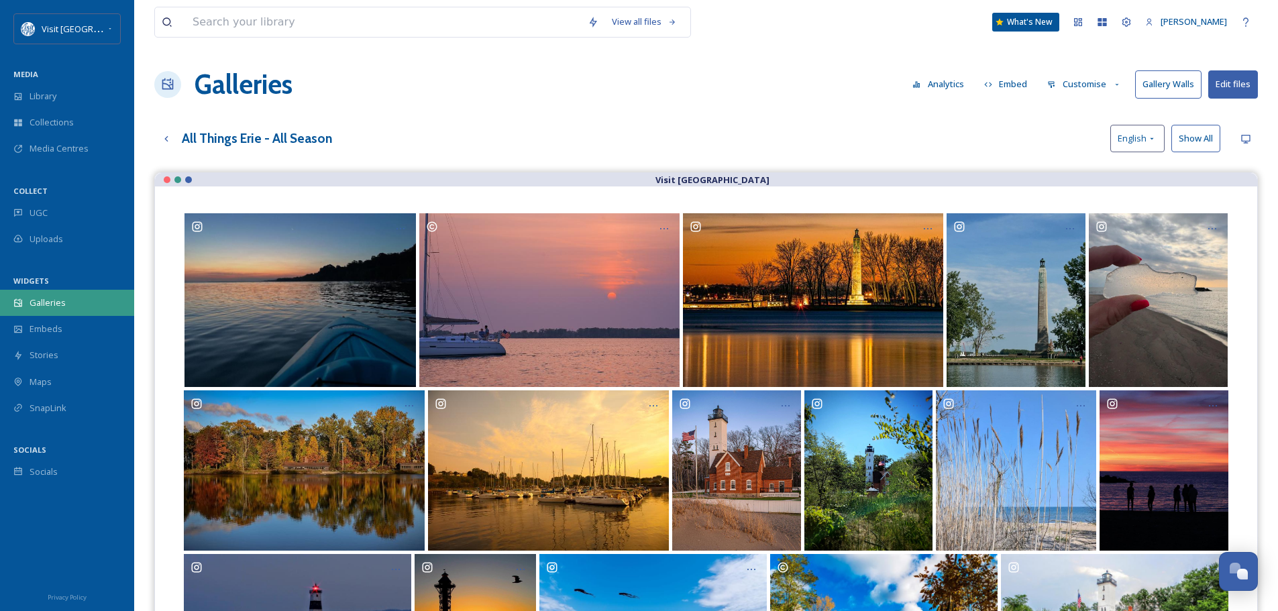
click at [54, 295] on div "Galleries" at bounding box center [67, 303] width 134 height 26
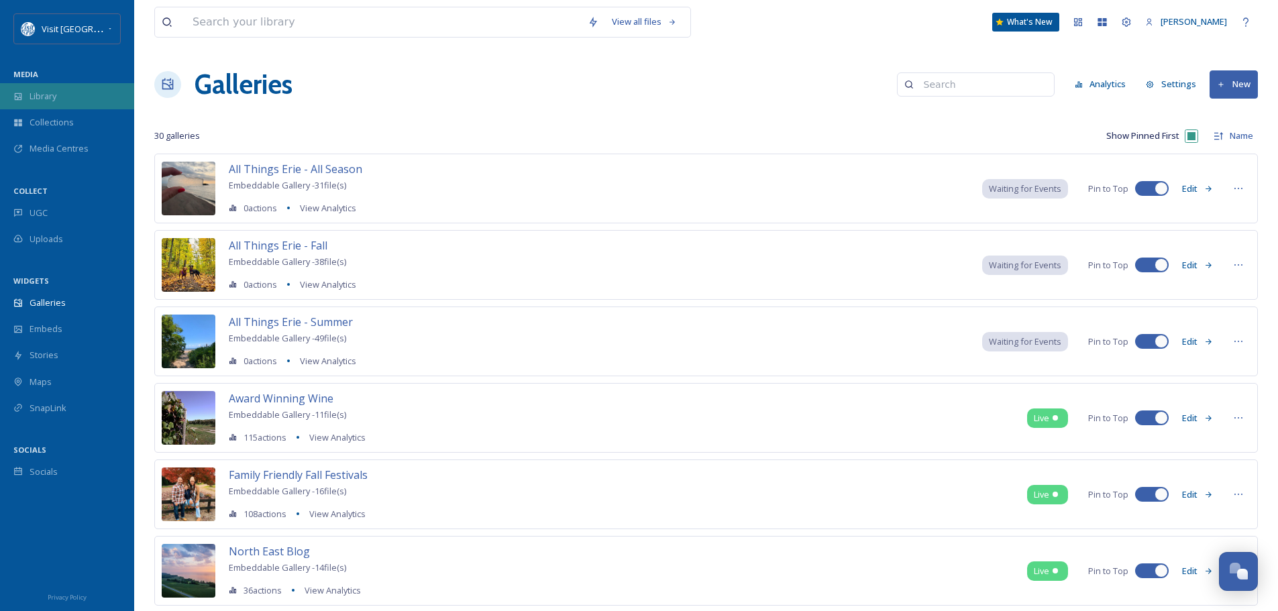
click at [40, 97] on span "Library" at bounding box center [43, 96] width 27 height 13
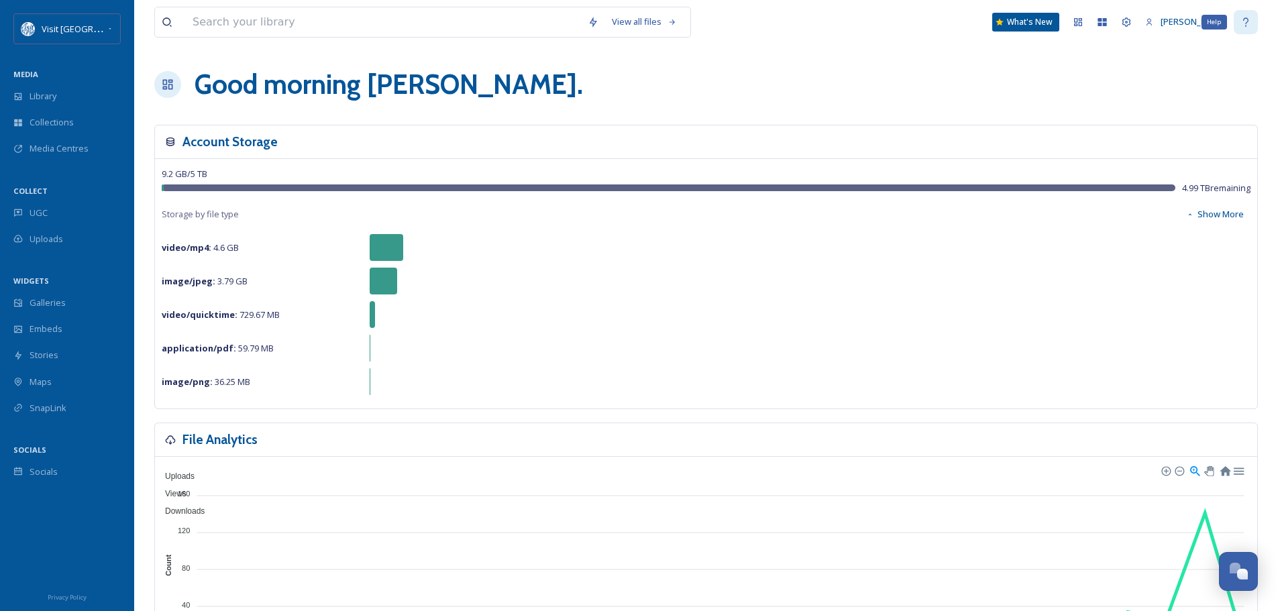
click at [1244, 22] on icon at bounding box center [1245, 22] width 11 height 11
click at [48, 115] on div "Collections" at bounding box center [67, 122] width 134 height 26
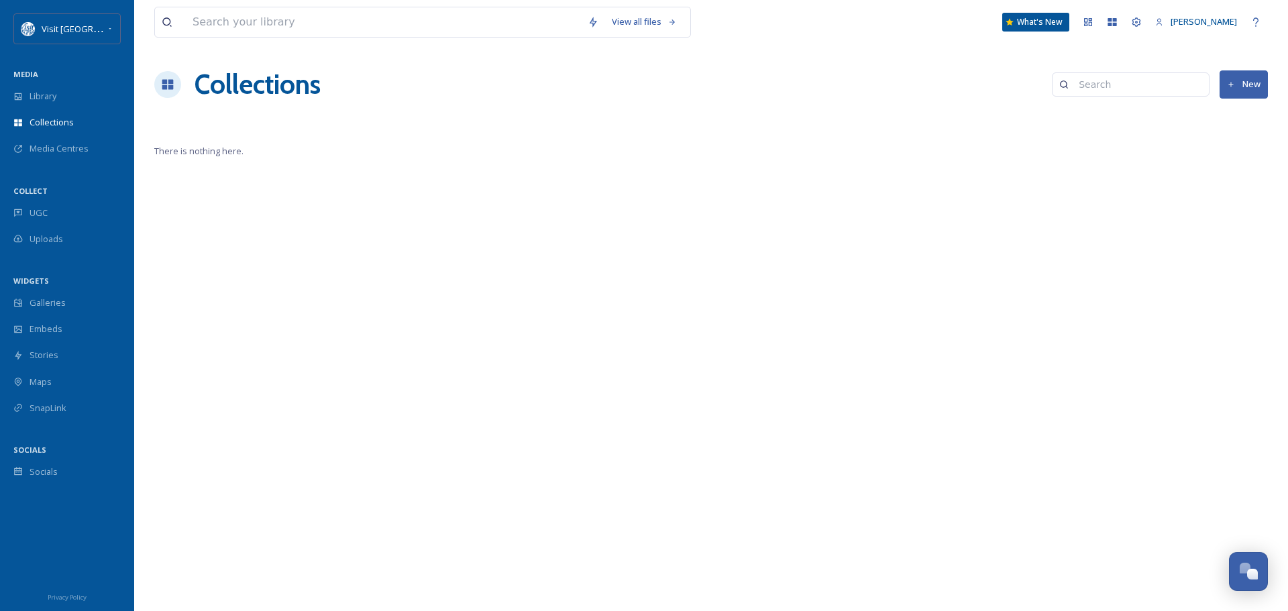
click at [1244, 81] on button "New" at bounding box center [1244, 84] width 48 height 28
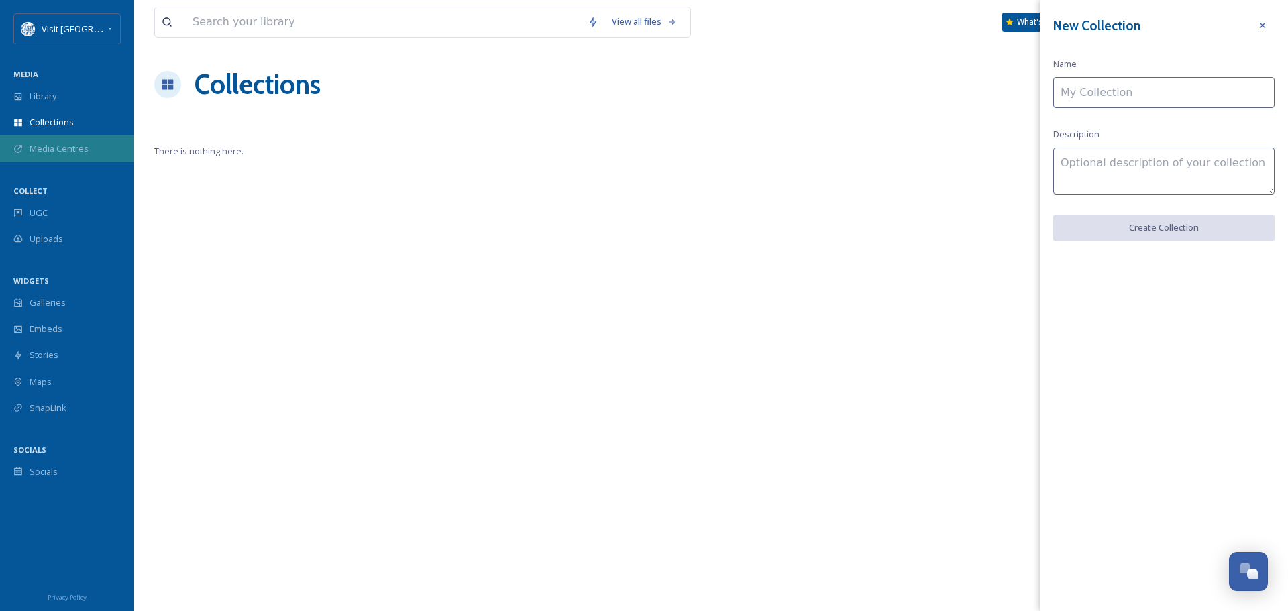
click at [47, 148] on span "Media Centres" at bounding box center [59, 148] width 59 height 13
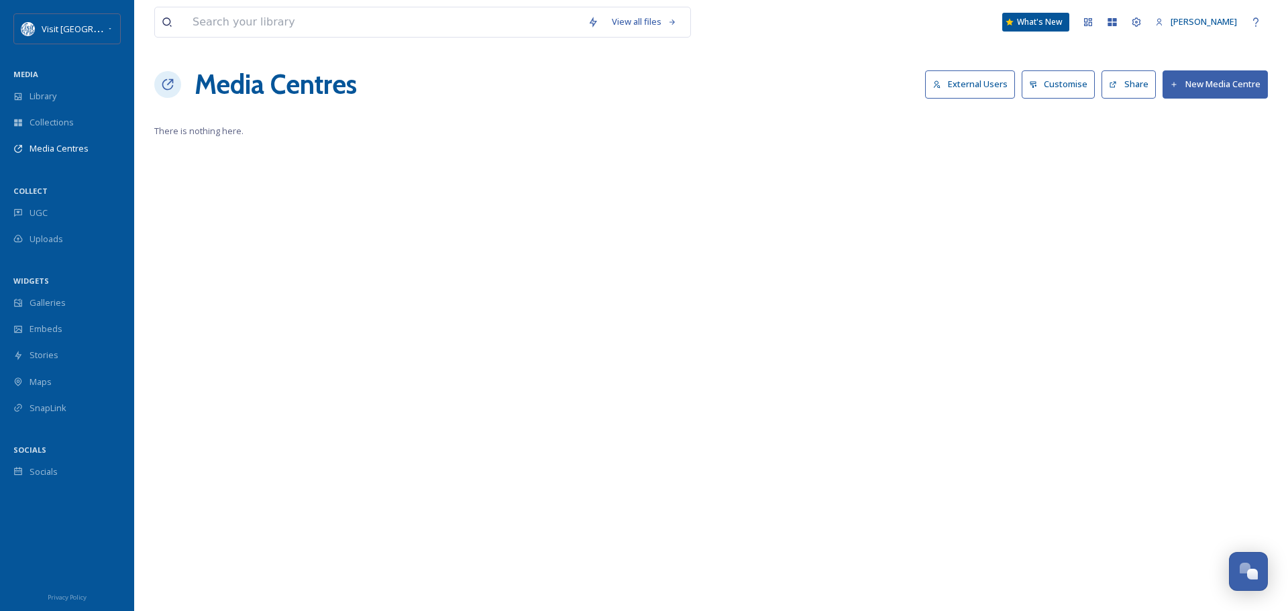
click at [977, 79] on button "External Users" at bounding box center [970, 84] width 90 height 28
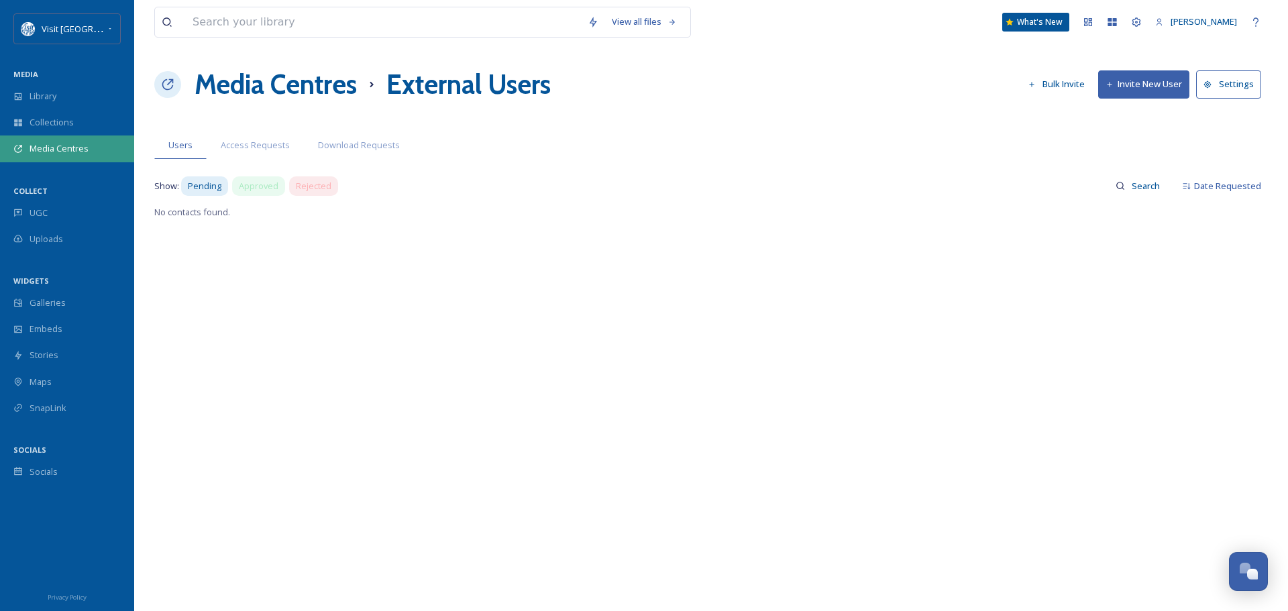
click at [64, 145] on span "Media Centres" at bounding box center [59, 148] width 59 height 13
